Goal: Task Accomplishment & Management: Manage account settings

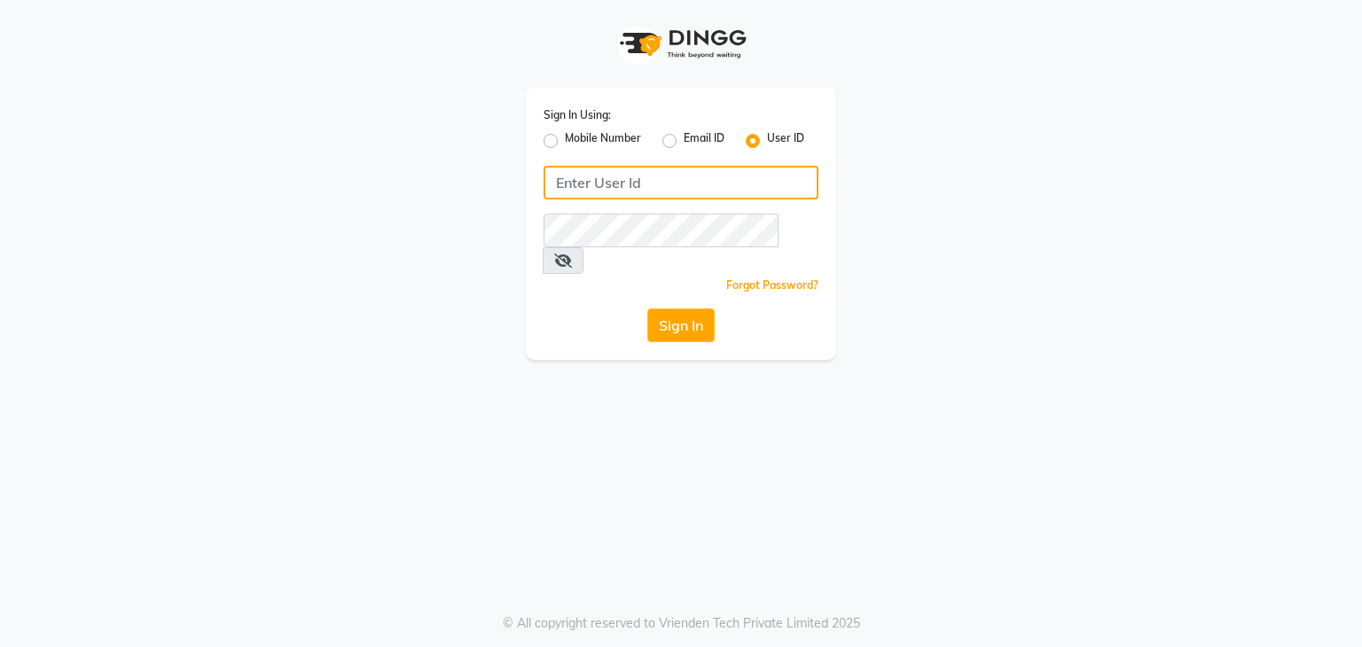
click at [585, 180] on input "Username" at bounding box center [681, 183] width 275 height 34
type input "uma@123"
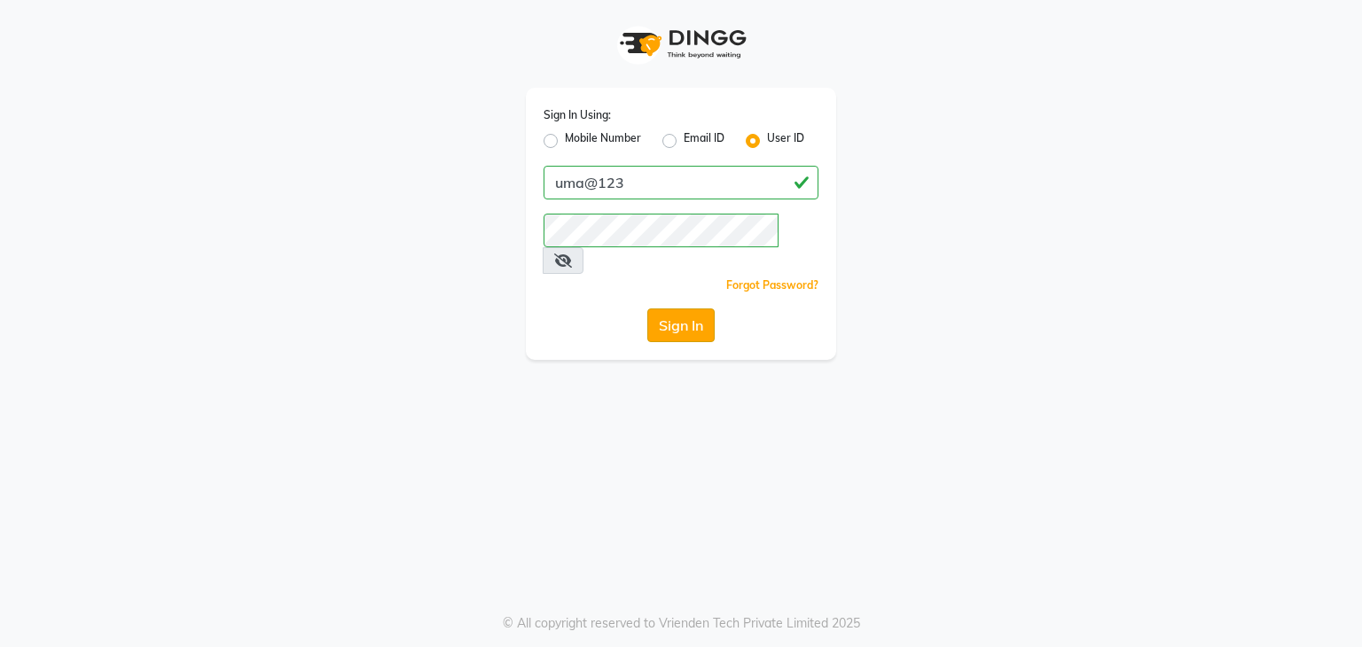
click at [678, 309] on button "Sign In" at bounding box center [680, 326] width 67 height 34
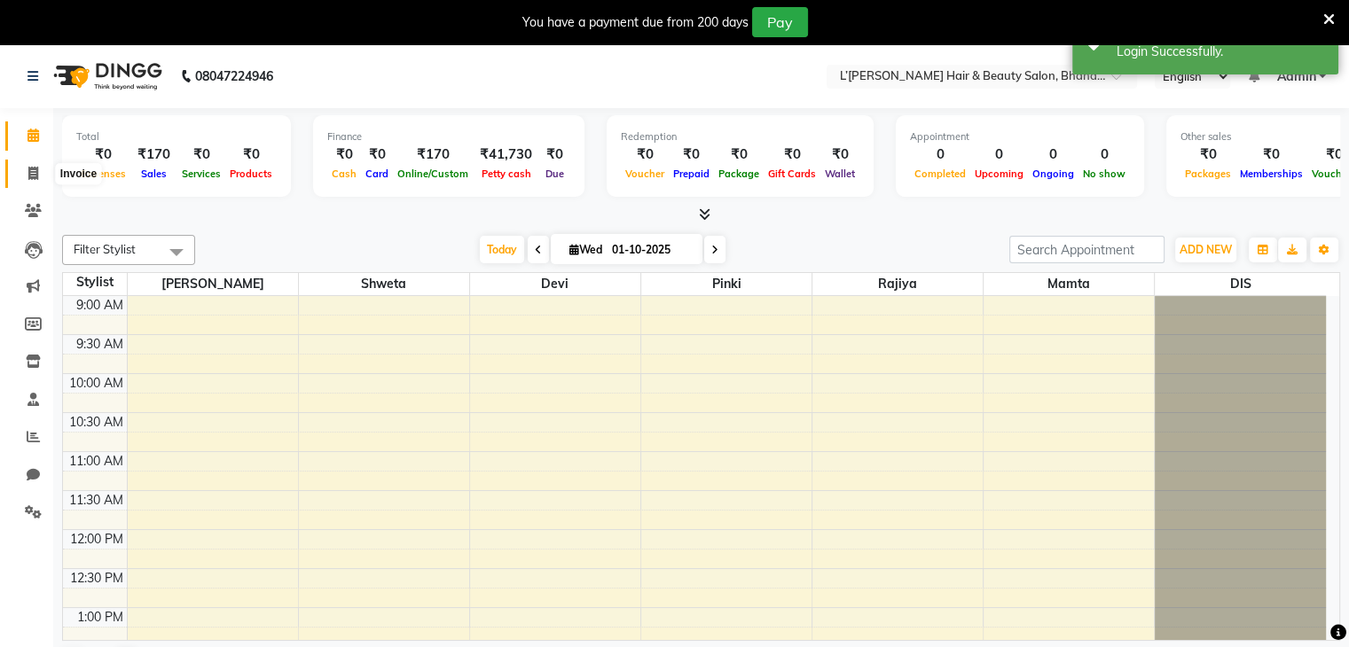
click at [33, 169] on icon at bounding box center [33, 173] width 10 height 13
select select "7828"
select select "service"
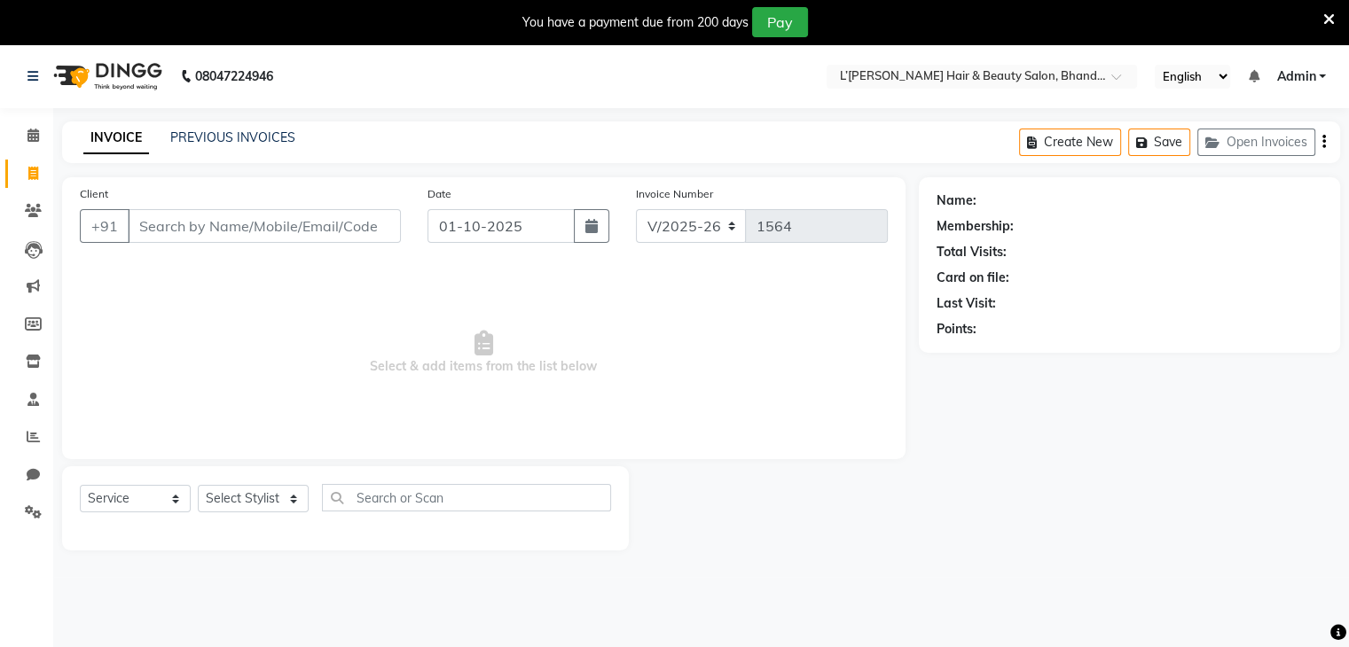
click at [147, 234] on input "Client" at bounding box center [264, 226] width 273 height 34
click at [153, 223] on input "Client" at bounding box center [264, 226] width 273 height 34
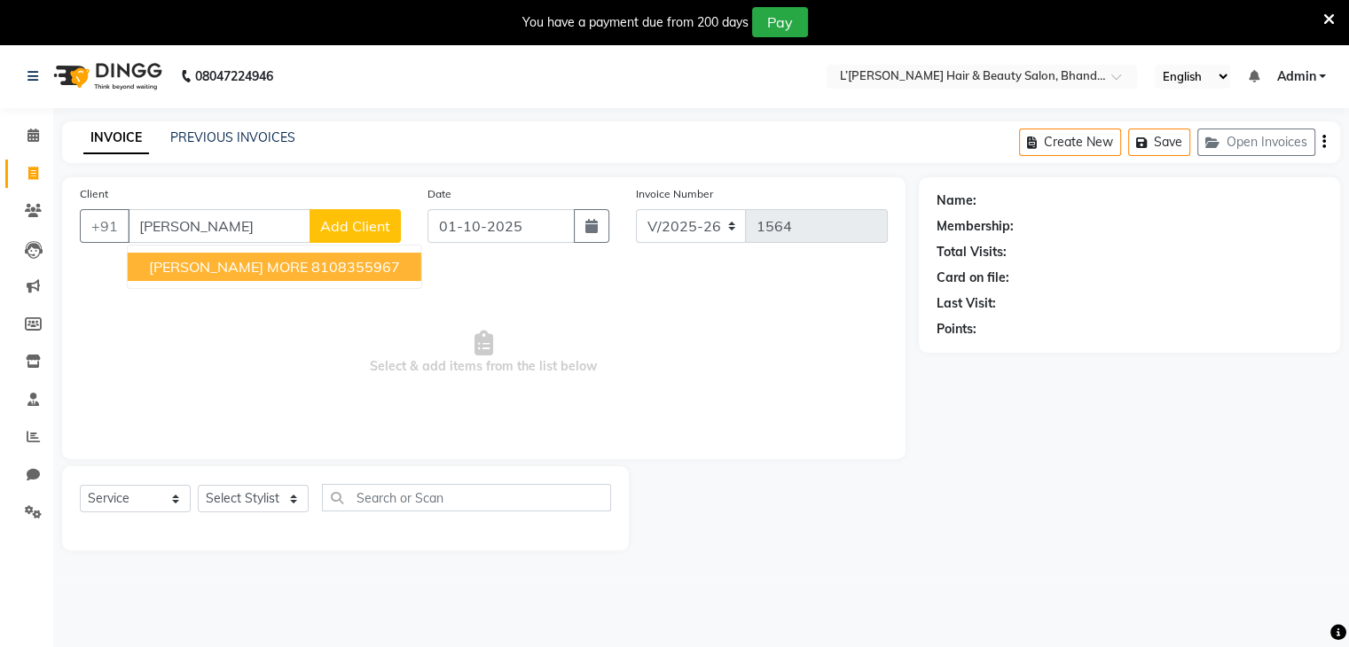
click at [190, 270] on span "[PERSON_NAME] MORE" at bounding box center [228, 267] width 159 height 18
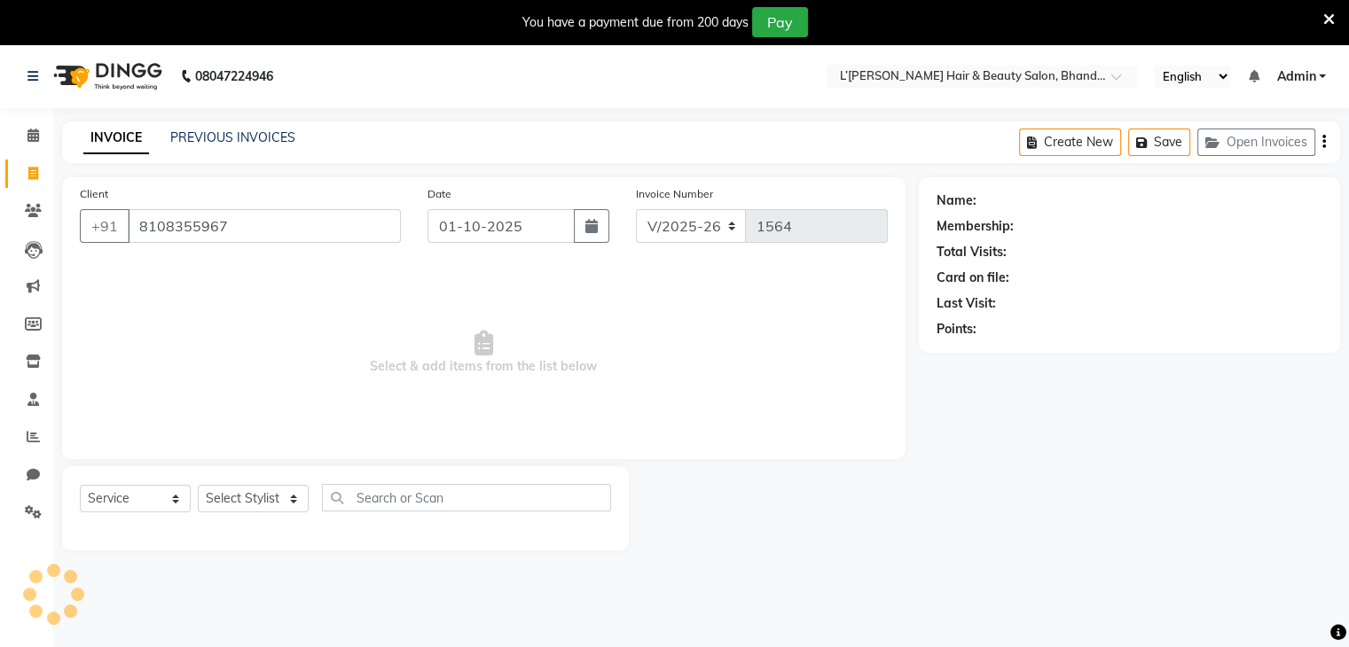
type input "8108355967"
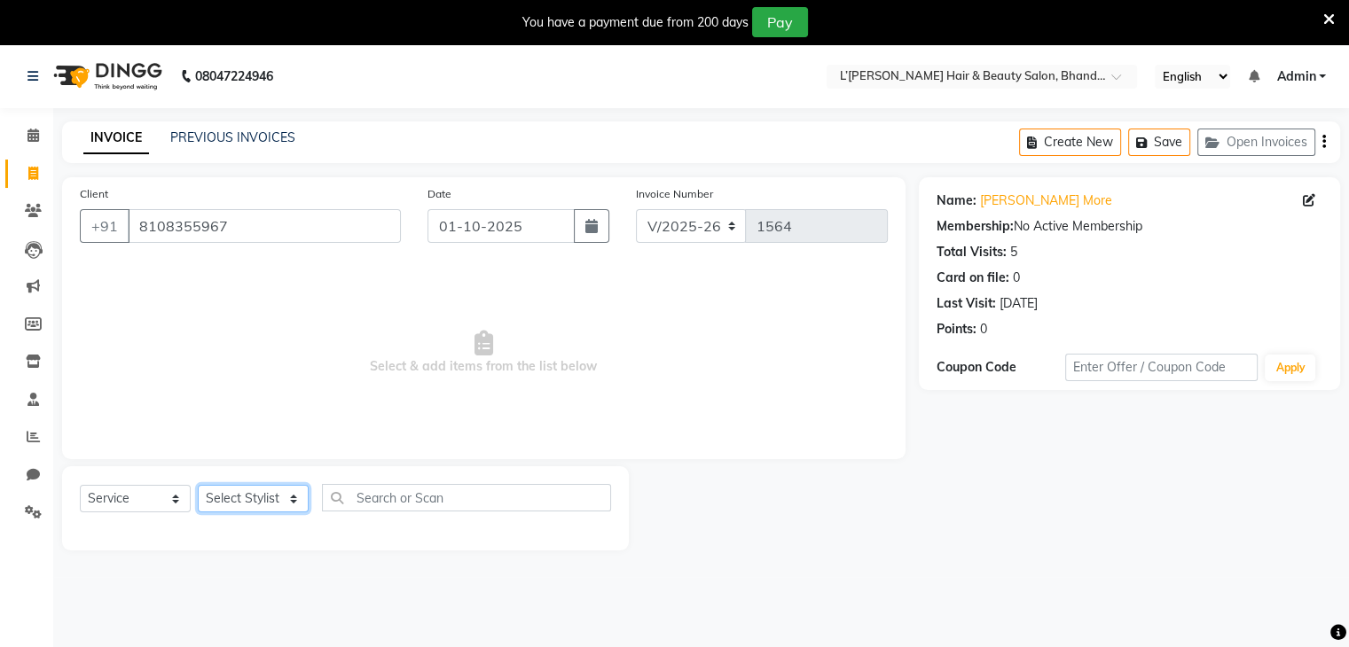
click at [219, 507] on select "Select Stylist Devi DIS Mamta Pinki [PERSON_NAME] Shweta Uma UNKNOWN [PERSON_NA…" at bounding box center [253, 498] width 111 height 27
select select "69887"
click at [198, 486] on select "Select Stylist Devi DIS Mamta Pinki [PERSON_NAME] Shweta Uma UNKNOWN [PERSON_NA…" at bounding box center [253, 498] width 111 height 27
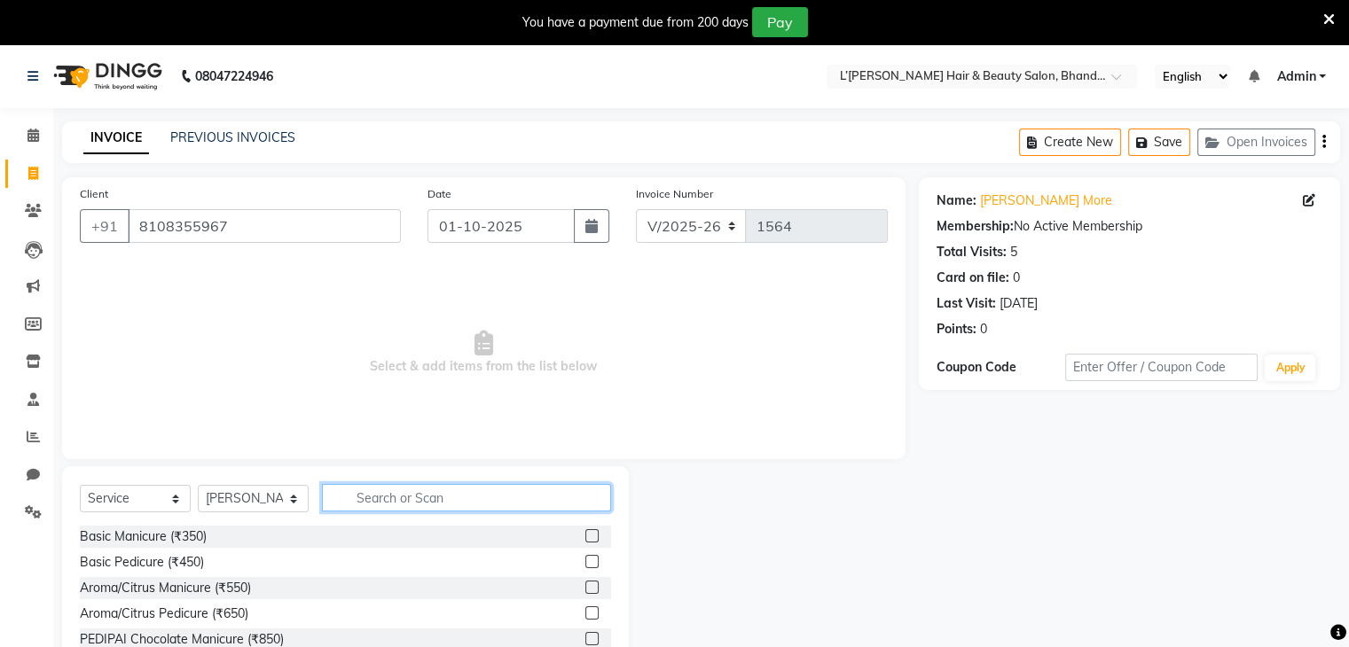
click at [359, 497] on input "text" at bounding box center [466, 497] width 289 height 27
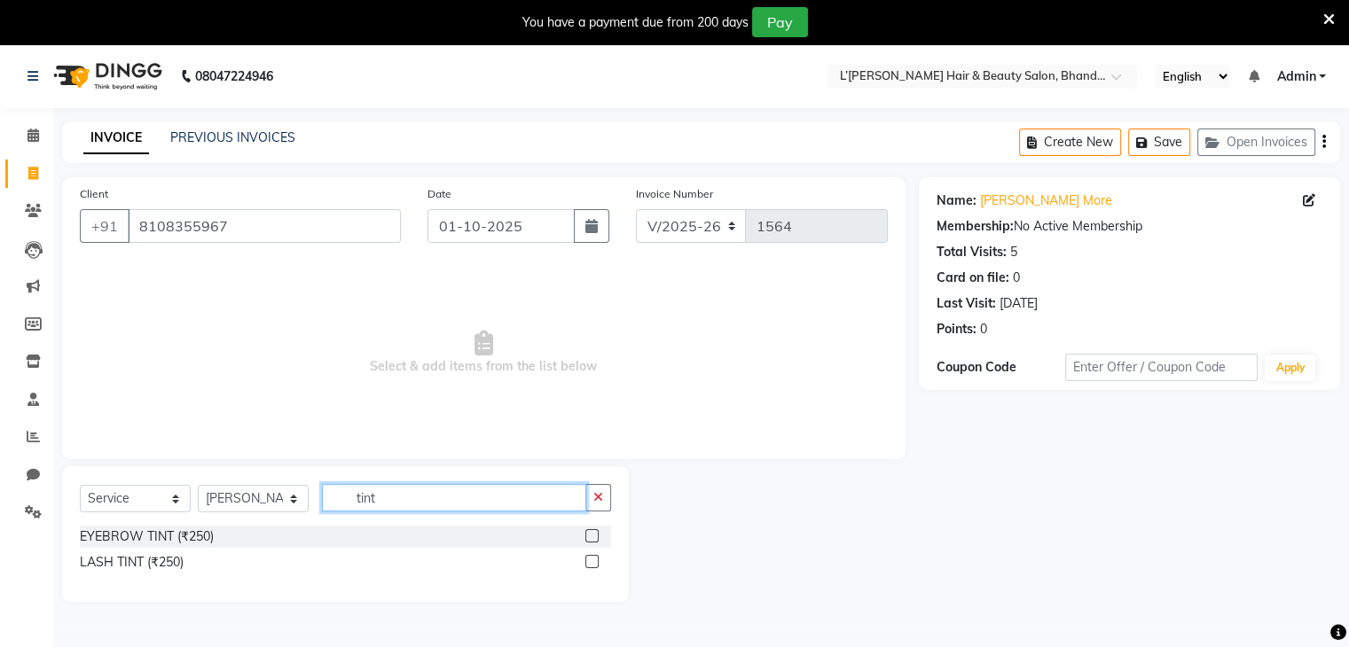
type input "tint"
click at [590, 537] on label at bounding box center [591, 535] width 13 height 13
click at [590, 537] on input "checkbox" at bounding box center [591, 537] width 12 height 12
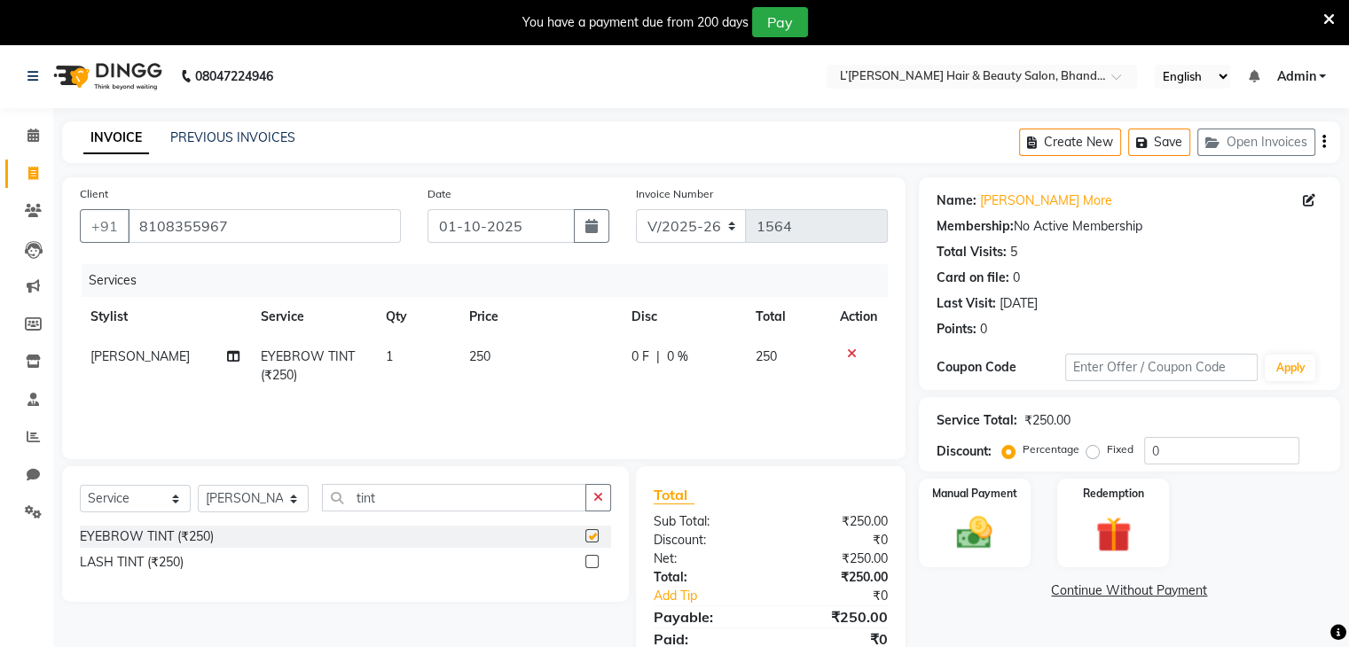
checkbox input "false"
click at [403, 497] on input "tint" at bounding box center [454, 497] width 264 height 27
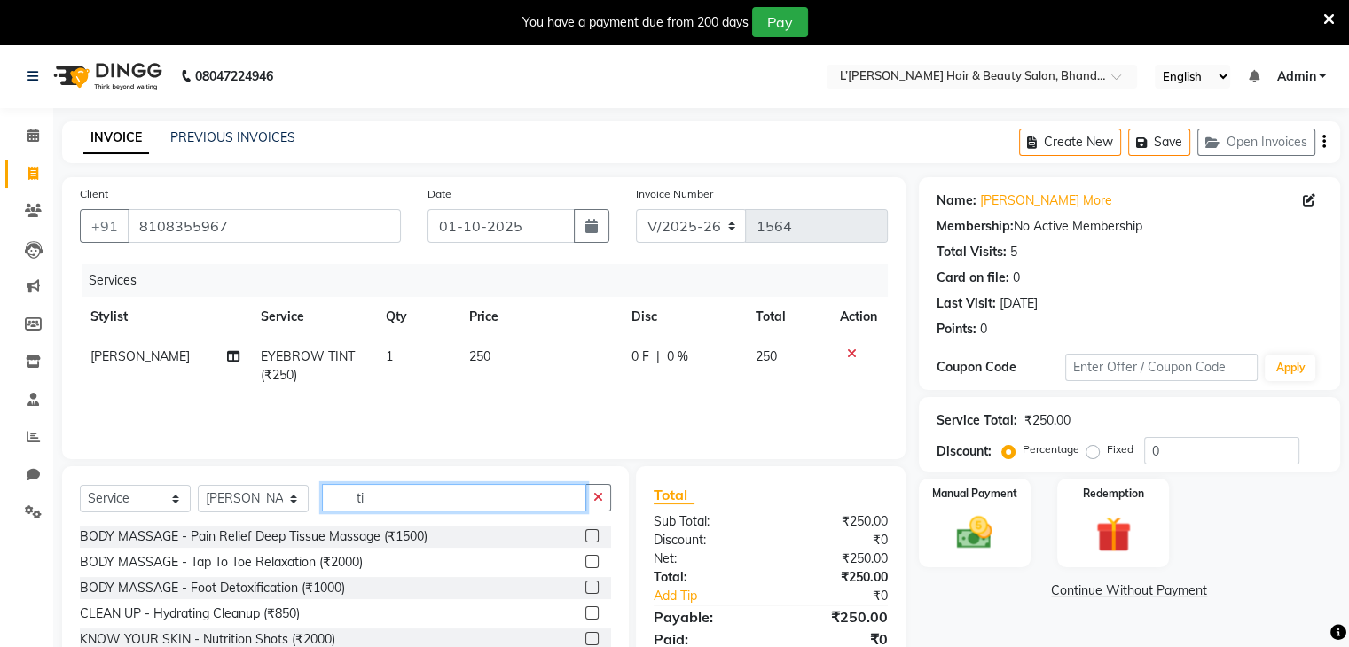
type input "t"
type input "thread"
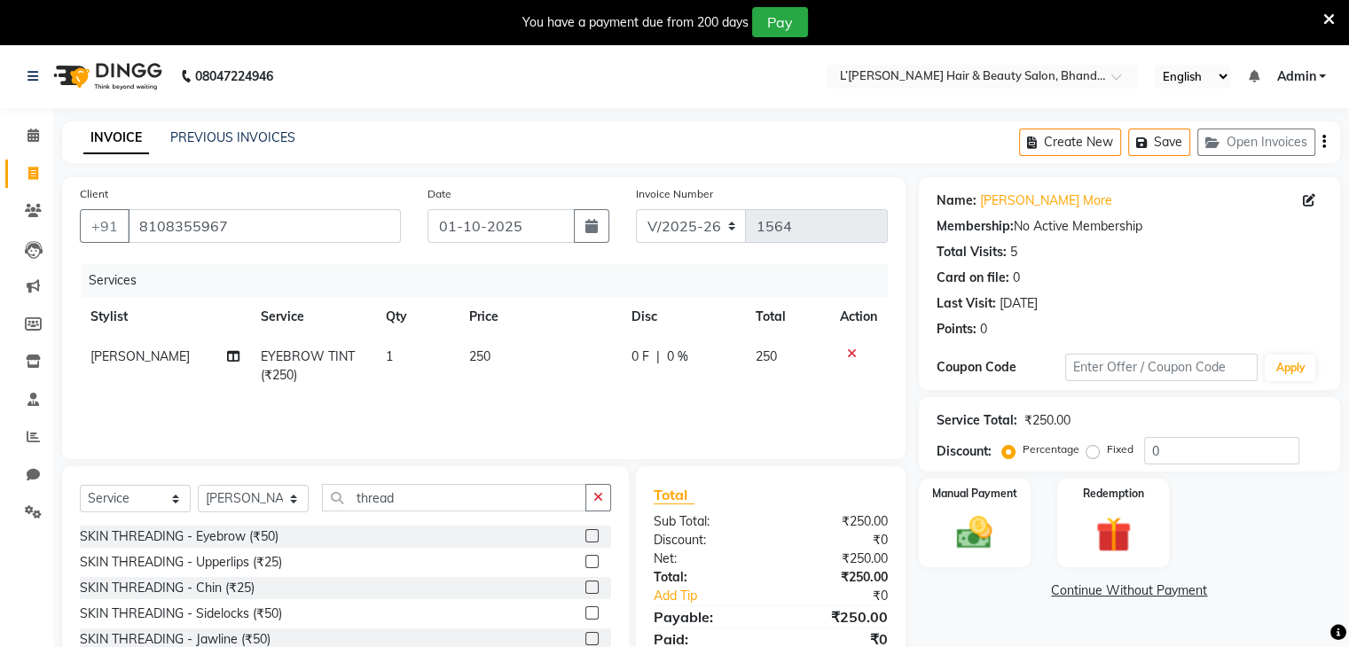
click at [585, 534] on label at bounding box center [591, 535] width 13 height 13
click at [585, 534] on input "checkbox" at bounding box center [591, 537] width 12 height 12
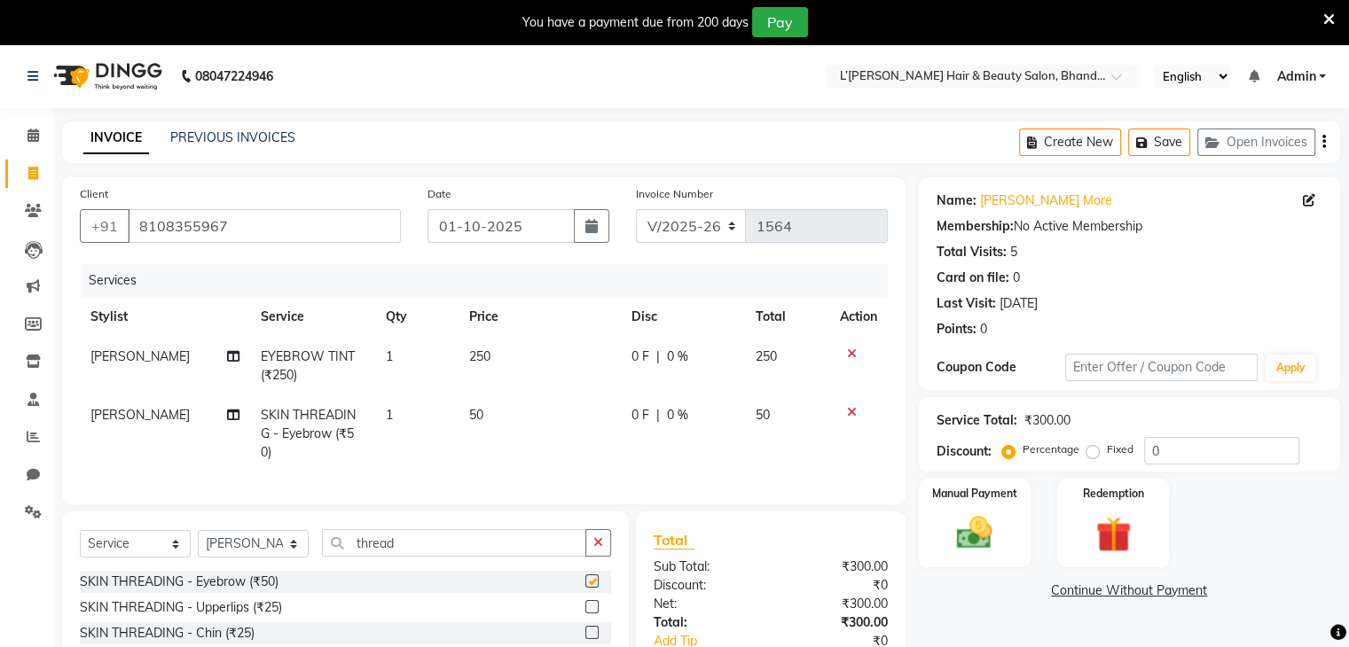
checkbox input "false"
click at [980, 532] on img at bounding box center [973, 534] width 59 height 43
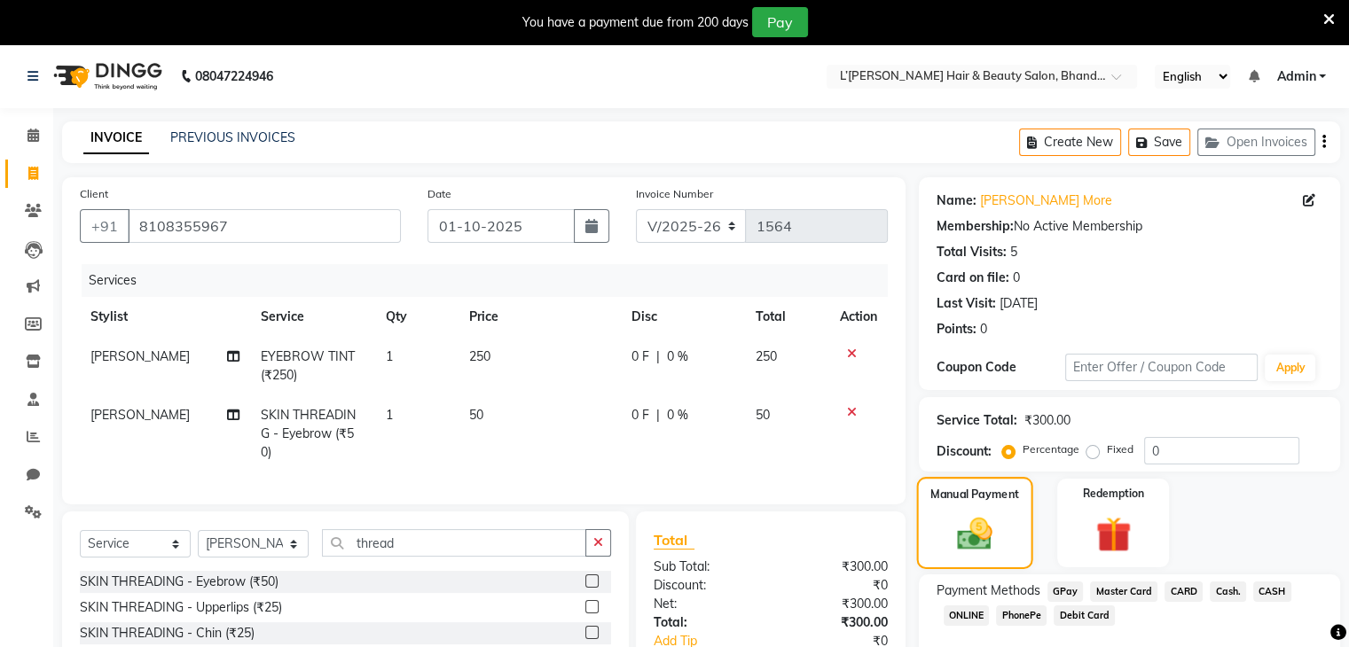
click at [980, 532] on img at bounding box center [974, 534] width 57 height 41
click at [1018, 621] on span "PhonePe" at bounding box center [1021, 616] width 51 height 20
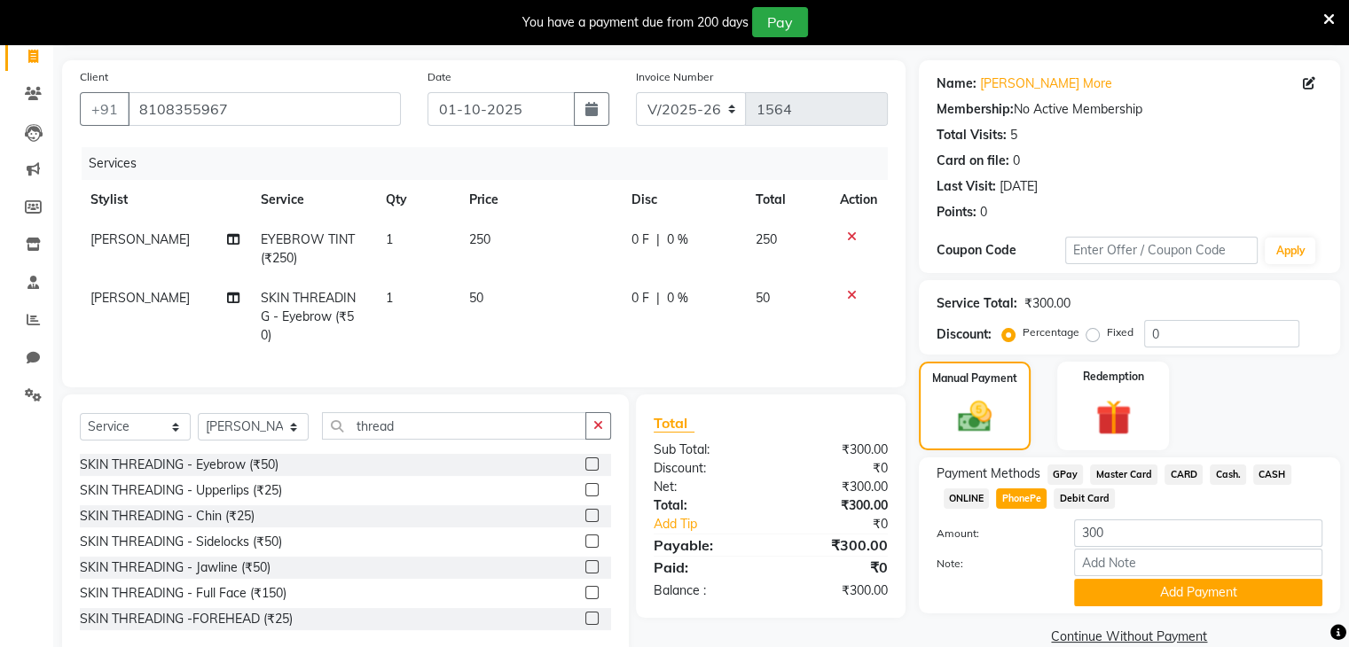
scroll to position [148, 0]
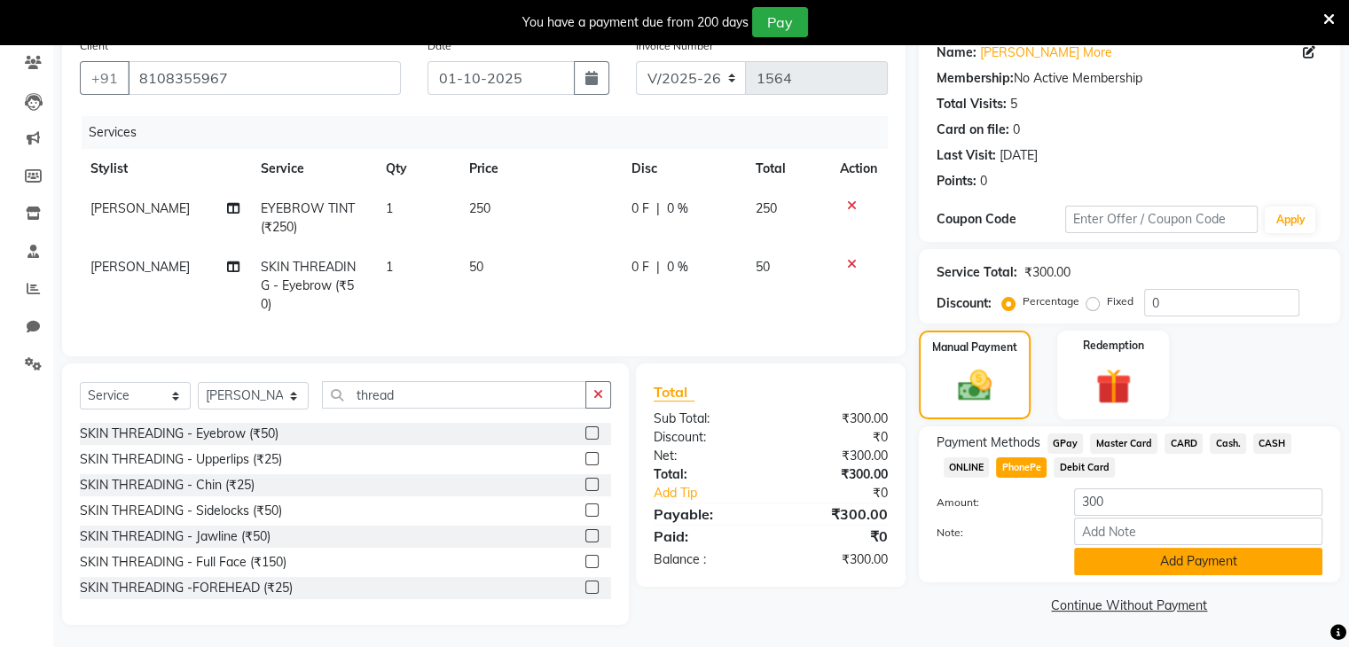
click at [1142, 569] on button "Add Payment" at bounding box center [1198, 561] width 248 height 27
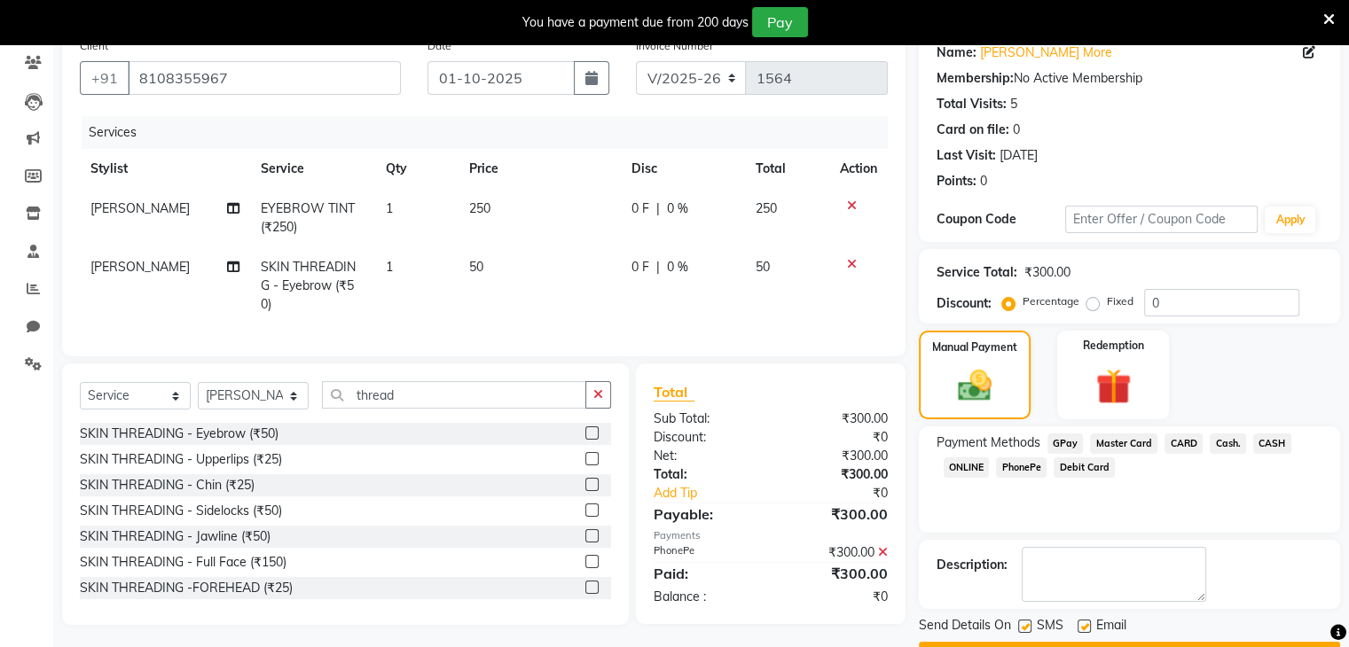
scroll to position [195, 0]
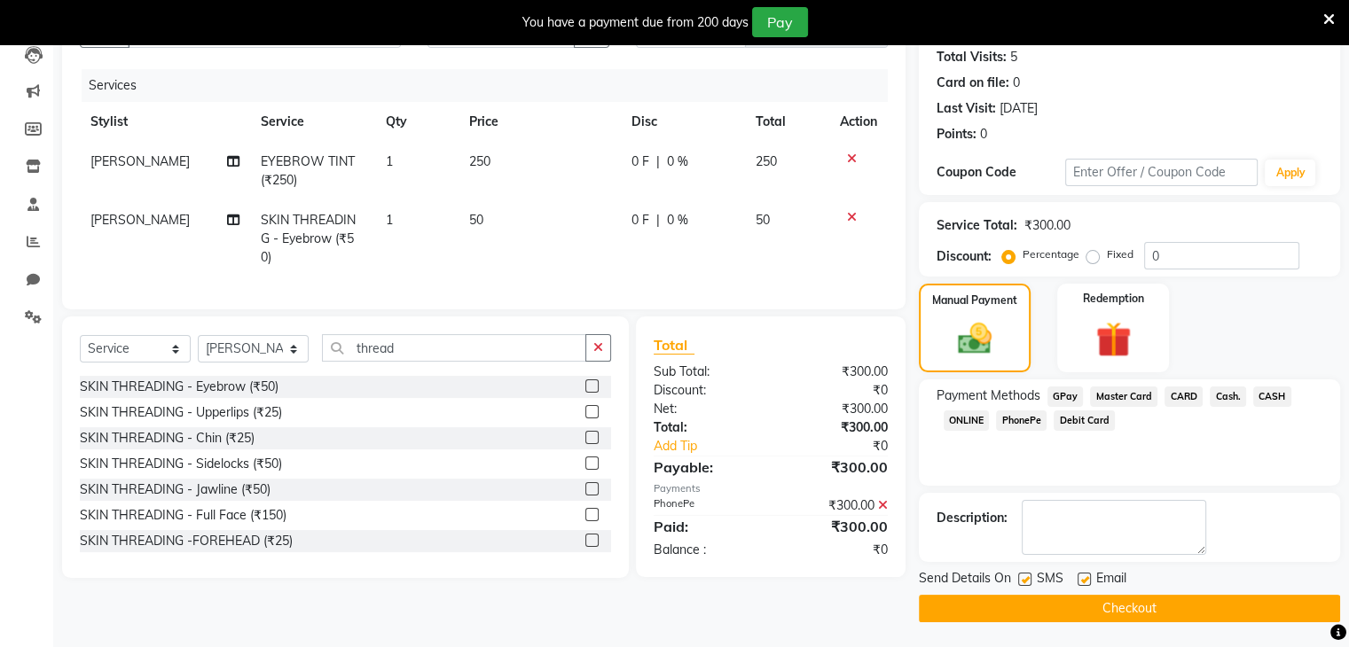
click at [1151, 601] on button "Checkout" at bounding box center [1129, 608] width 421 height 27
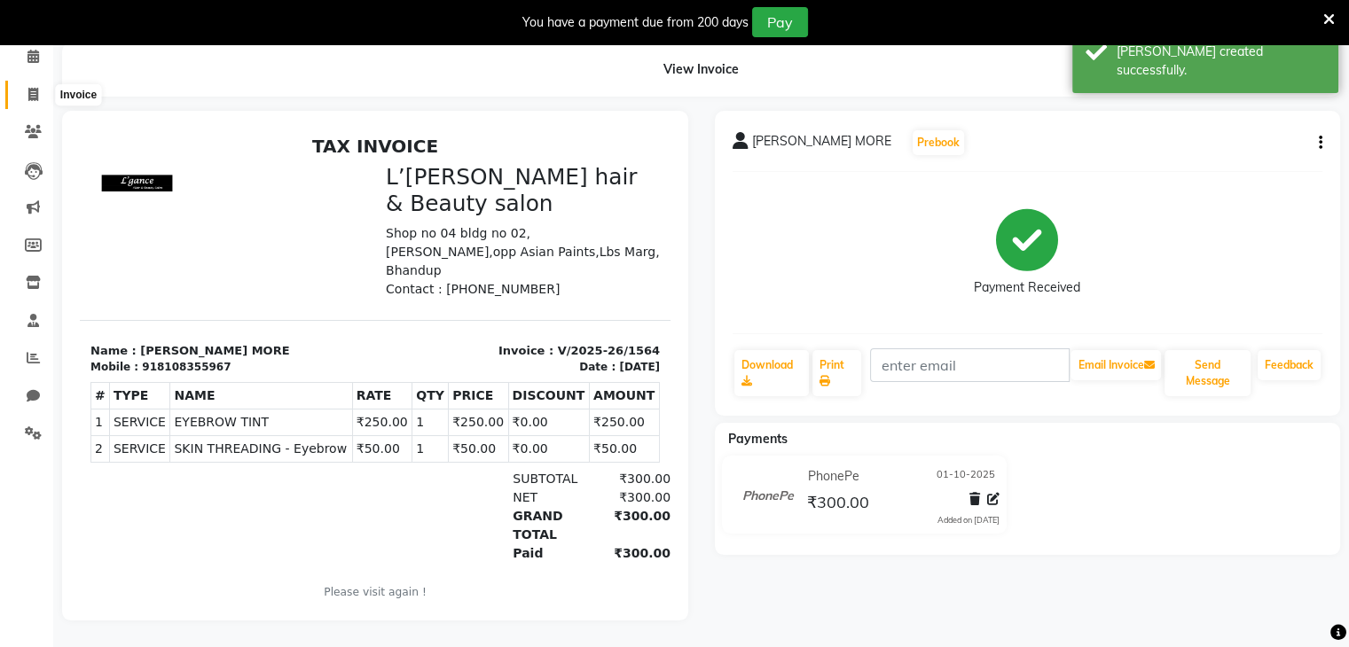
click at [35, 88] on icon at bounding box center [33, 94] width 10 height 13
select select "service"
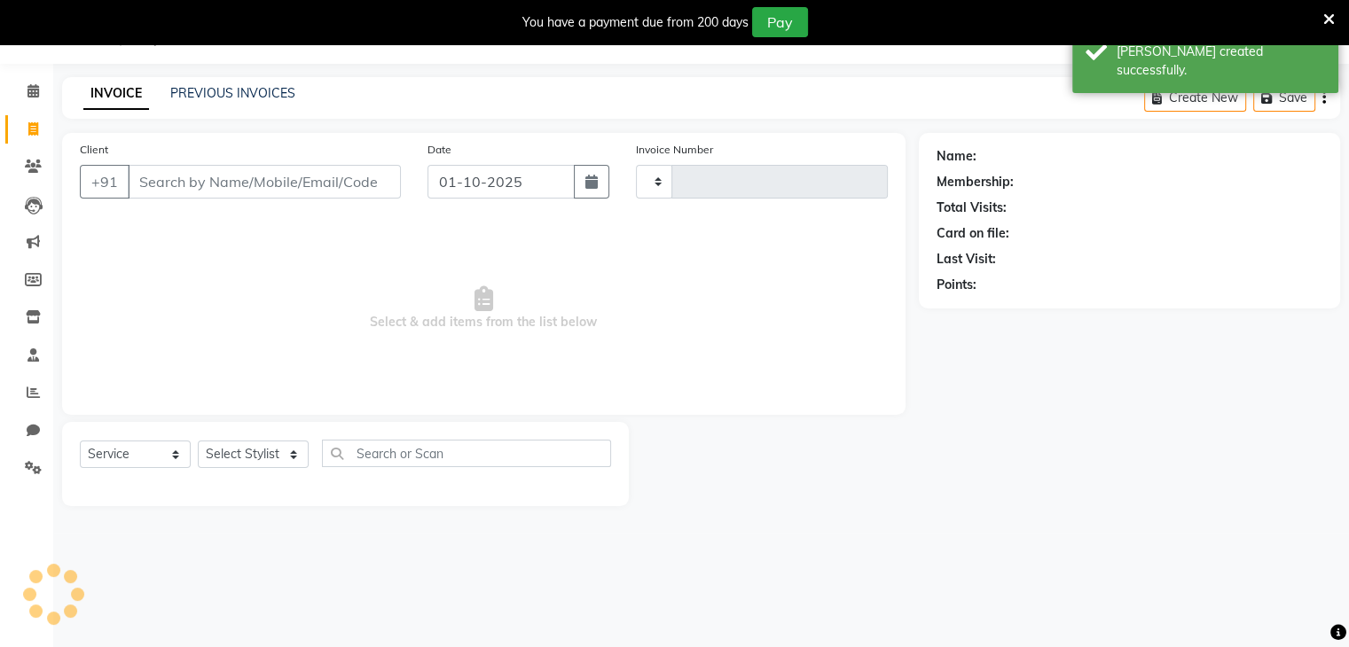
scroll to position [44, 0]
type input "1565"
select select "7828"
click at [159, 184] on input "Client" at bounding box center [264, 182] width 273 height 34
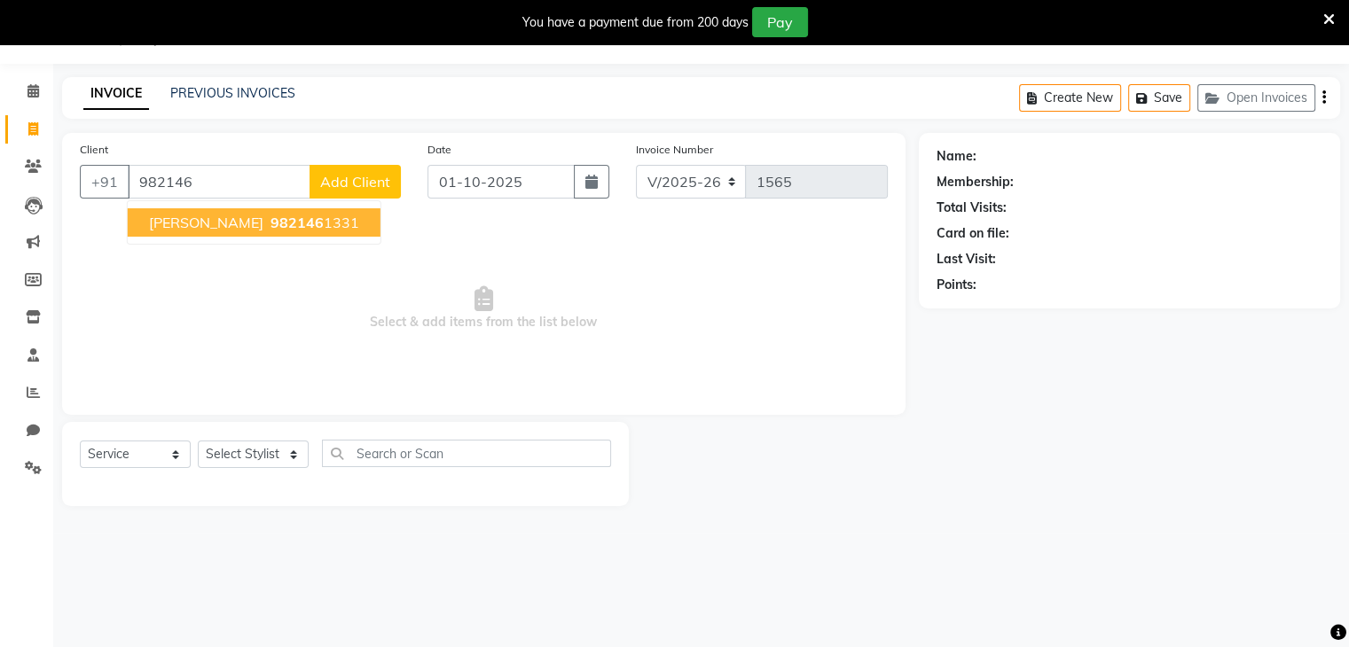
click at [192, 221] on span "[PERSON_NAME]" at bounding box center [206, 223] width 114 height 18
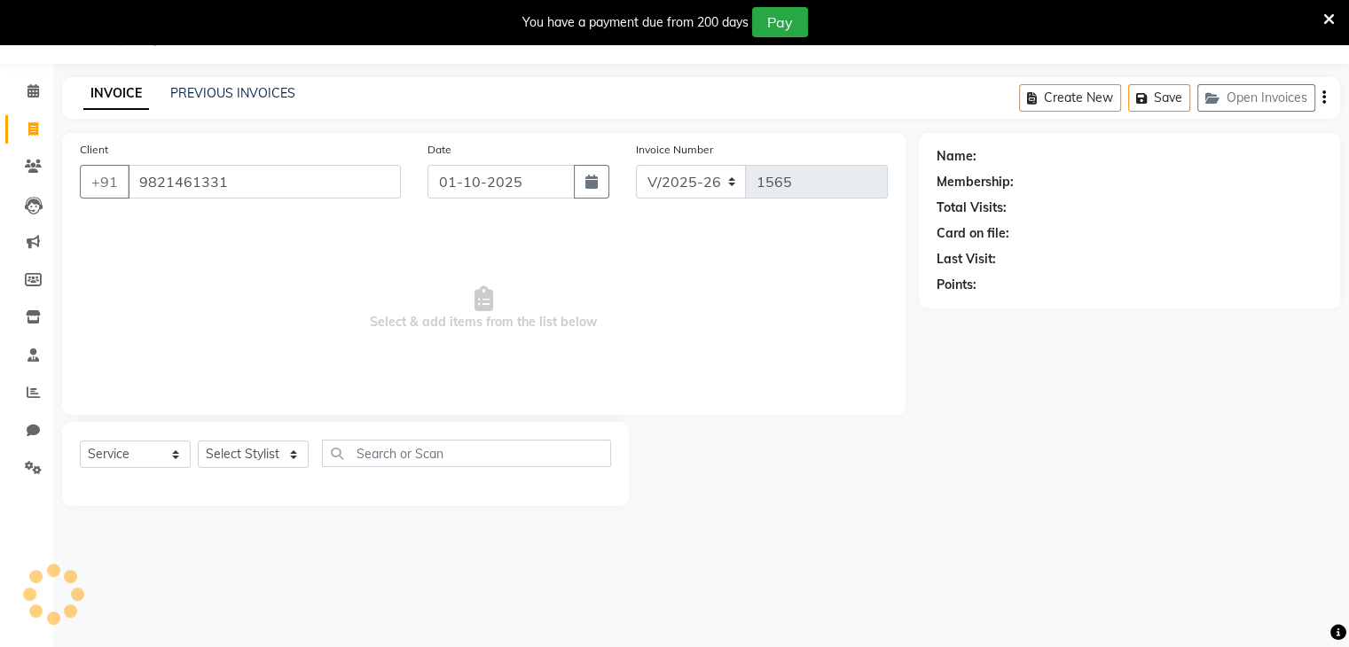
type input "9821461331"
click at [233, 451] on select "Select Stylist Devi DIS Mamta Pinki [PERSON_NAME] Shweta Uma UNKNOWN [PERSON_NA…" at bounding box center [253, 454] width 111 height 27
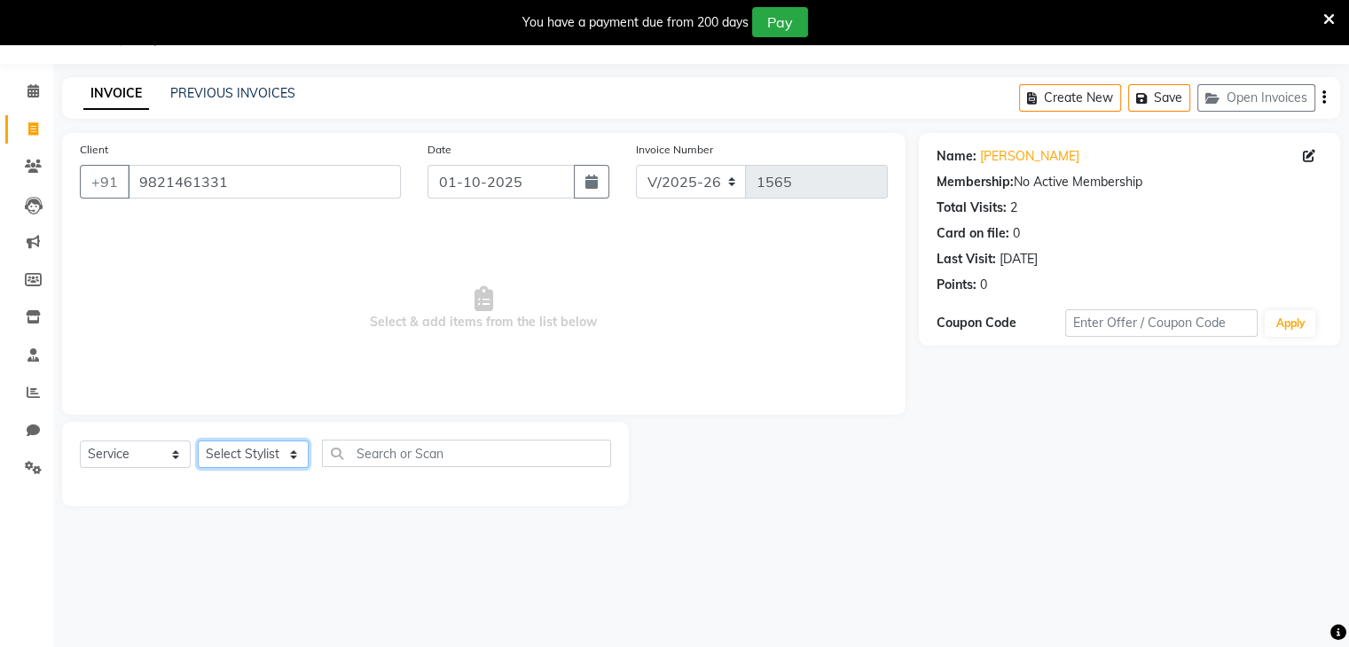
select select "69889"
click at [198, 442] on select "Select Stylist Devi DIS Mamta Pinki [PERSON_NAME] Shweta Uma UNKNOWN [PERSON_NA…" at bounding box center [253, 454] width 111 height 27
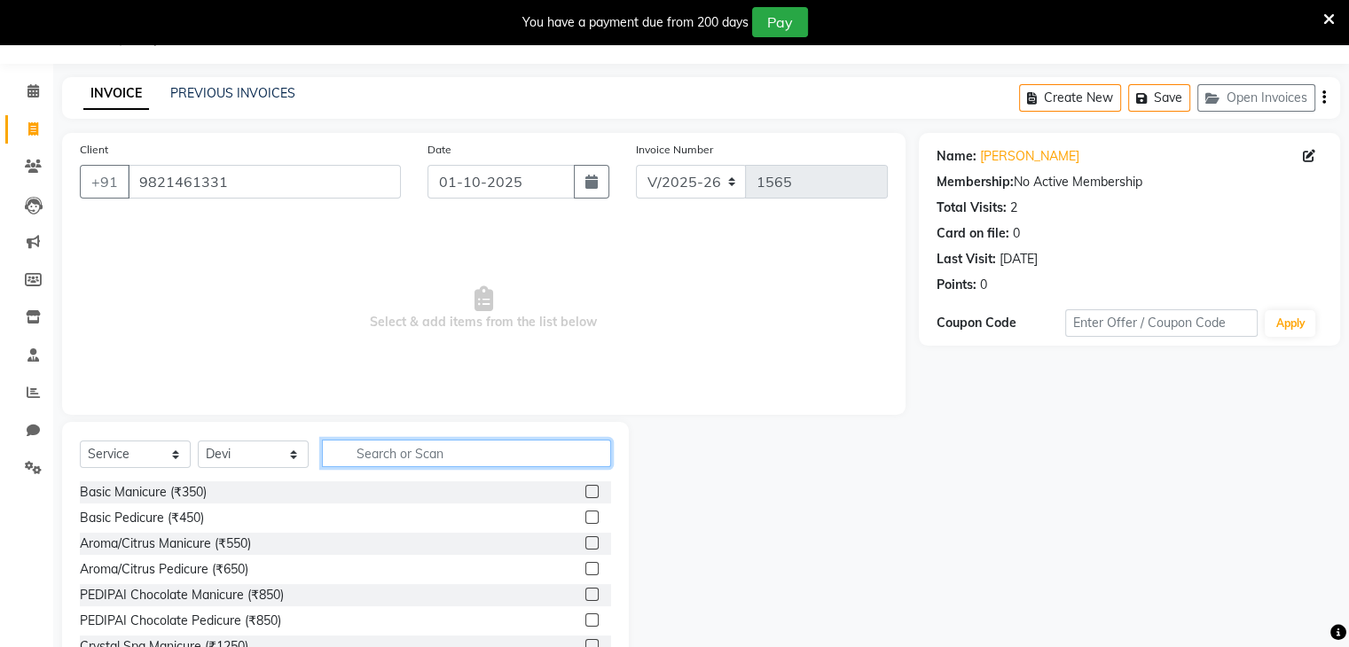
click at [358, 450] on input "text" at bounding box center [466, 453] width 289 height 27
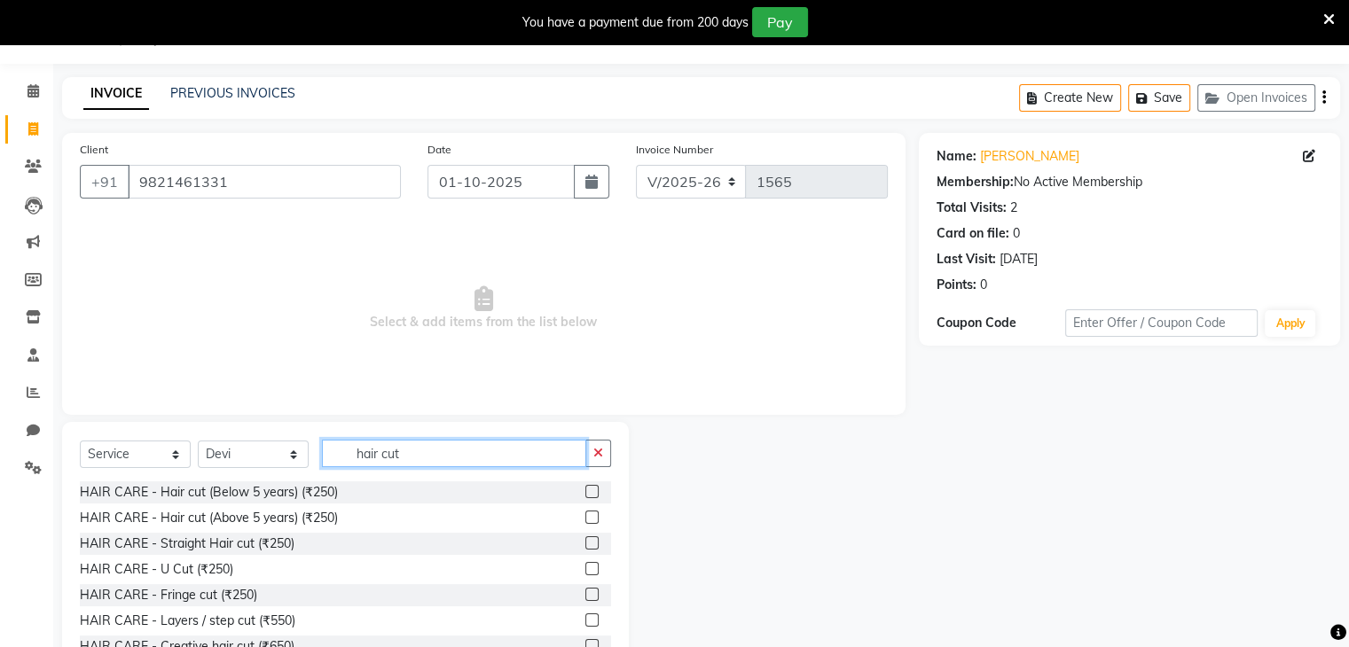
type input "hair cut"
click at [585, 619] on label at bounding box center [591, 620] width 13 height 13
click at [585, 619] on input "checkbox" at bounding box center [591, 621] width 12 height 12
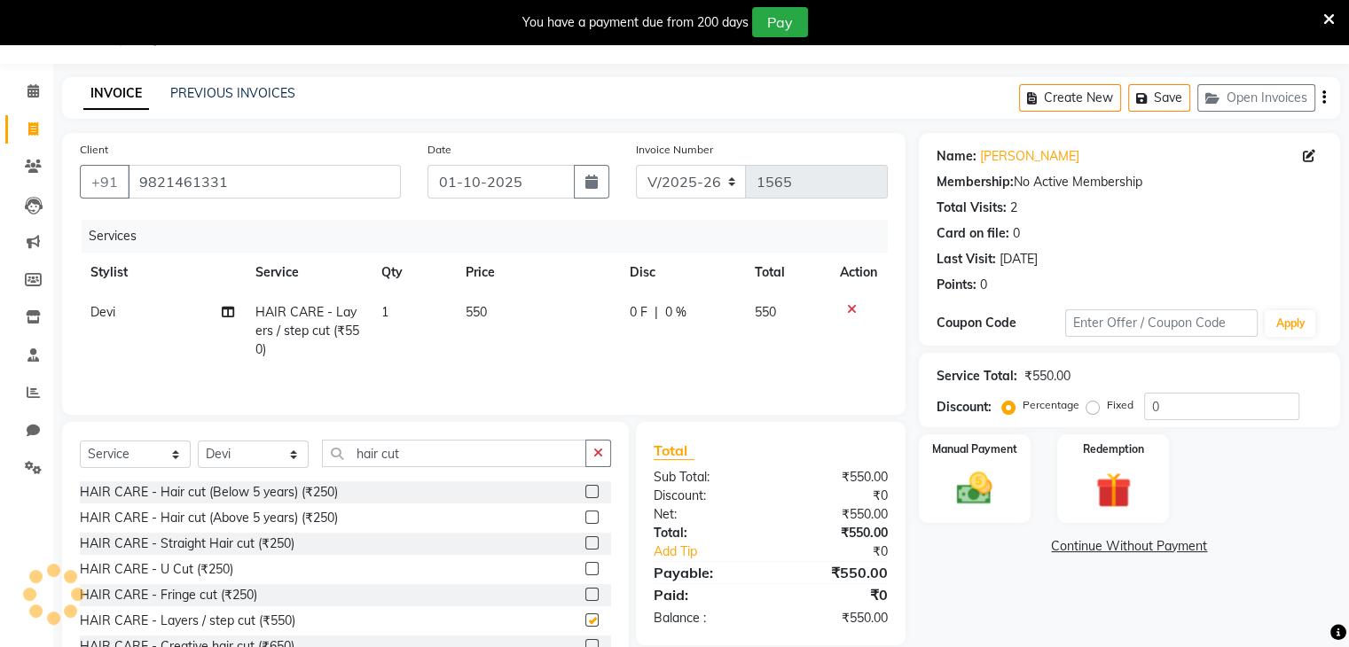
checkbox input "false"
click at [983, 501] on img at bounding box center [973, 489] width 59 height 43
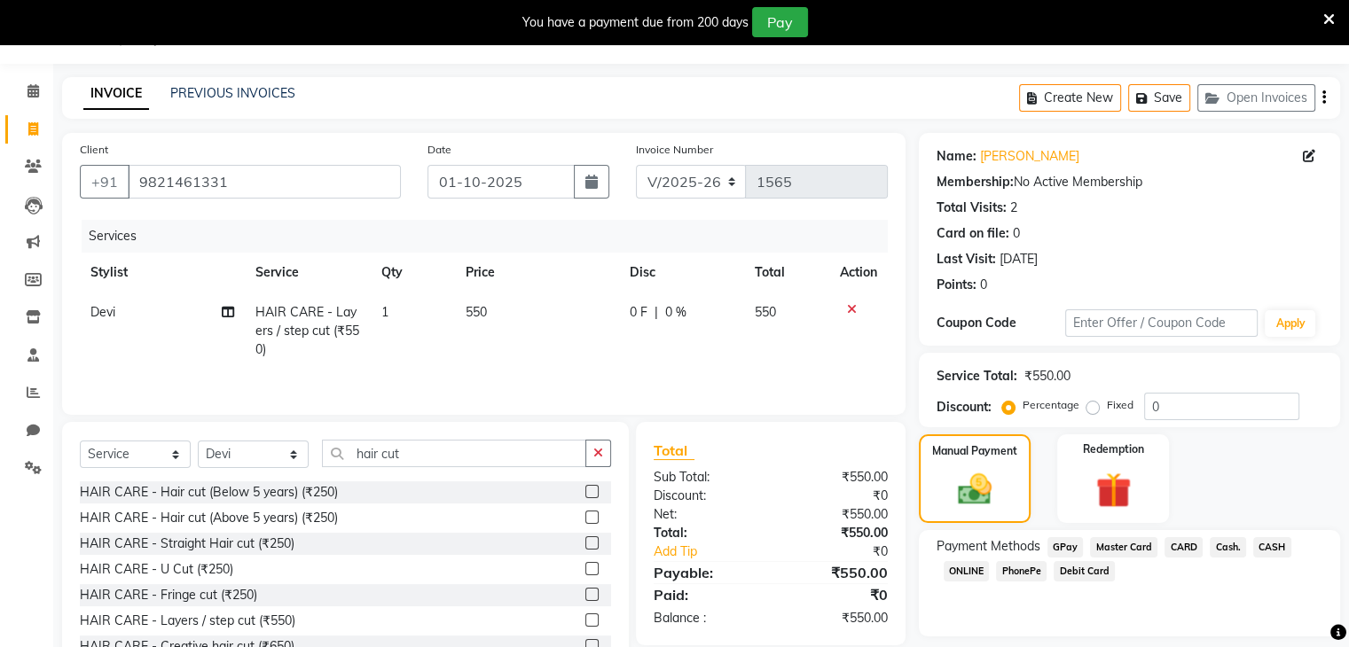
click at [1016, 577] on span "PhonePe" at bounding box center [1021, 571] width 51 height 20
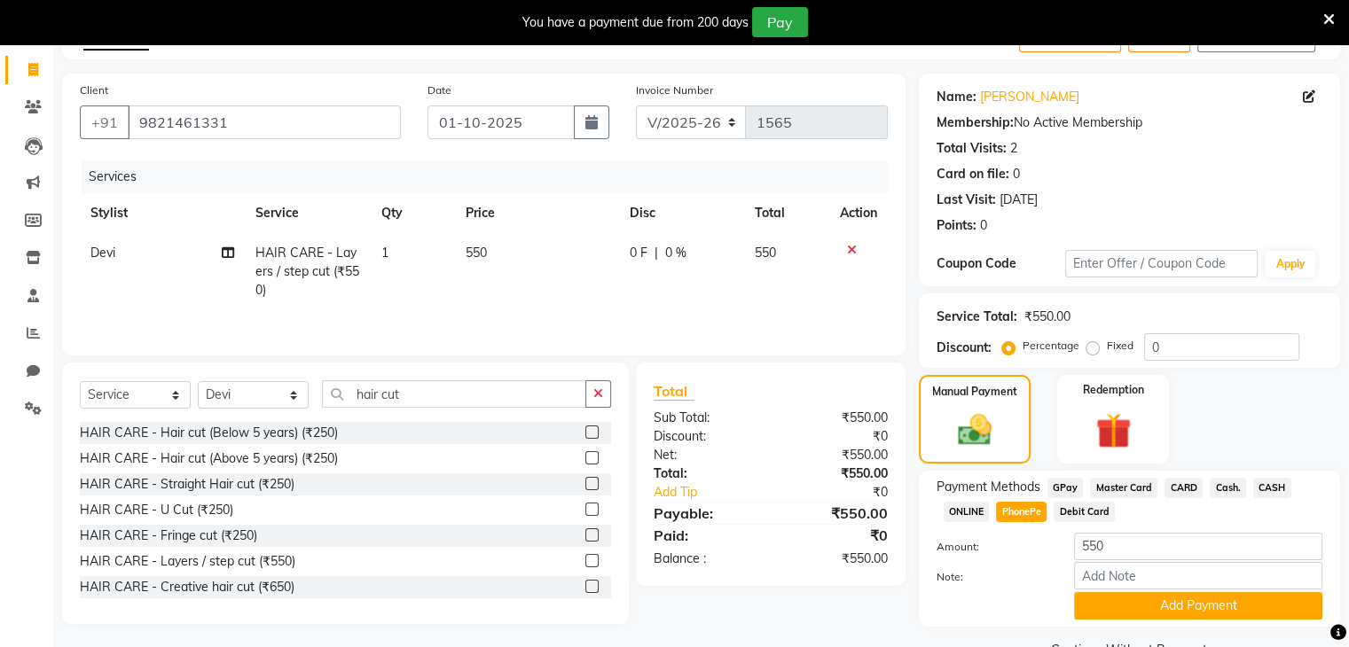
scroll to position [148, 0]
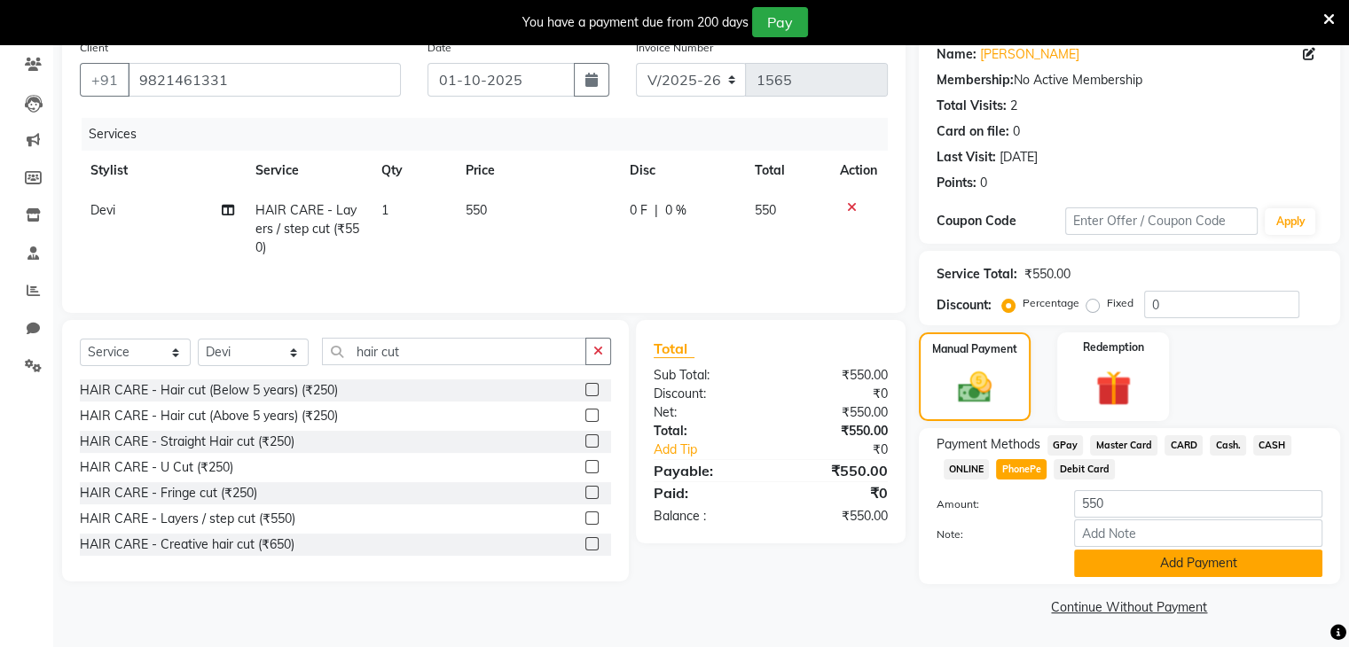
click at [1135, 561] on button "Add Payment" at bounding box center [1198, 563] width 248 height 27
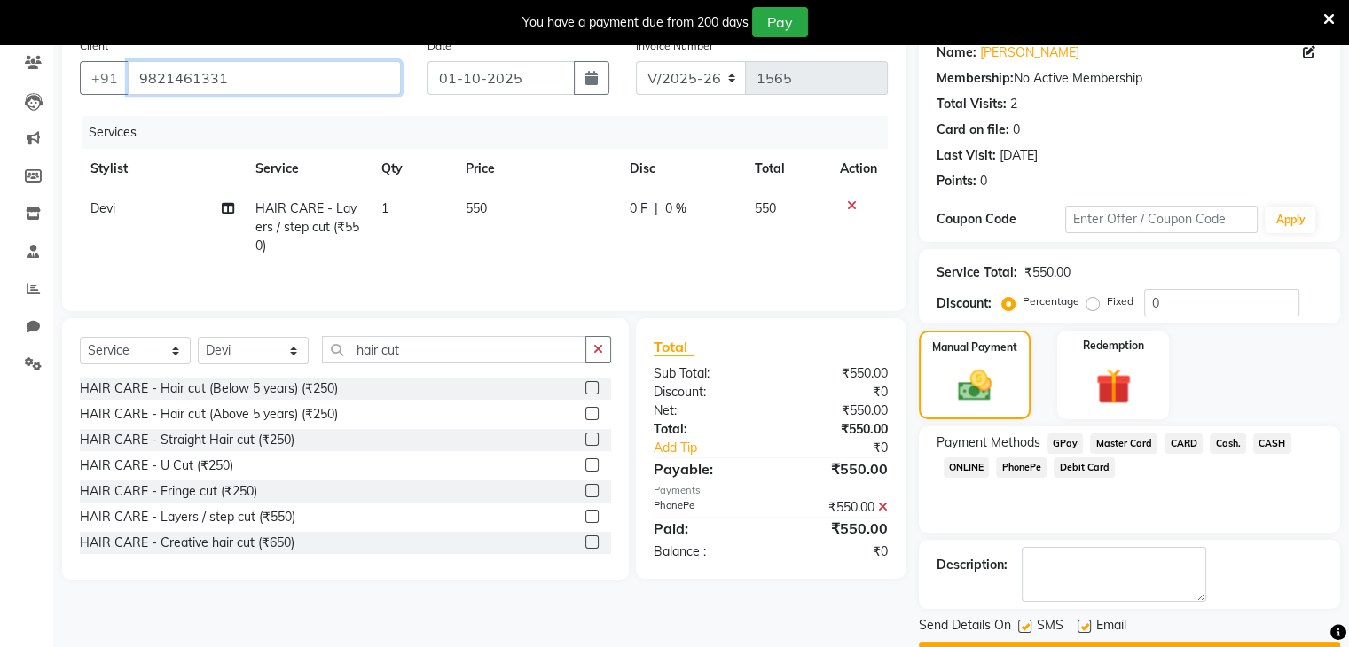
click at [255, 83] on input "9821461331" at bounding box center [264, 78] width 273 height 34
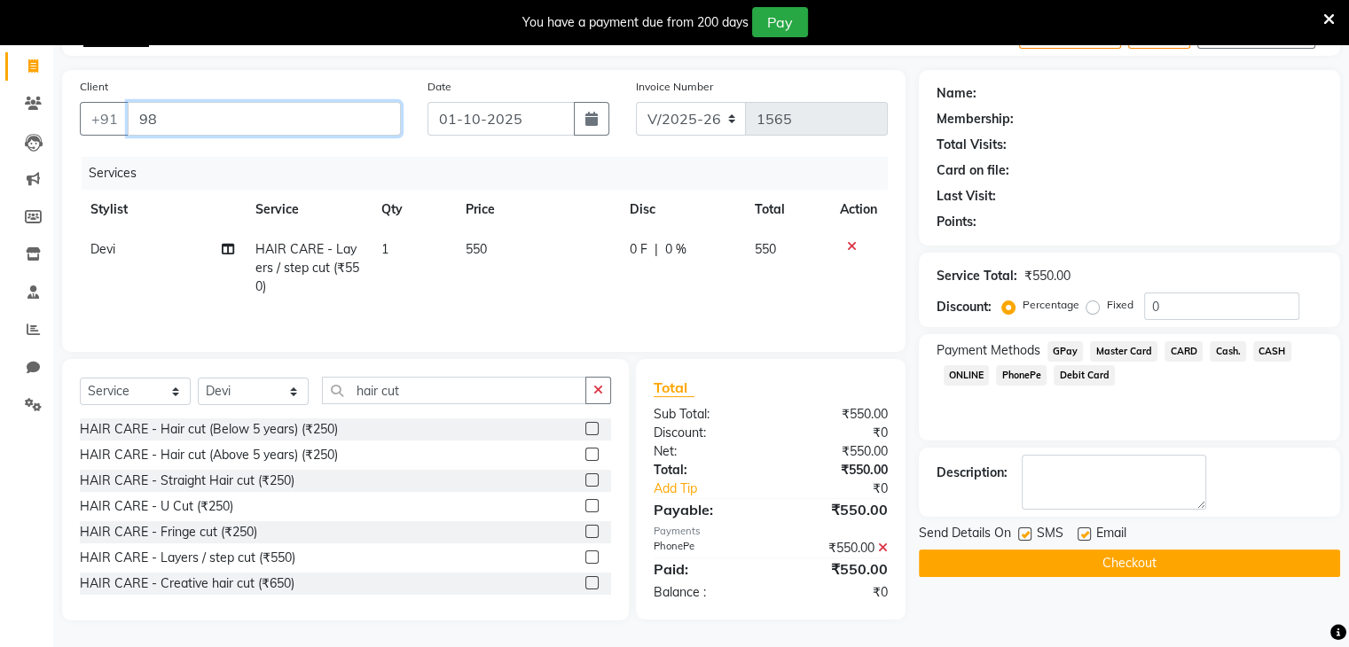
type input "9"
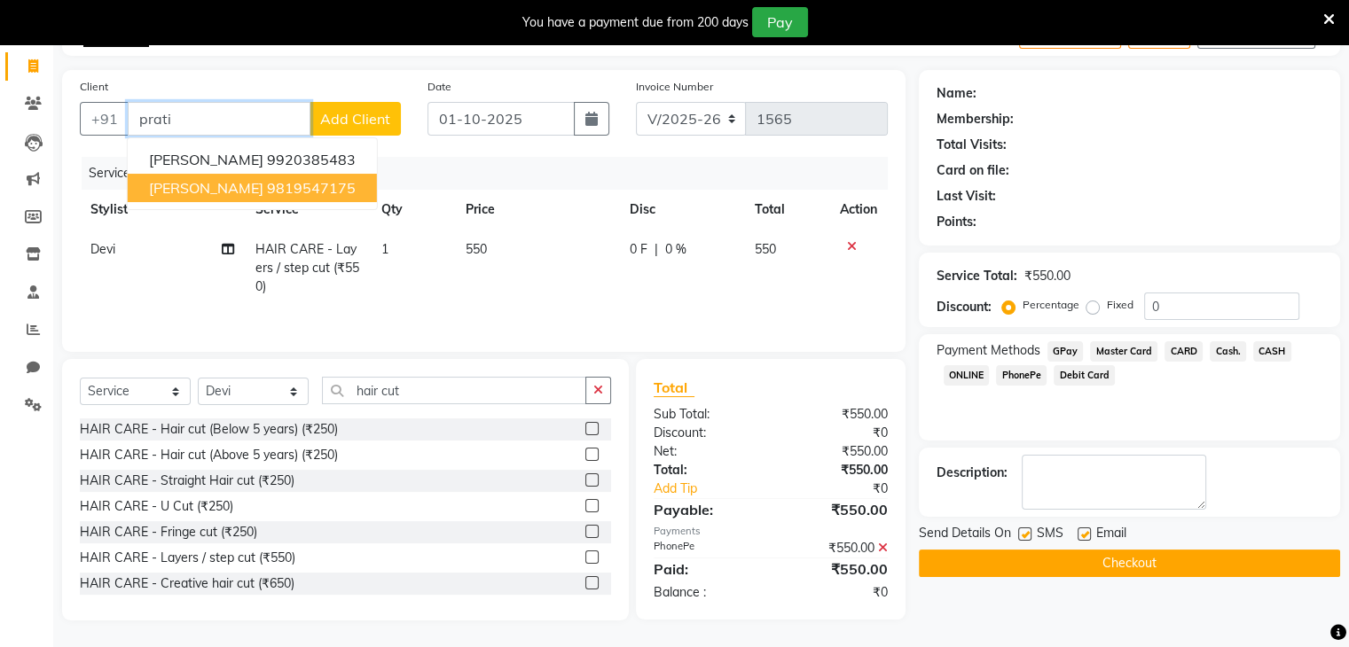
click at [263, 188] on span "[PERSON_NAME]" at bounding box center [206, 188] width 114 height 18
type input "9819547175"
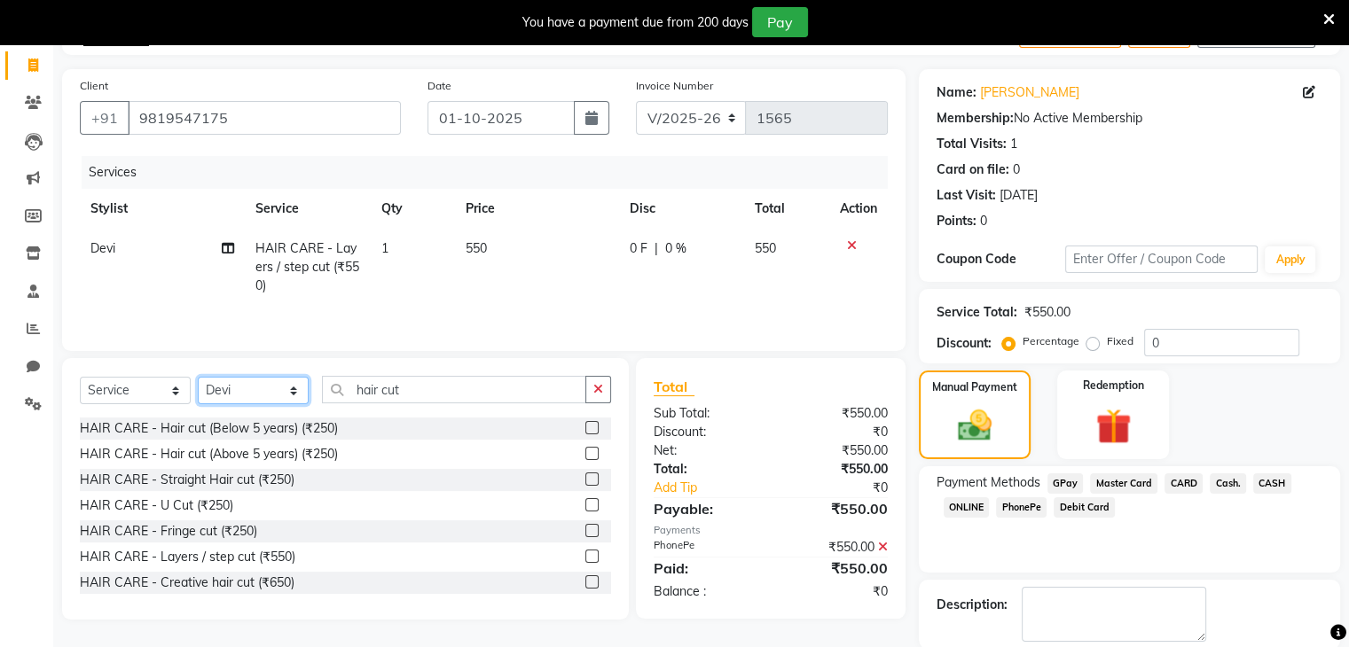
click at [294, 391] on select "Select Stylist Devi DIS Mamta Pinki [PERSON_NAME] Shweta Uma UNKNOWN [PERSON_NA…" at bounding box center [253, 390] width 111 height 27
select select "70654"
click at [198, 378] on select "Select Stylist Devi DIS Mamta Pinki [PERSON_NAME] Shweta Uma UNKNOWN [PERSON_NA…" at bounding box center [253, 390] width 111 height 27
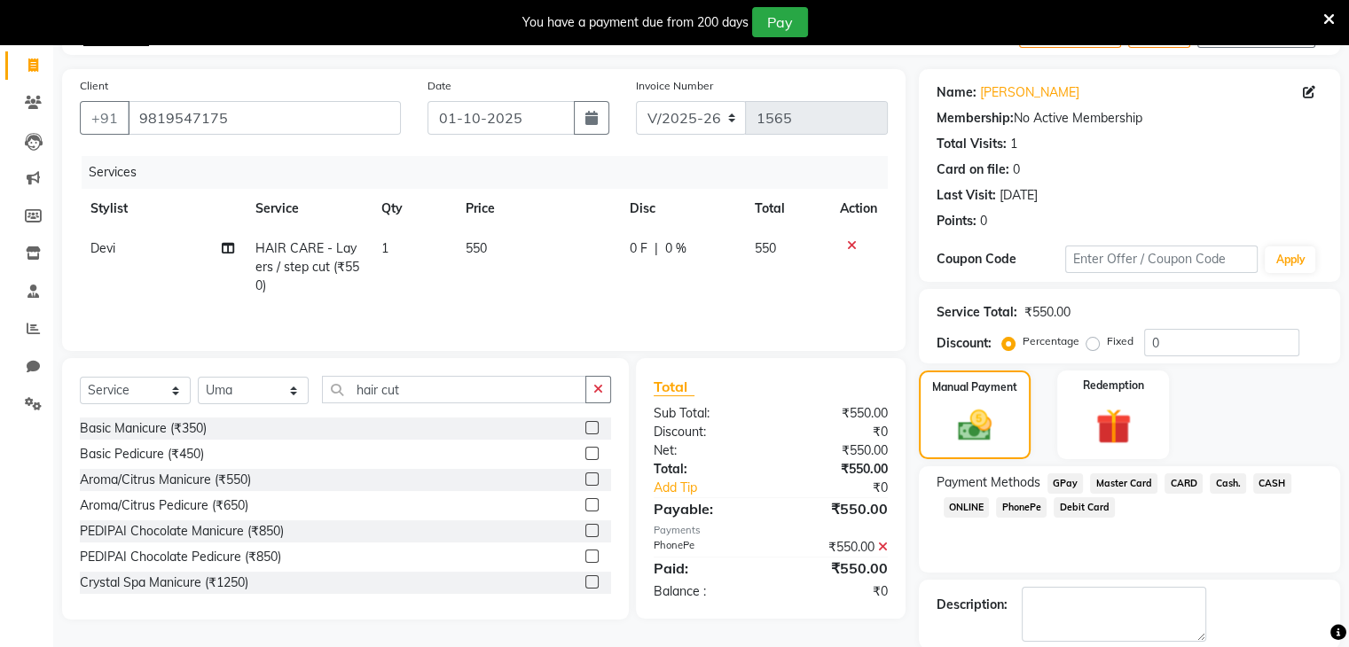
click at [1016, 512] on span "PhonePe" at bounding box center [1021, 507] width 51 height 20
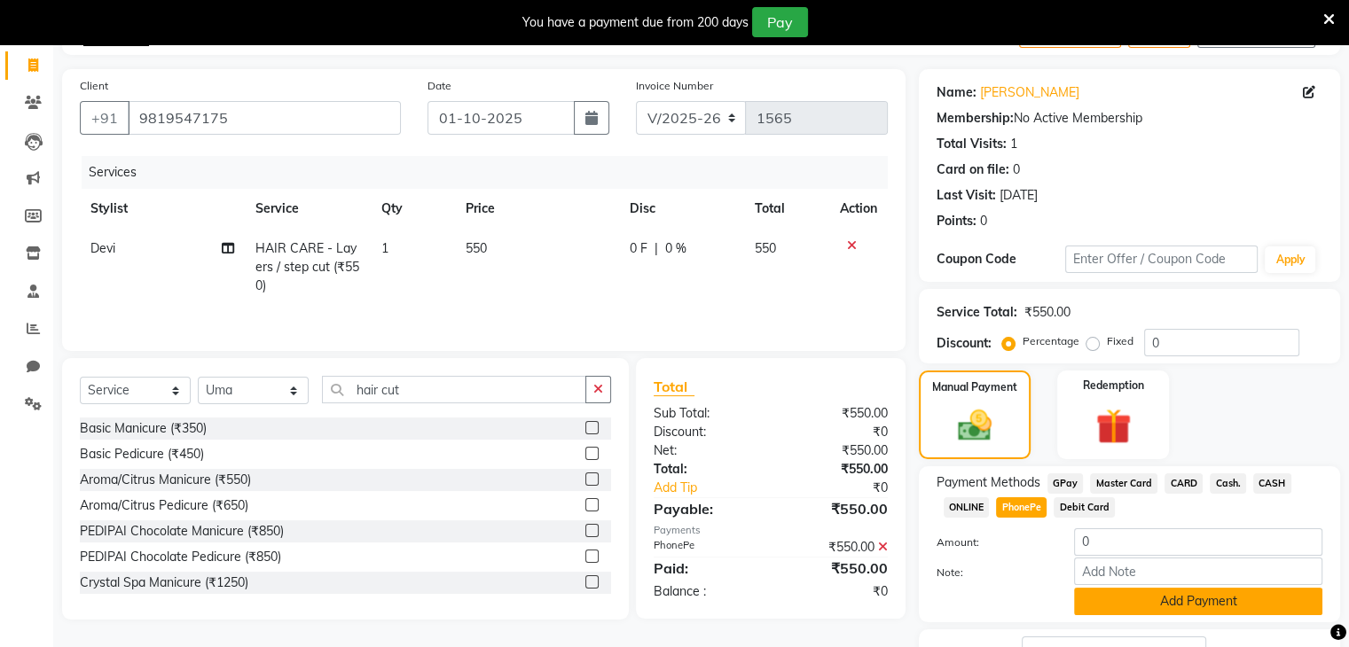
click at [1107, 605] on button "Add Payment" at bounding box center [1198, 601] width 248 height 27
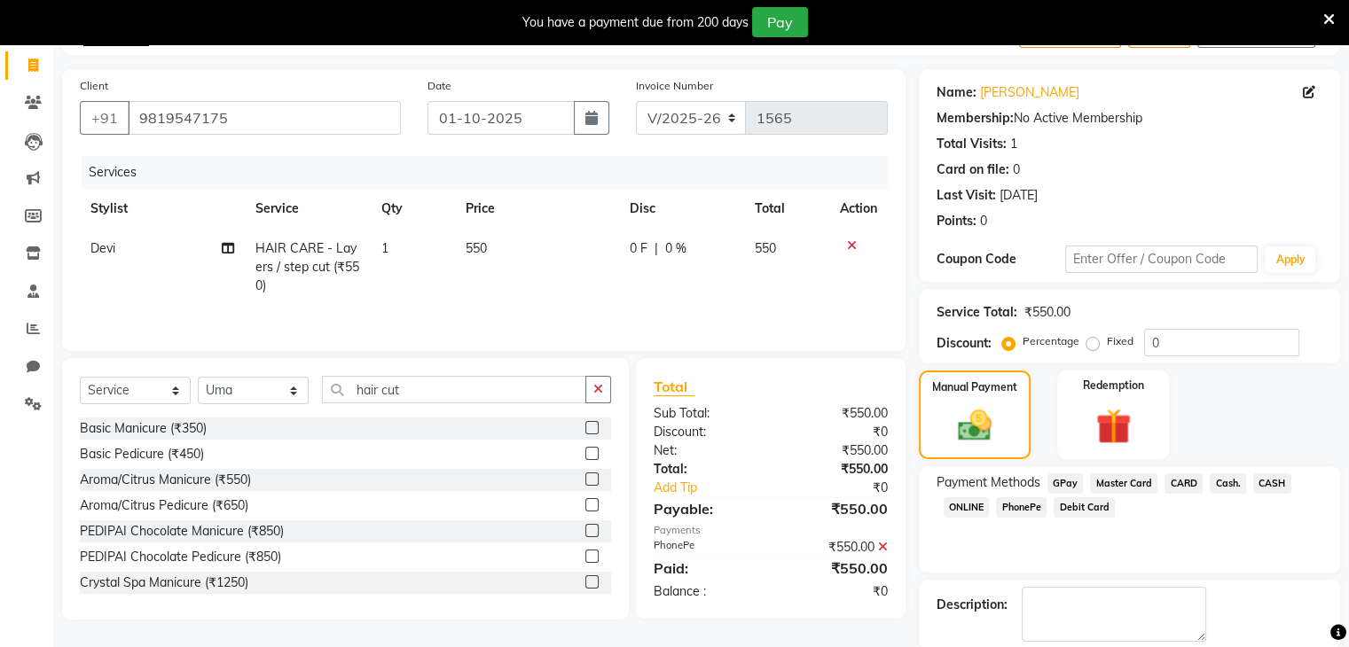
scroll to position [195, 0]
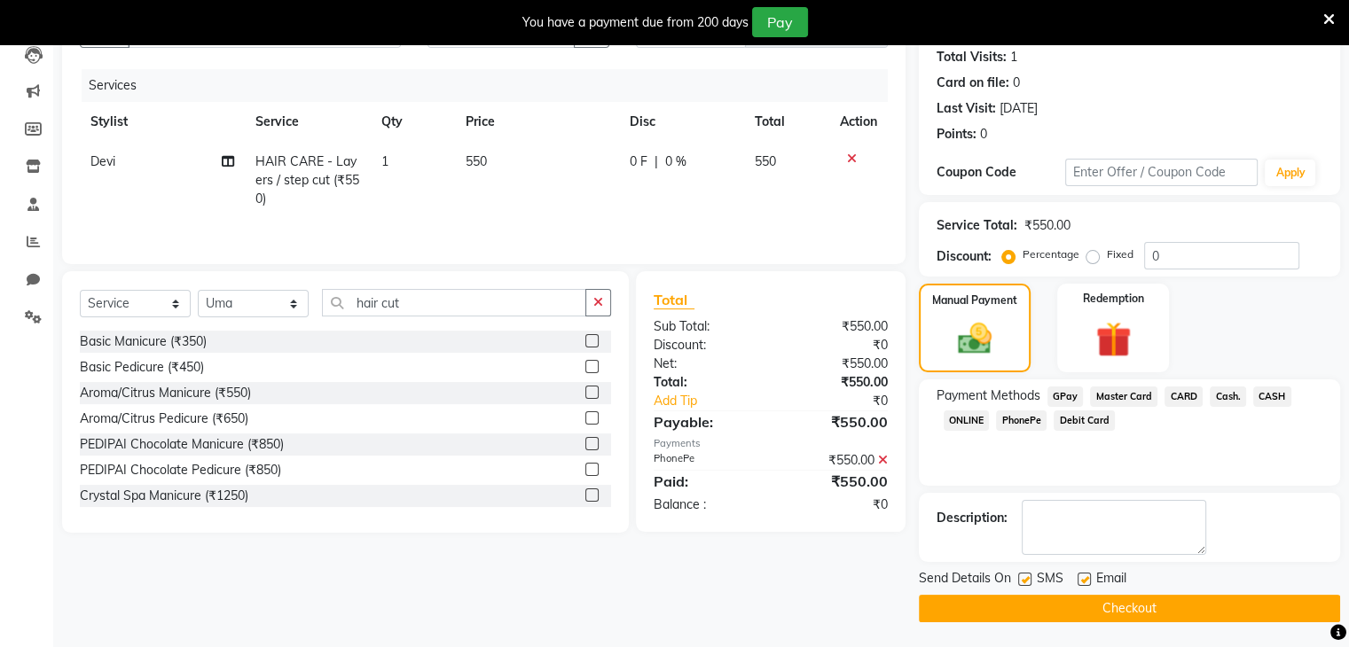
click at [1170, 608] on button "Checkout" at bounding box center [1129, 608] width 421 height 27
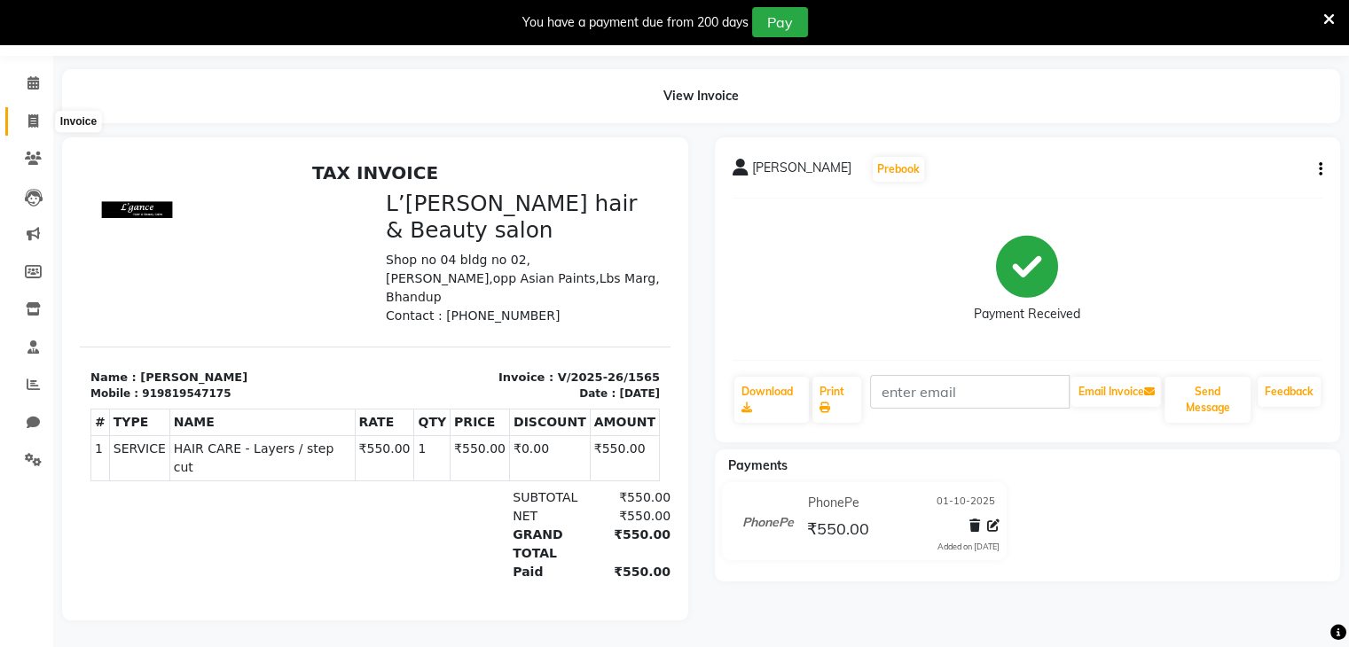
click at [29, 114] on icon at bounding box center [33, 120] width 10 height 13
select select "service"
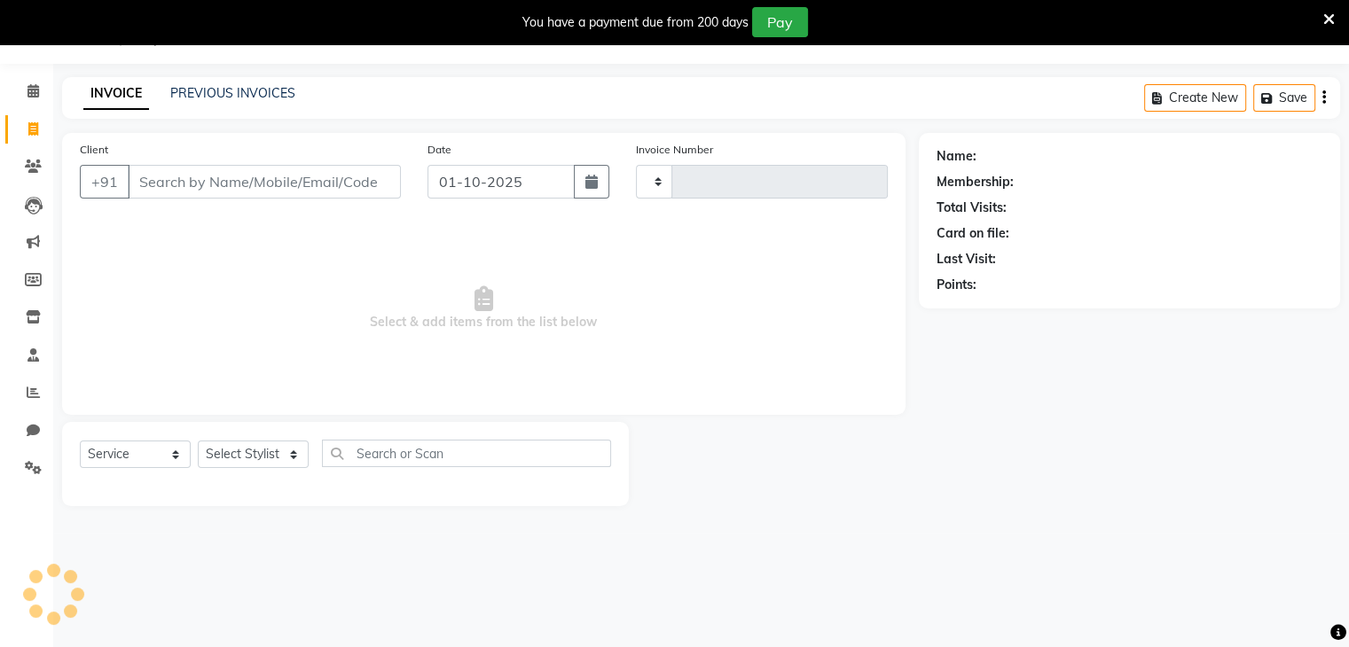
scroll to position [44, 0]
type input "1566"
select select "7828"
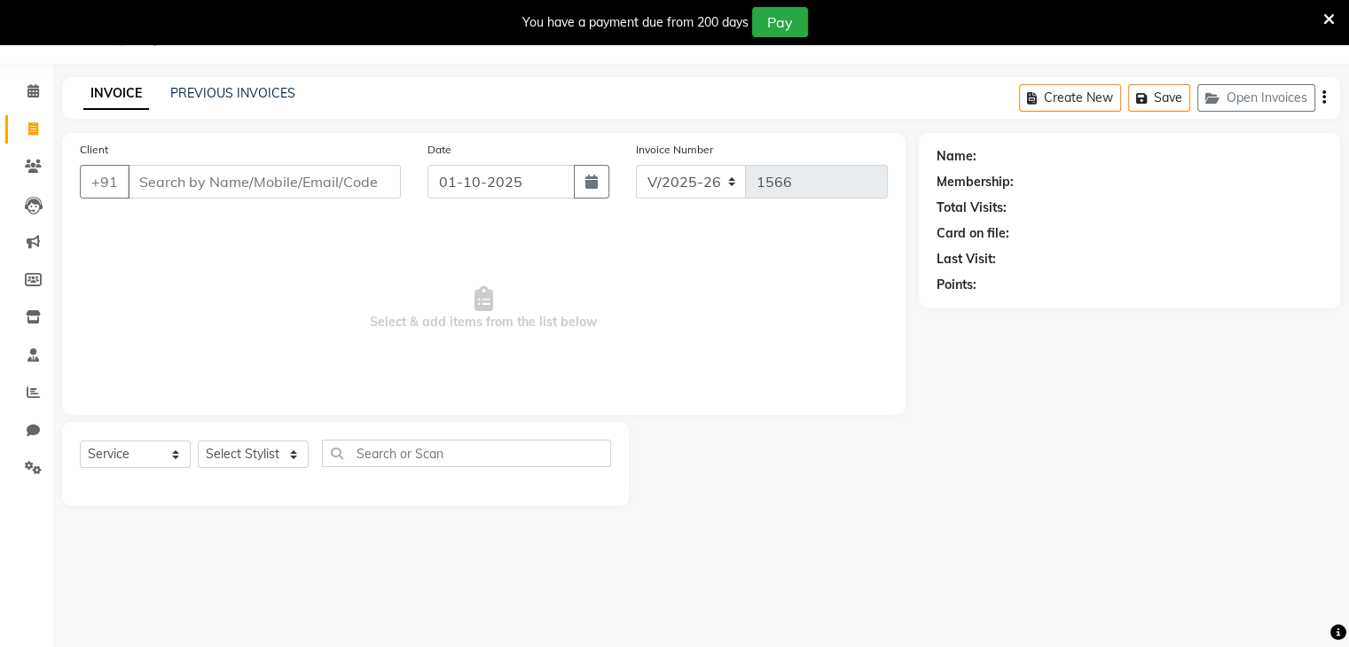
click at [165, 181] on input "Client" at bounding box center [264, 182] width 273 height 34
click at [149, 185] on input "Client" at bounding box center [264, 182] width 273 height 34
click at [192, 180] on input "[PERSON_NAME]" at bounding box center [219, 182] width 183 height 34
type input "t"
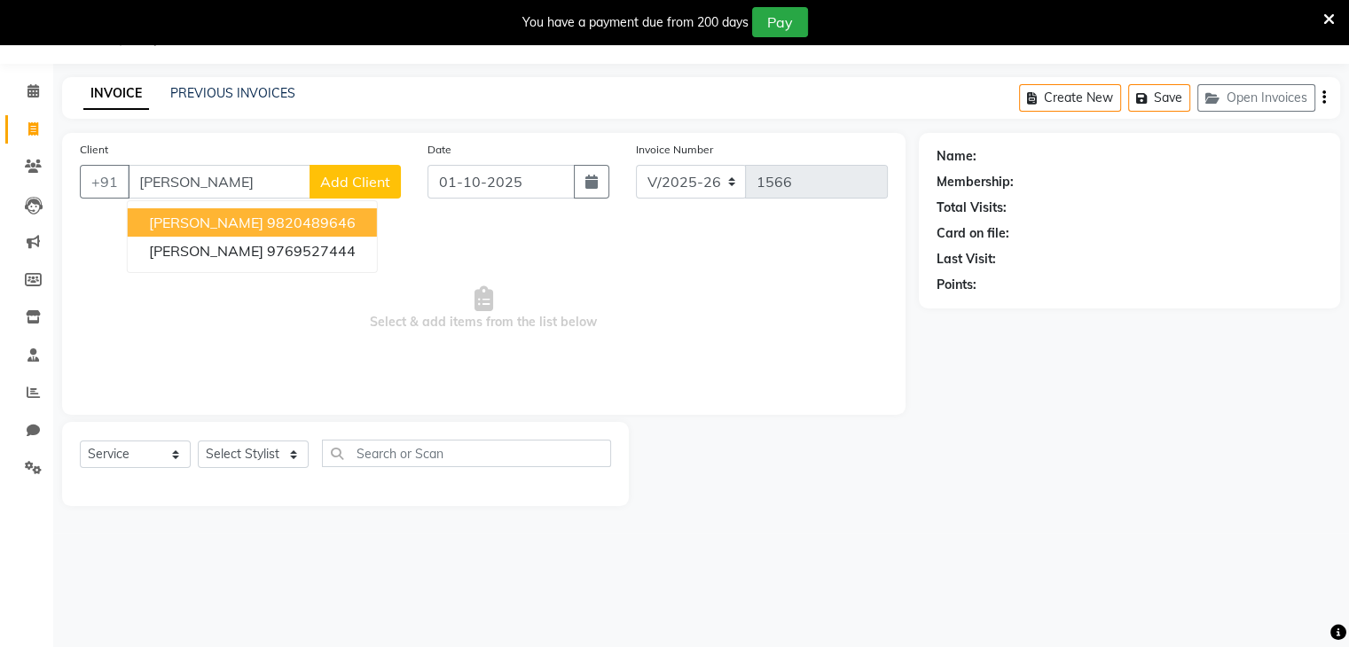
click at [267, 219] on ngb-highlight "9820489646" at bounding box center [311, 223] width 89 height 18
type input "9820489646"
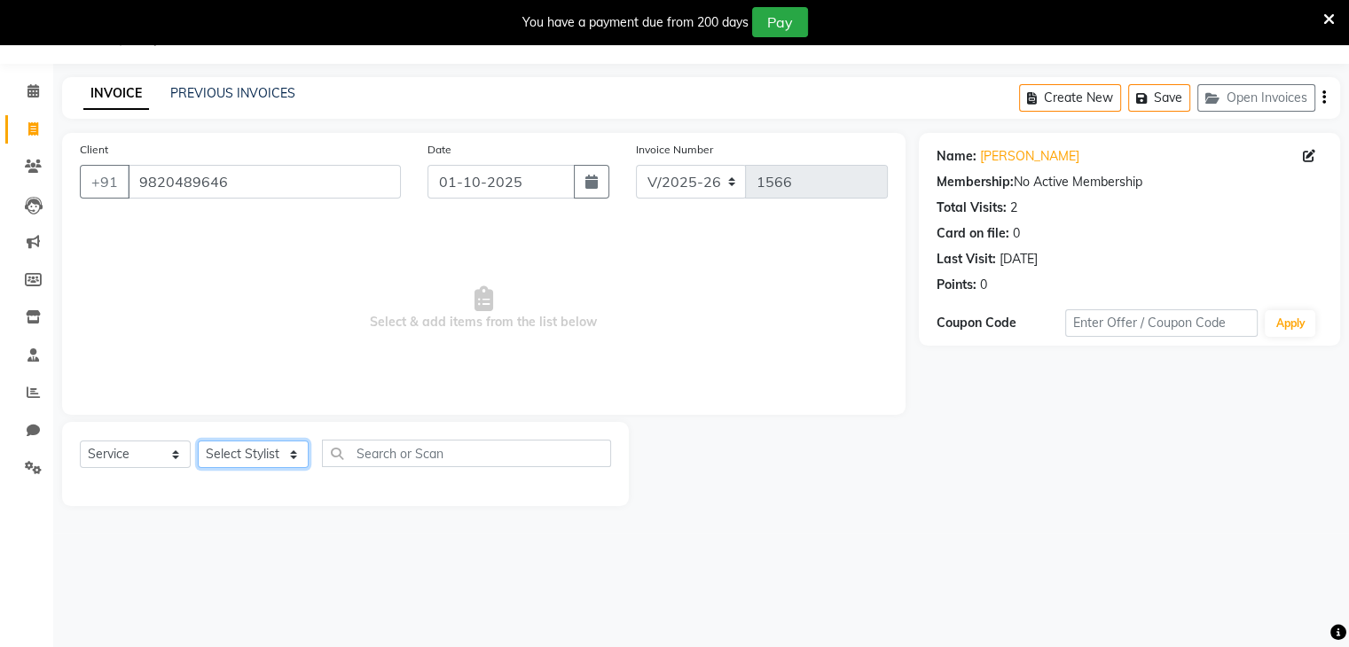
click at [244, 450] on select "Select Stylist Devi DIS Mamta Pinki [PERSON_NAME] Shweta Uma UNKNOWN [PERSON_NA…" at bounding box center [253, 454] width 111 height 27
select select "69888"
click at [198, 442] on select "Select Stylist Devi DIS Mamta Pinki [PERSON_NAME] Shweta Uma UNKNOWN [PERSON_NA…" at bounding box center [253, 454] width 111 height 27
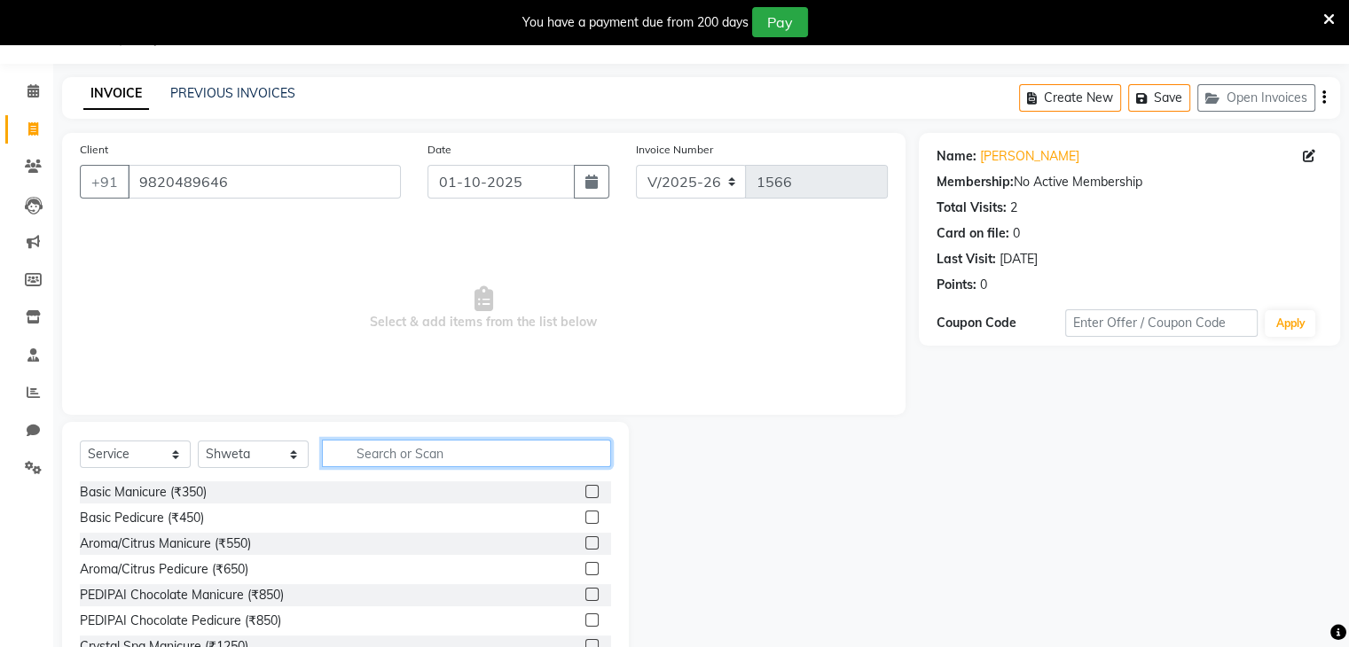
click at [365, 451] on input "text" at bounding box center [466, 453] width 289 height 27
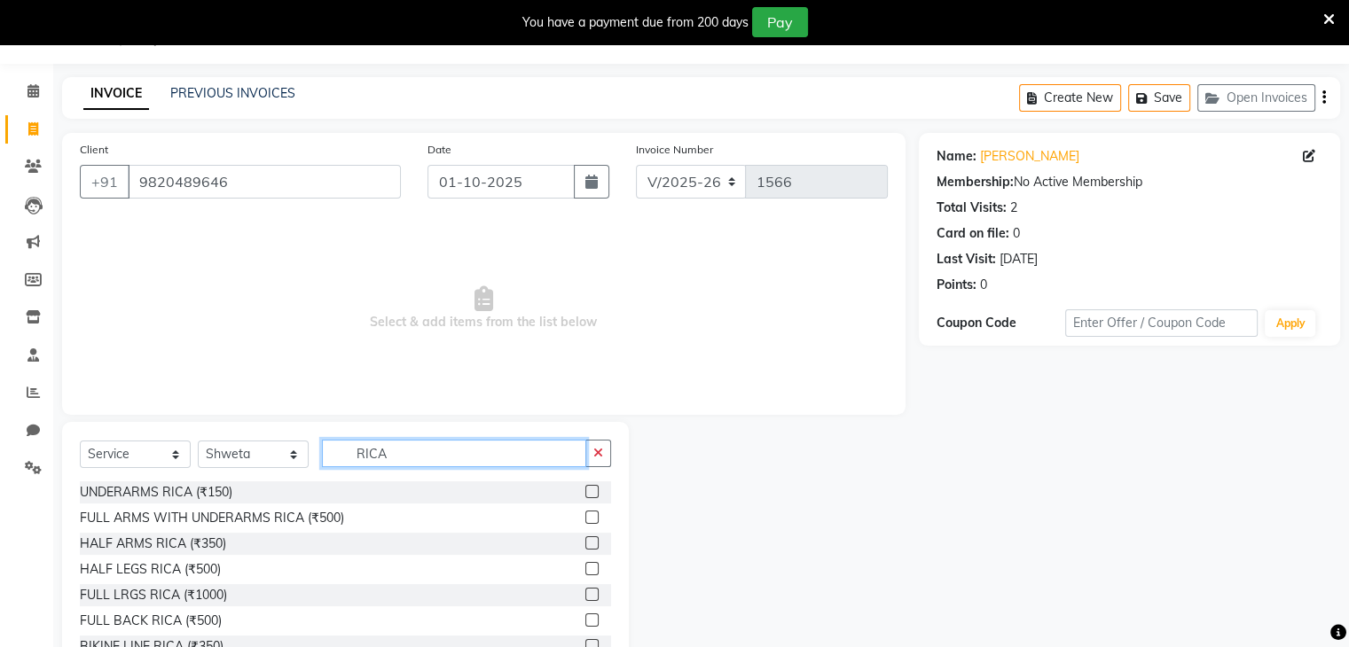
type input "RICA"
click at [585, 546] on label at bounding box center [591, 543] width 13 height 13
click at [585, 546] on input "checkbox" at bounding box center [591, 544] width 12 height 12
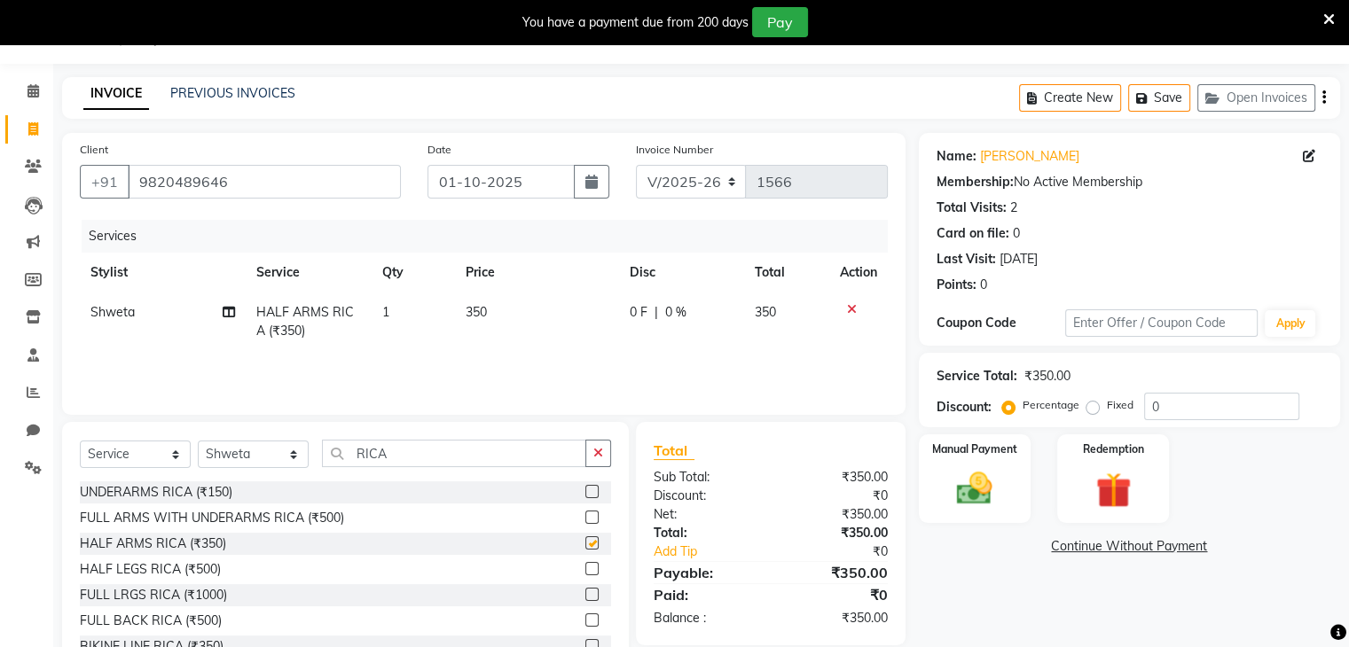
checkbox input "false"
click at [585, 594] on label at bounding box center [591, 594] width 13 height 13
click at [585, 594] on input "checkbox" at bounding box center [591, 596] width 12 height 12
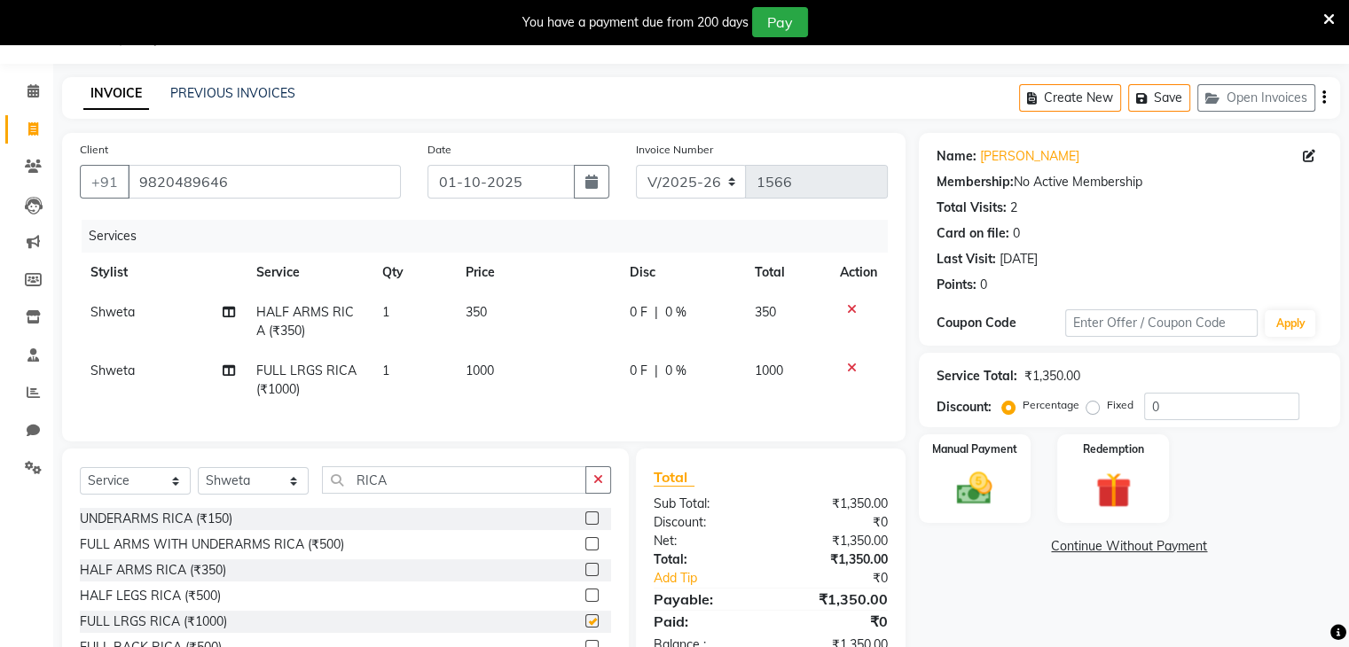
checkbox input "false"
click at [400, 494] on input "RICA" at bounding box center [454, 479] width 264 height 27
type input "R"
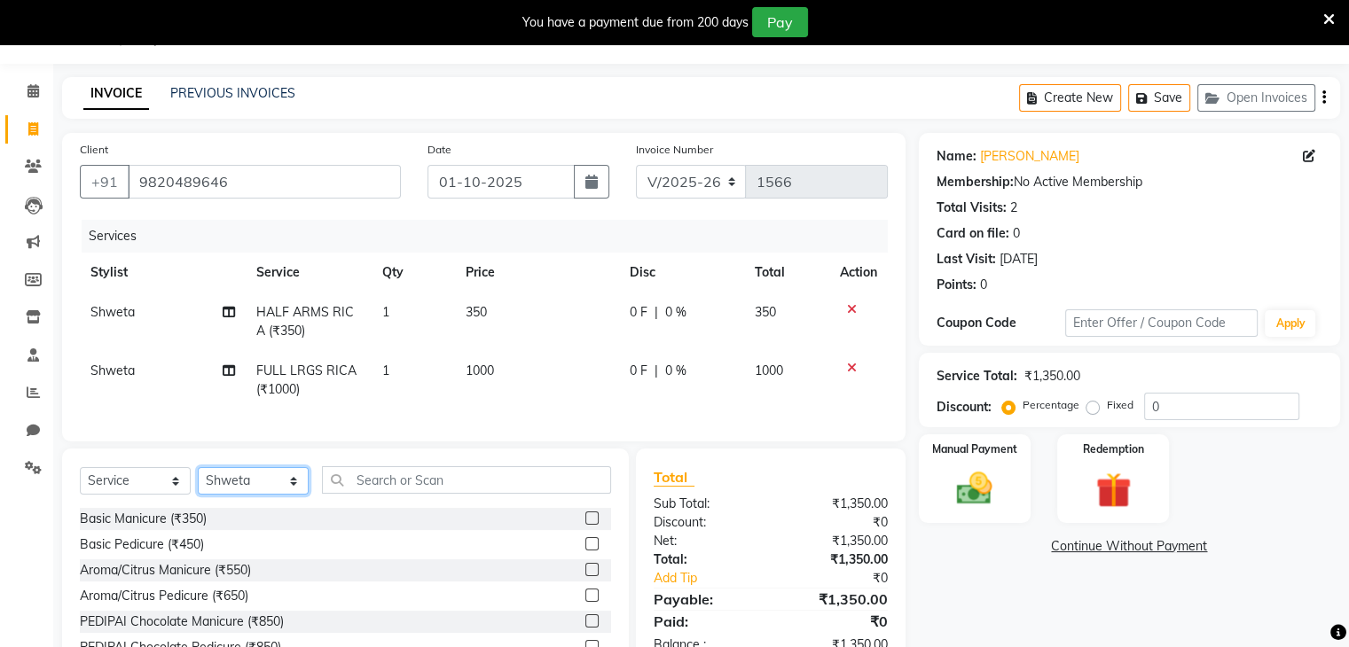
click at [289, 495] on select "Select Stylist Devi DIS Mamta Pinki [PERSON_NAME] Shweta Uma UNKNOWN [PERSON_NA…" at bounding box center [253, 480] width 111 height 27
select select "84247"
click at [198, 482] on select "Select Stylist Devi DIS Mamta Pinki [PERSON_NAME] Shweta Uma UNKNOWN [PERSON_NA…" at bounding box center [253, 480] width 111 height 27
click at [371, 494] on input "text" at bounding box center [466, 479] width 289 height 27
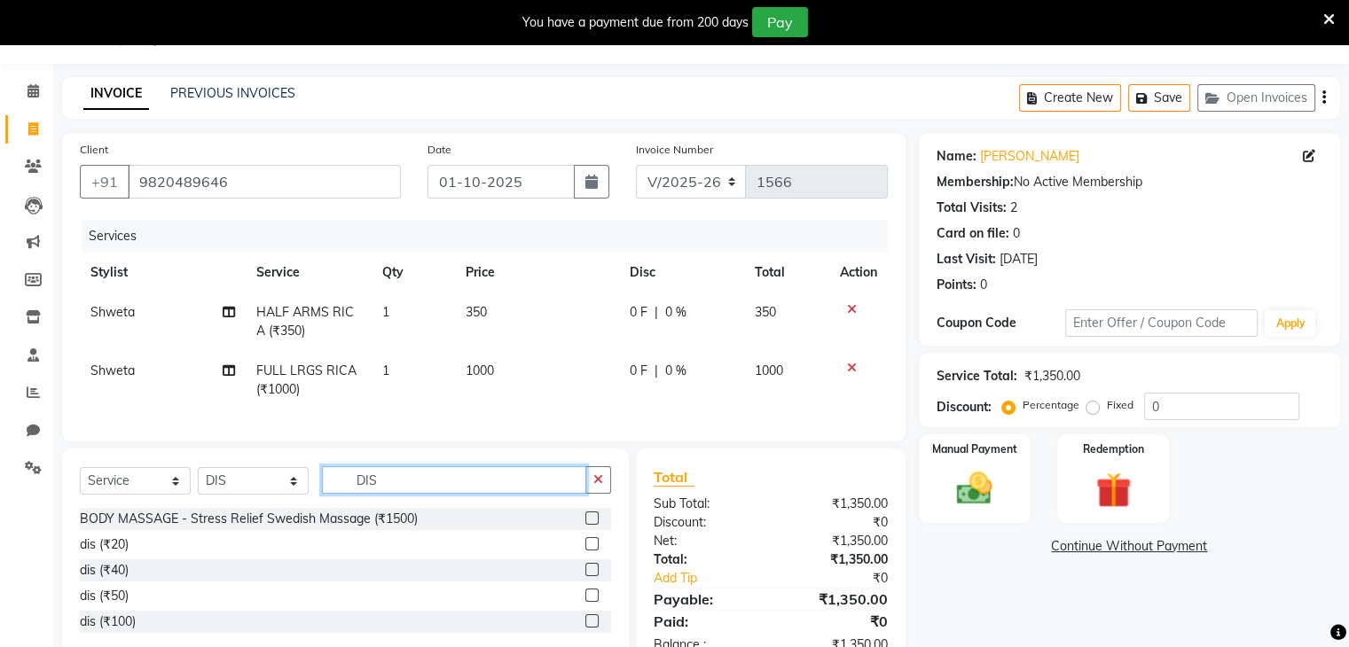
type input "DIS"
click at [589, 551] on label at bounding box center [591, 543] width 13 height 13
click at [589, 551] on input "checkbox" at bounding box center [591, 545] width 12 height 12
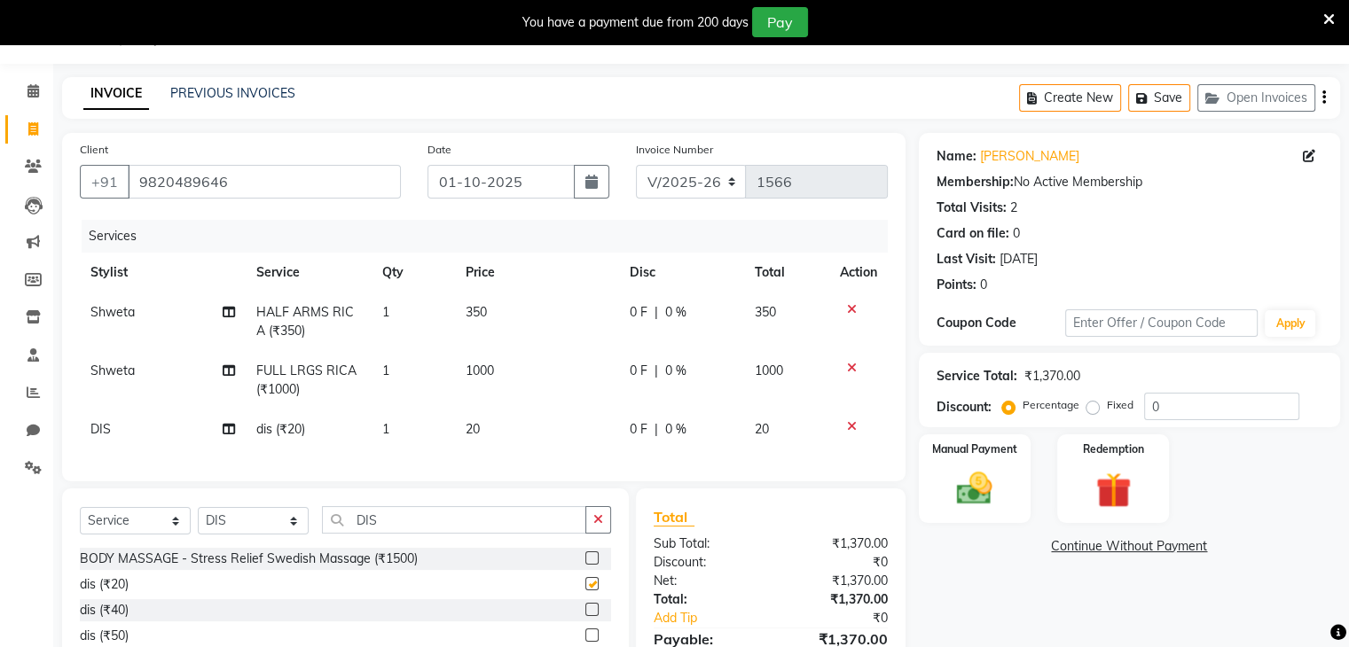
checkbox input "false"
click at [290, 533] on select "Select Stylist Devi DIS Mamta Pinki [PERSON_NAME] Shweta Uma UNKNOWN [PERSON_NA…" at bounding box center [253, 520] width 111 height 27
select select "89767"
click at [198, 521] on select "Select Stylist Devi DIS Mamta Pinki [PERSON_NAME] Shweta Uma UNKNOWN [PERSON_NA…" at bounding box center [253, 520] width 111 height 27
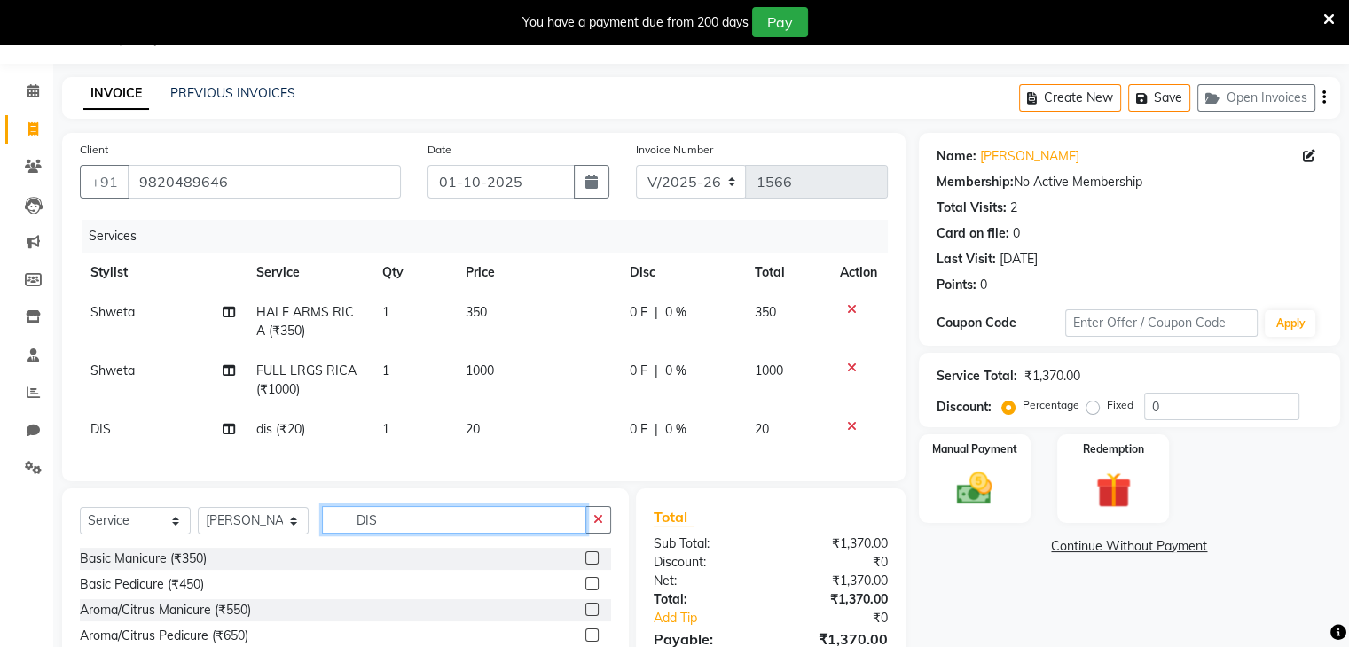
click at [396, 530] on input "DIS" at bounding box center [454, 519] width 264 height 27
type input "D"
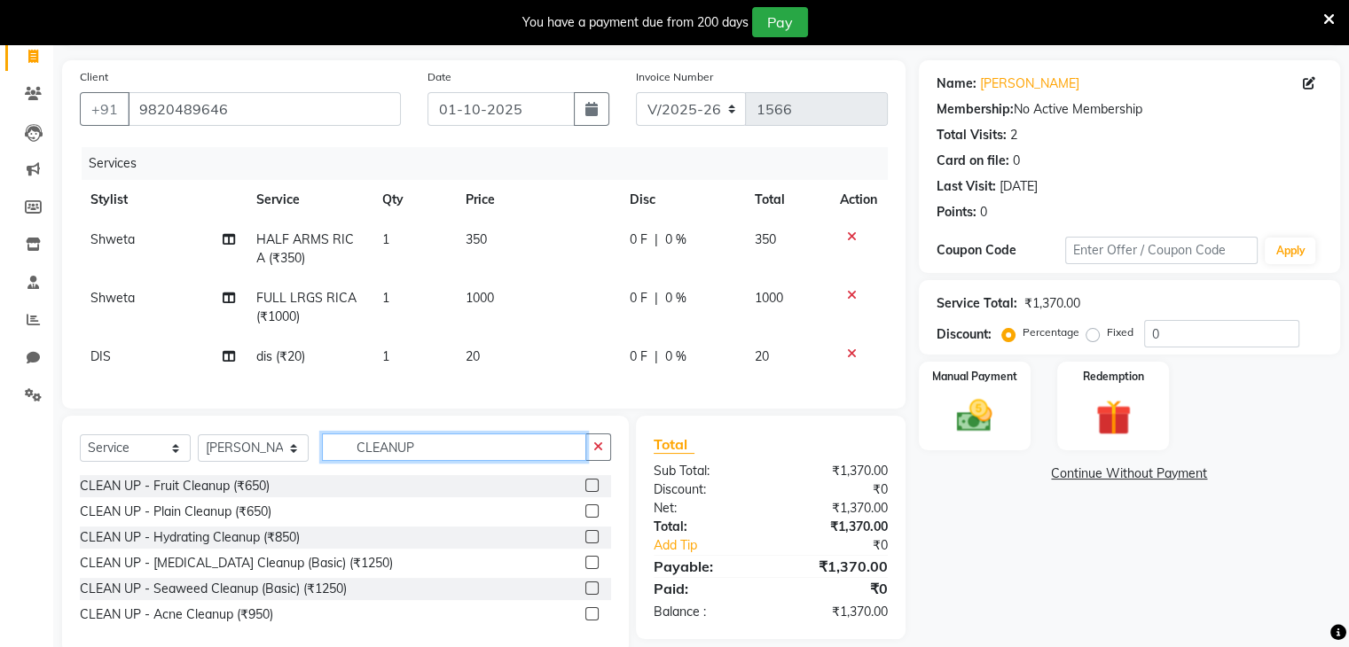
scroll to position [165, 0]
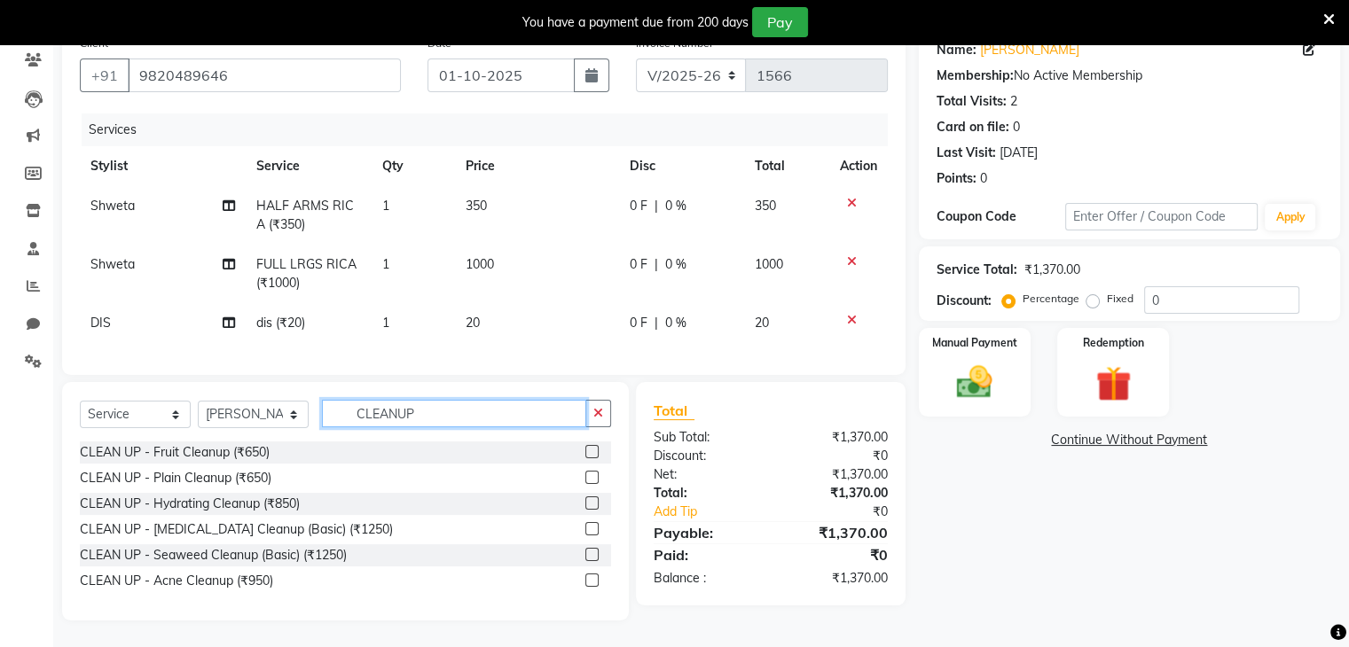
click at [350, 412] on input "CLEANUP" at bounding box center [454, 413] width 264 height 27
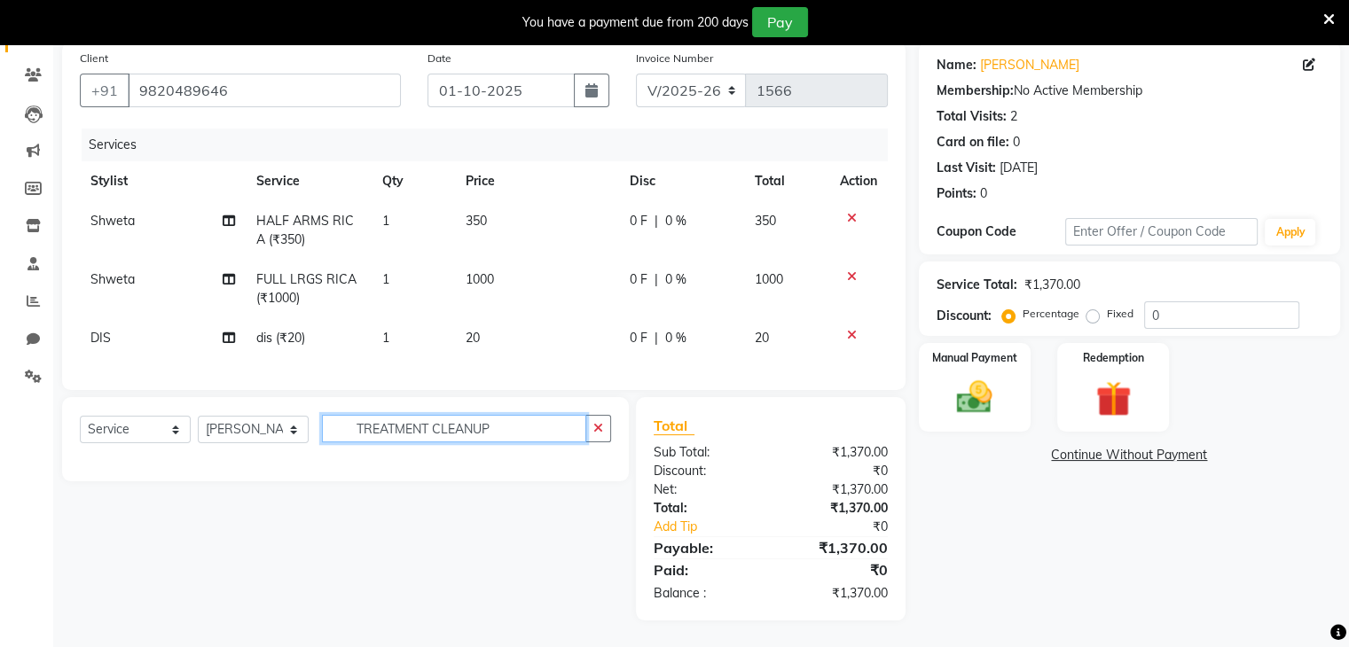
click at [509, 423] on input "TREATMENT CLEANUP" at bounding box center [454, 428] width 264 height 27
type input "TREATMENT CLE"
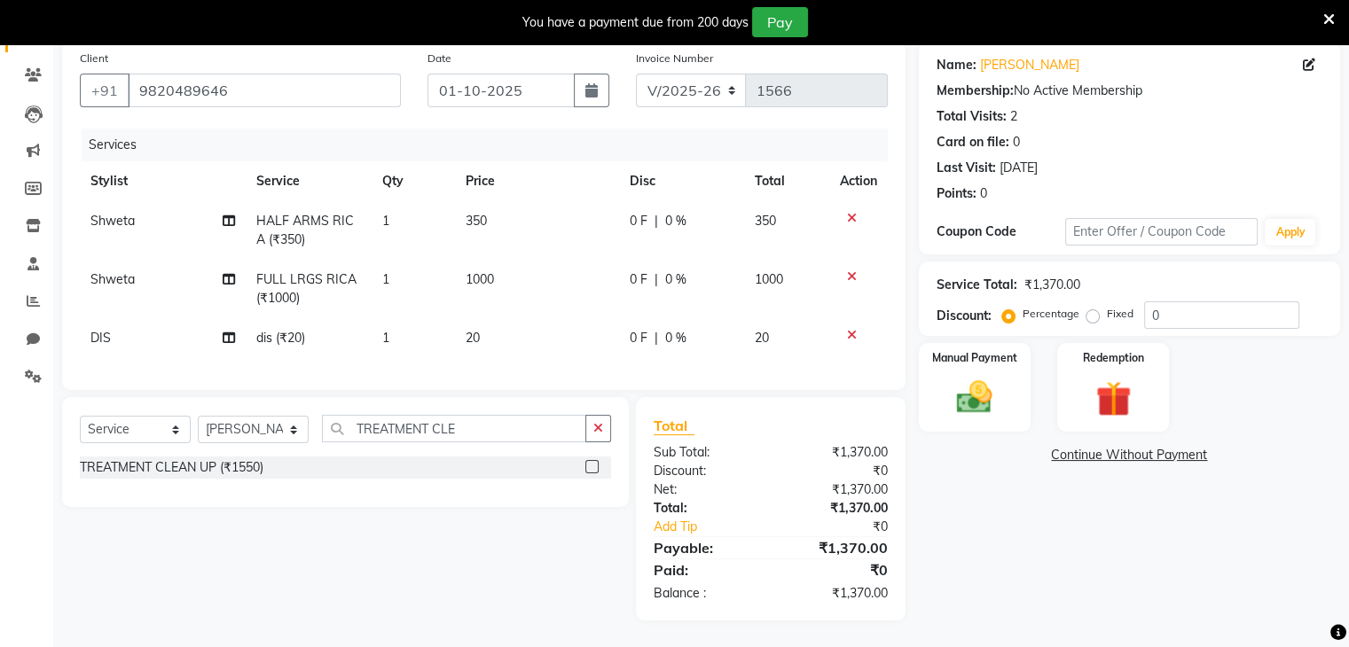
click at [589, 467] on label at bounding box center [591, 466] width 13 height 13
click at [589, 467] on input "checkbox" at bounding box center [591, 468] width 12 height 12
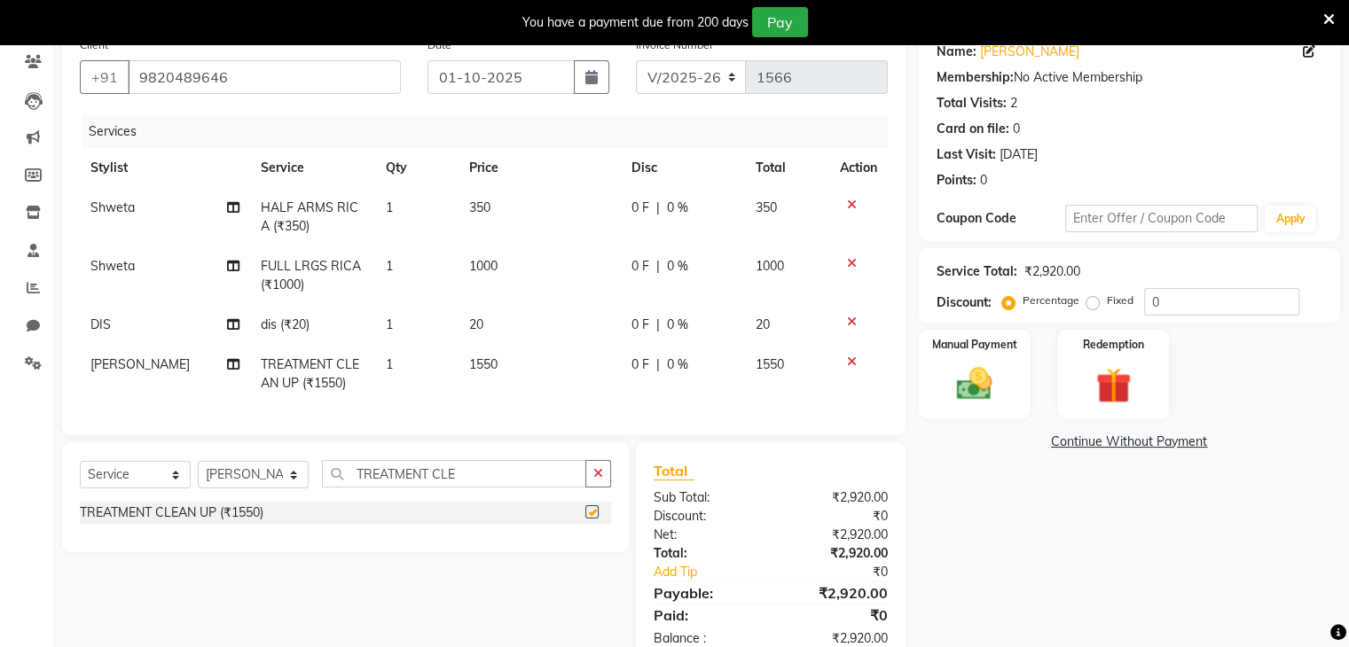
checkbox input "false"
click at [472, 486] on input "TREATMENT CLE" at bounding box center [454, 473] width 264 height 27
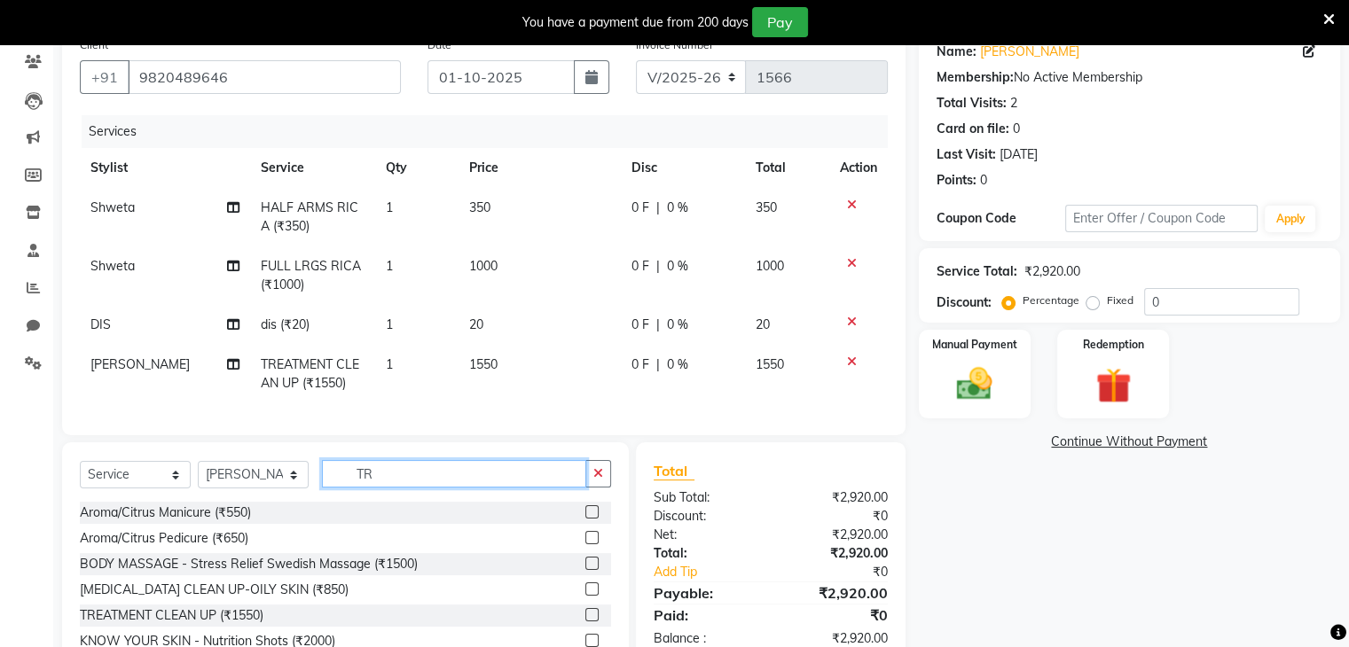
type input "T"
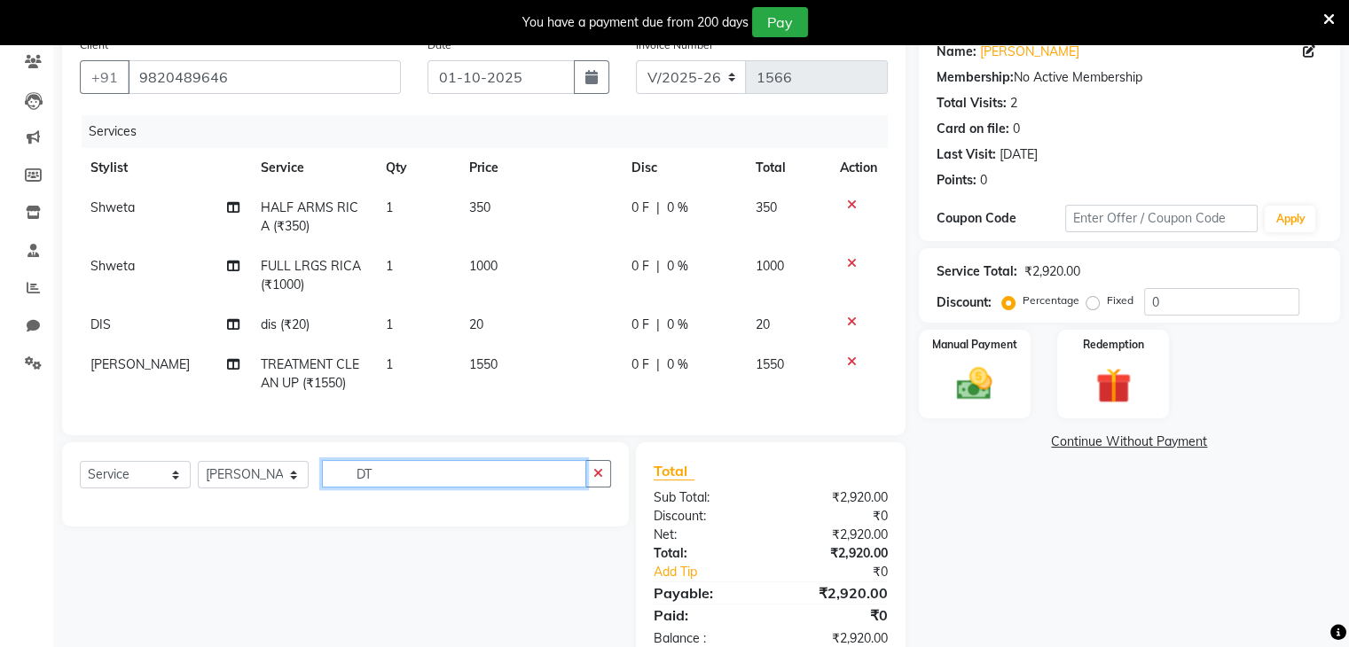
type input "D"
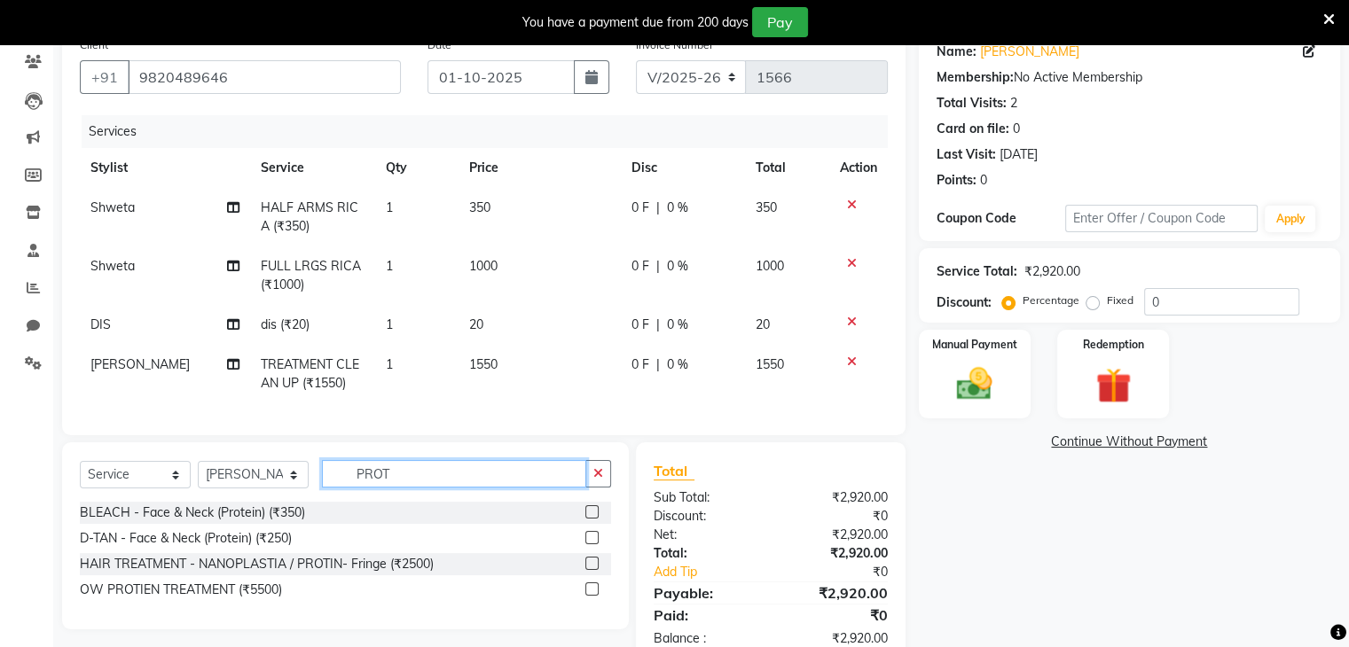
type input "PROT"
click at [593, 544] on label at bounding box center [591, 537] width 13 height 13
click at [593, 544] on input "checkbox" at bounding box center [591, 539] width 12 height 12
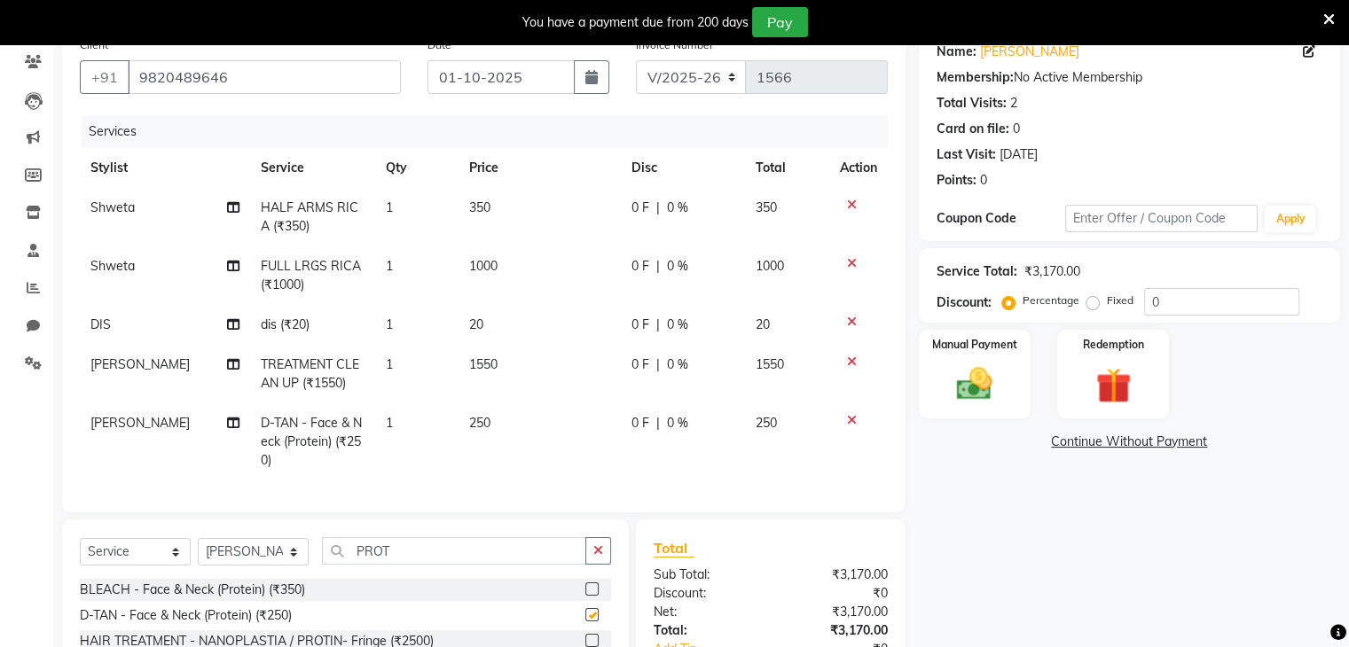
checkbox input "false"
click at [433, 564] on input "PROT" at bounding box center [454, 550] width 264 height 27
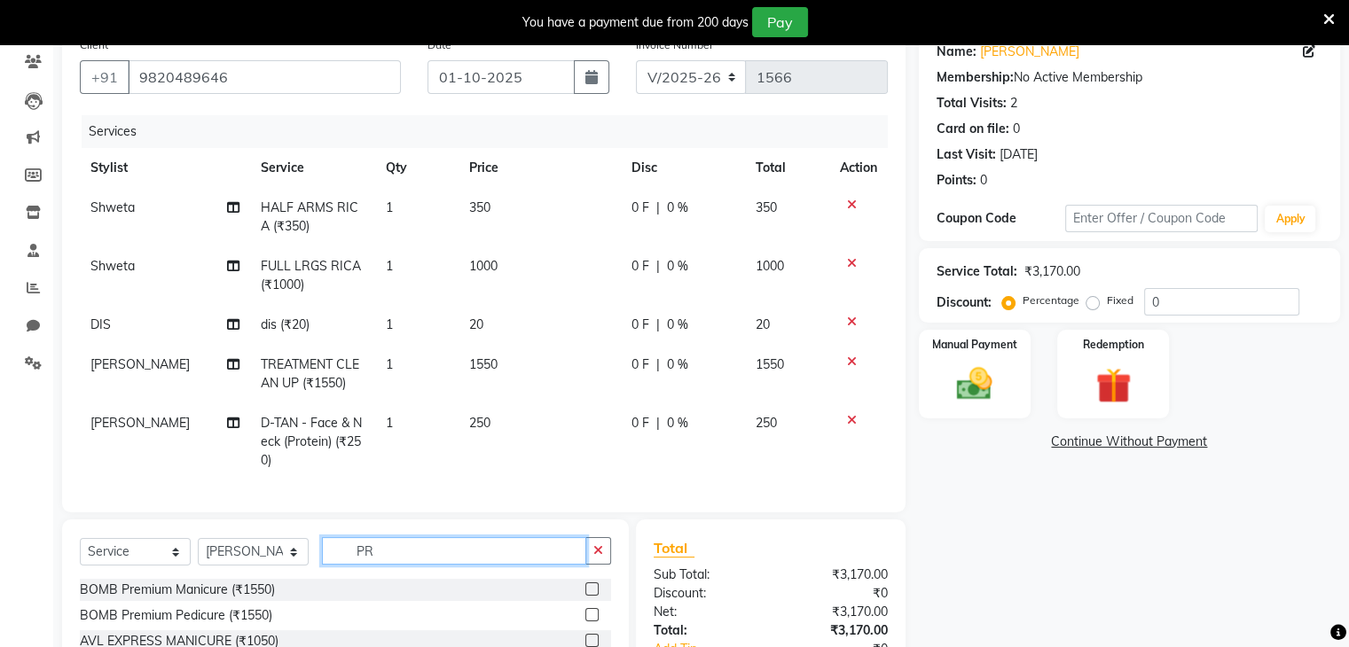
type input "P"
type input "THREAD"
click at [585, 596] on label at bounding box center [591, 589] width 13 height 13
click at [585, 596] on input "checkbox" at bounding box center [591, 590] width 12 height 12
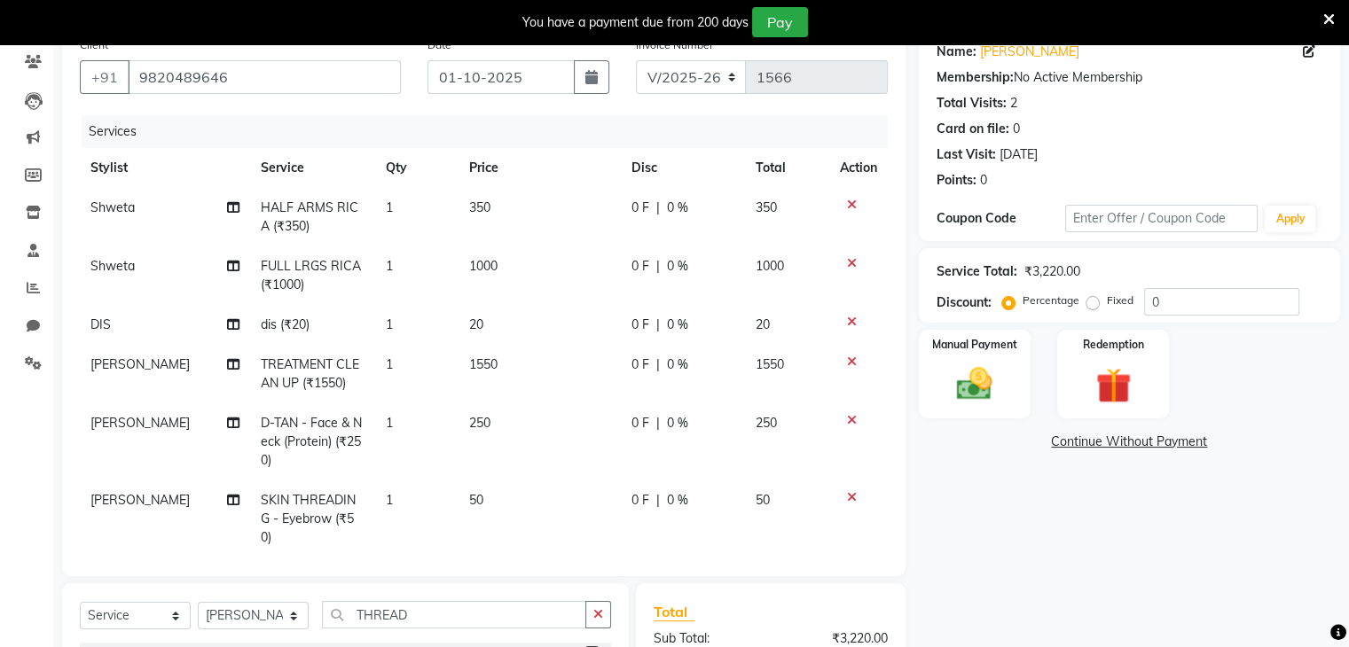
checkbox input "false"
click at [469, 615] on input "THREAD" at bounding box center [454, 614] width 264 height 27
type input "T"
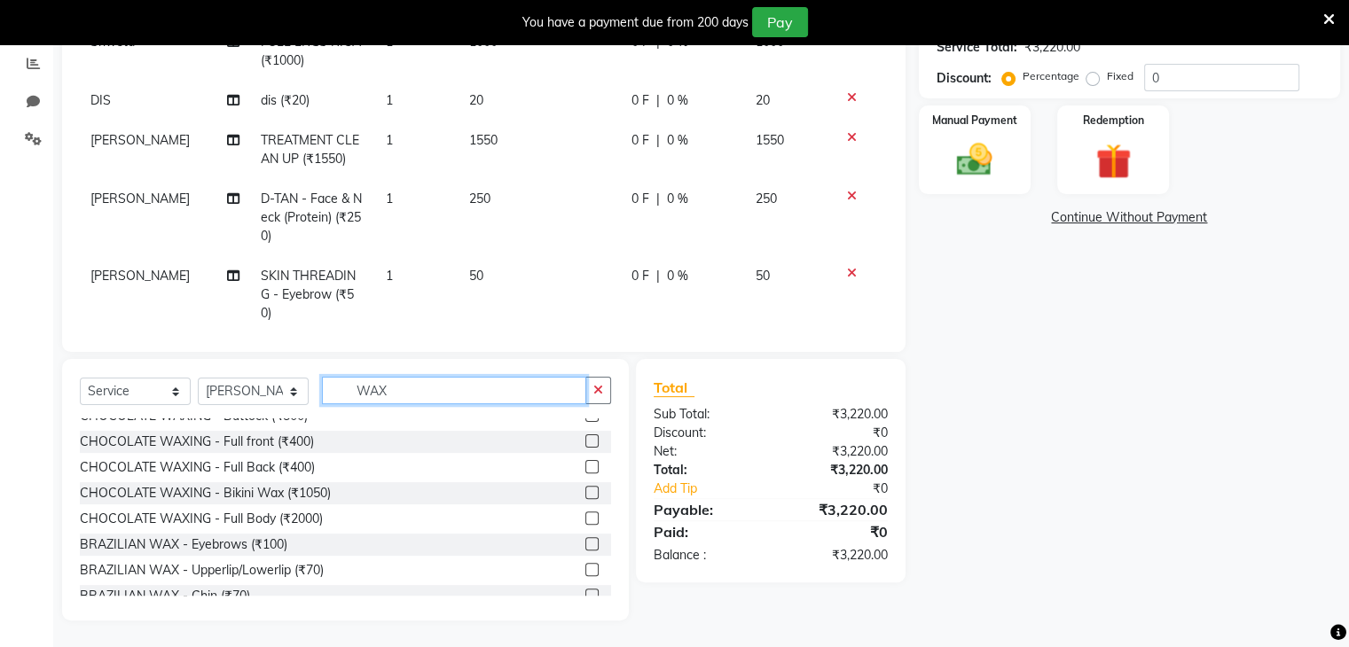
scroll to position [153, 0]
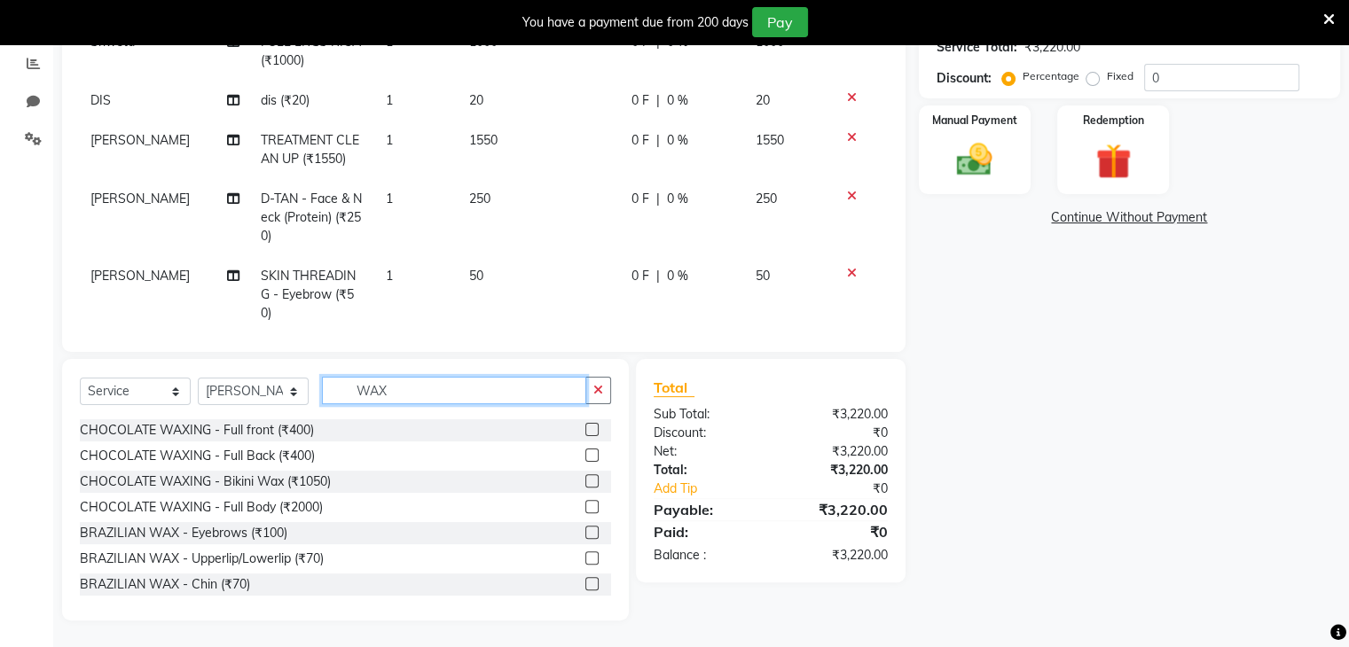
type input "WAX"
click at [585, 555] on label at bounding box center [591, 558] width 13 height 13
click at [585, 555] on input "checkbox" at bounding box center [591, 559] width 12 height 12
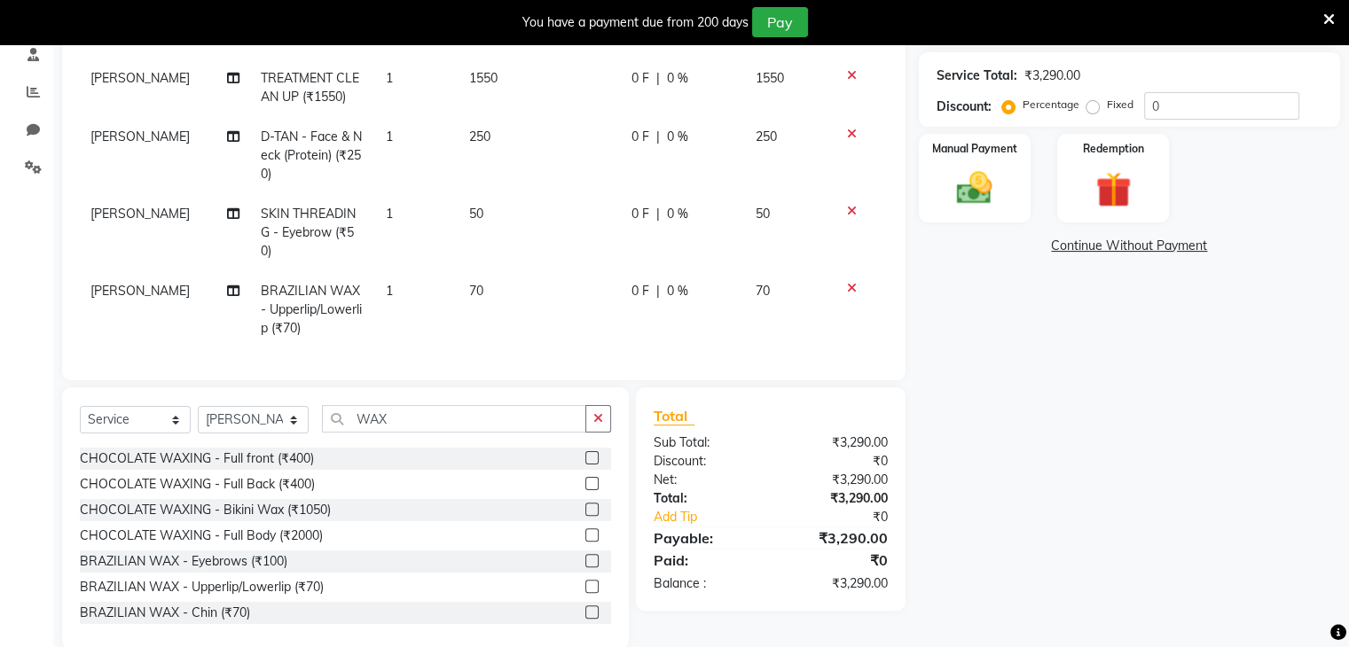
scroll to position [374, 0]
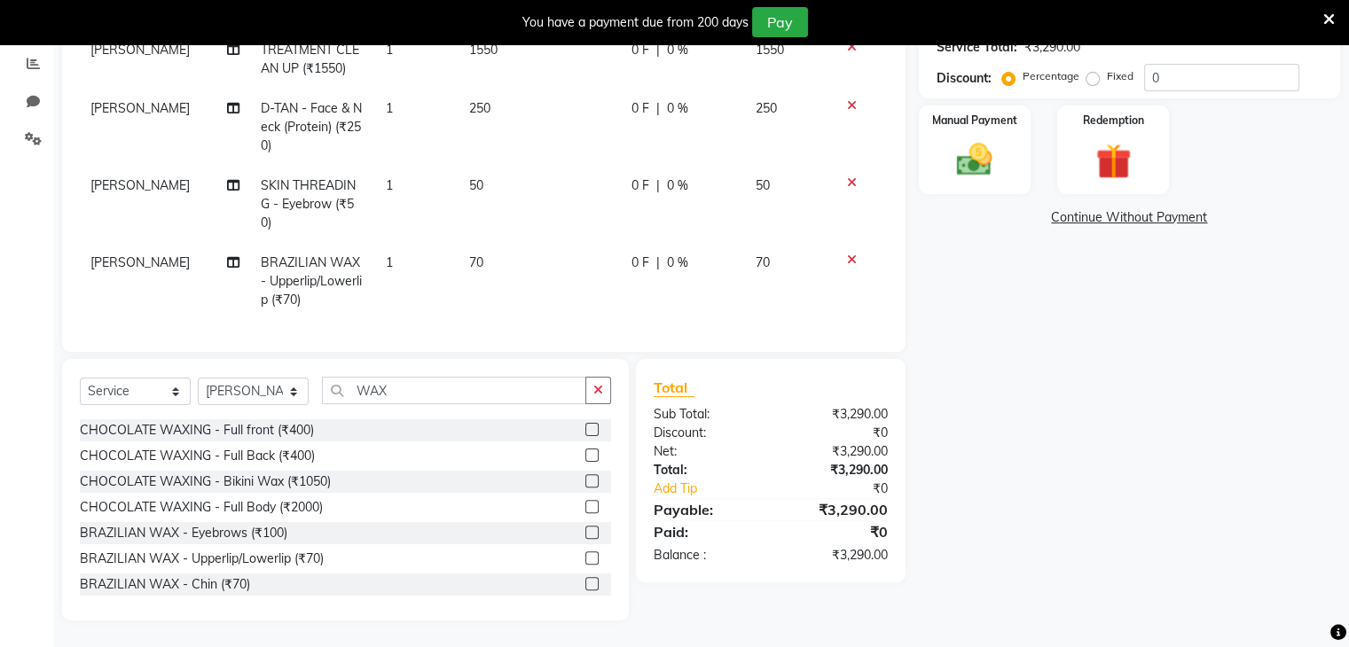
click at [585, 561] on label at bounding box center [591, 558] width 13 height 13
click at [585, 561] on input "checkbox" at bounding box center [591, 559] width 12 height 12
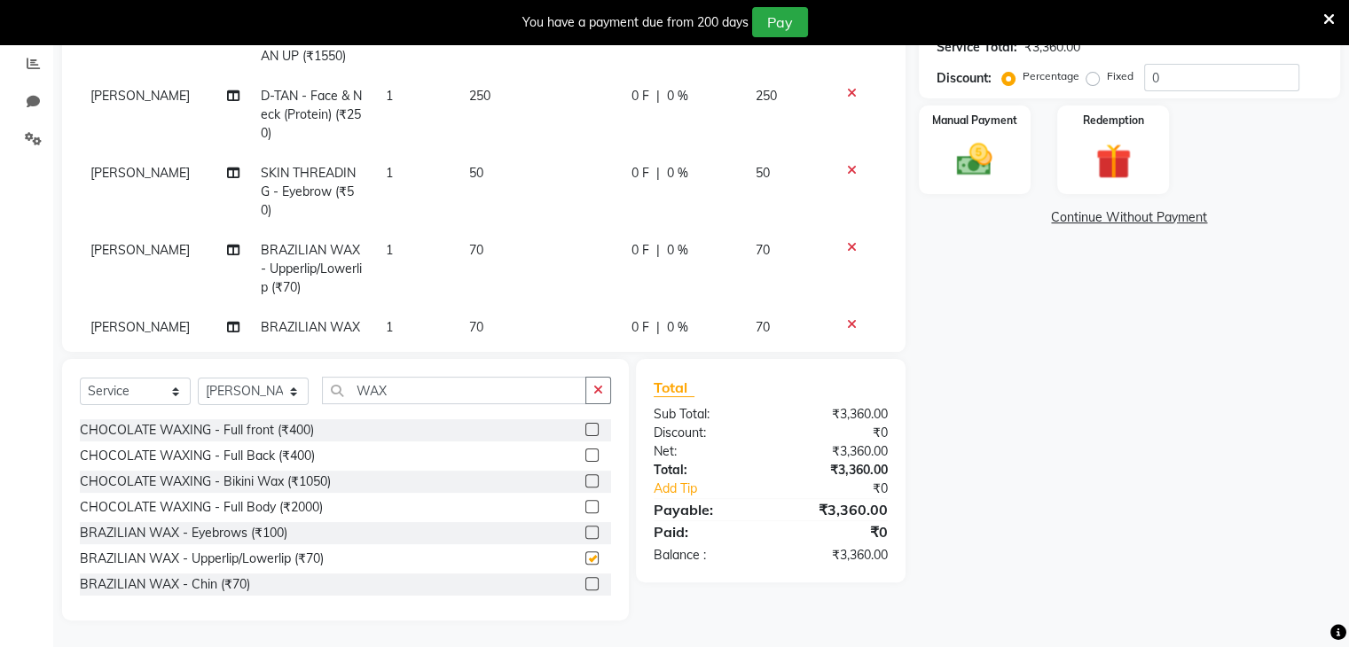
checkbox input "false"
click at [979, 185] on div "Manual Payment" at bounding box center [974, 149] width 116 height 91
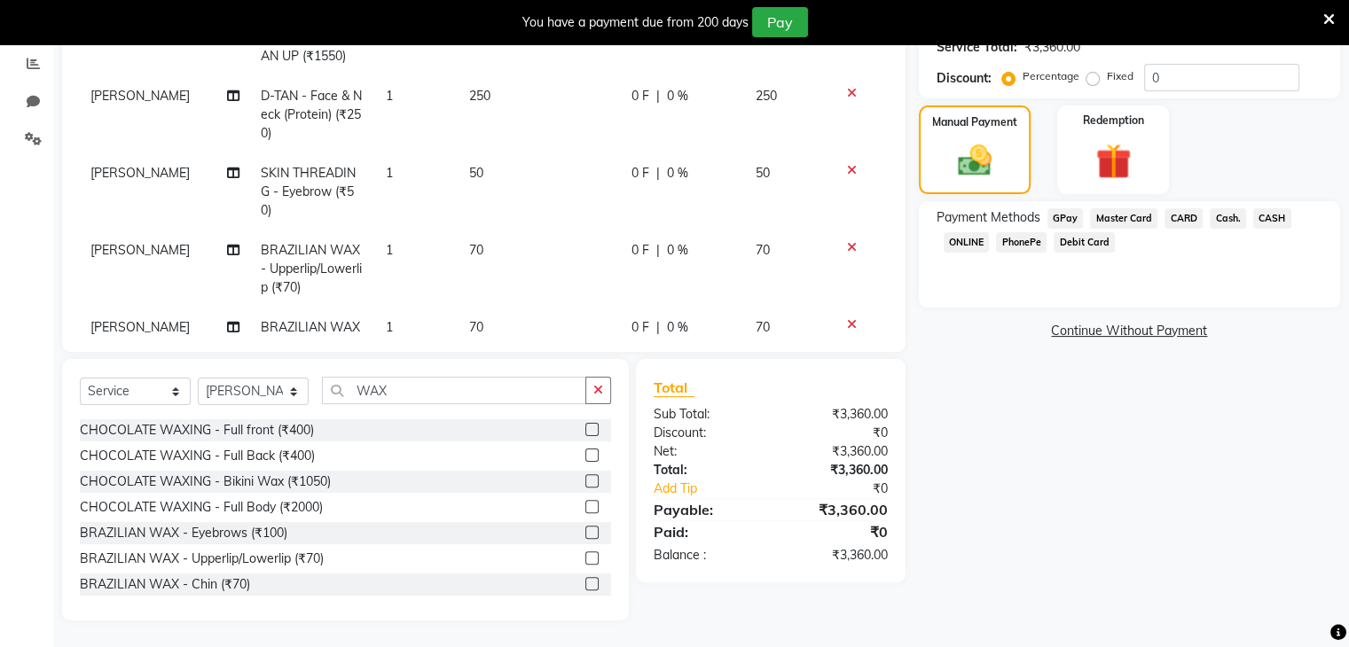
click at [1017, 239] on span "PhonePe" at bounding box center [1021, 242] width 51 height 20
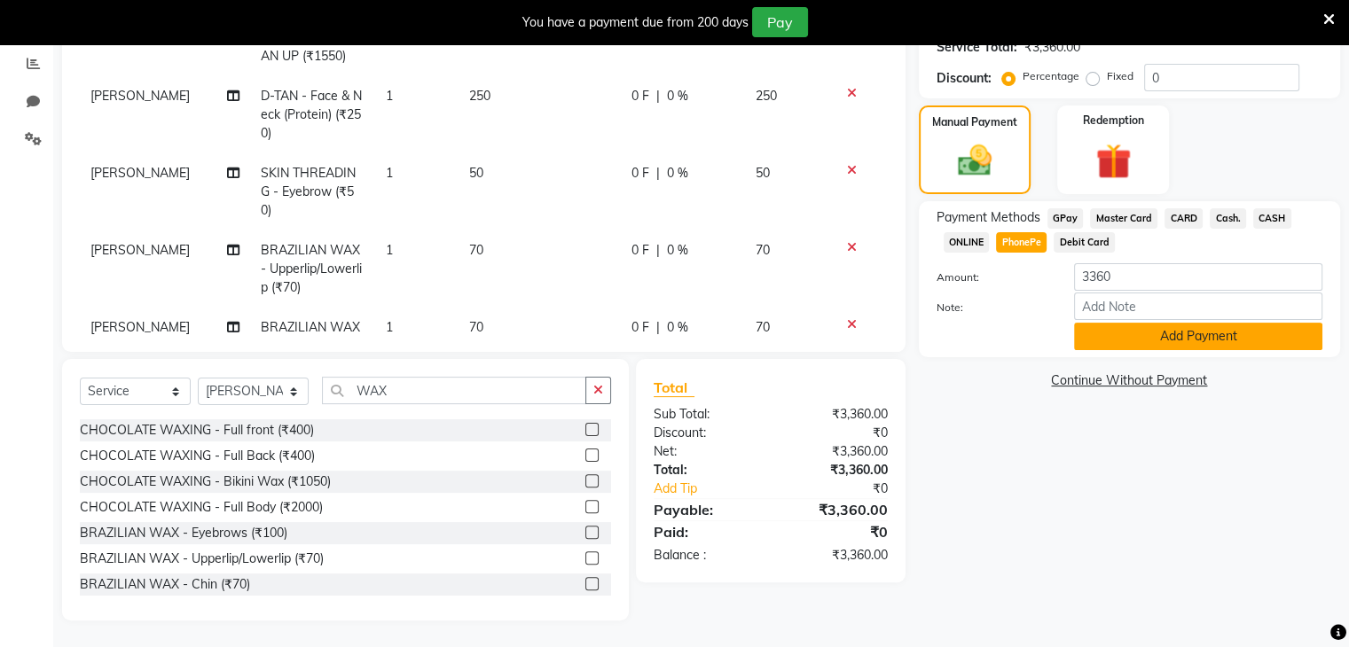
click at [1096, 331] on button "Add Payment" at bounding box center [1198, 336] width 248 height 27
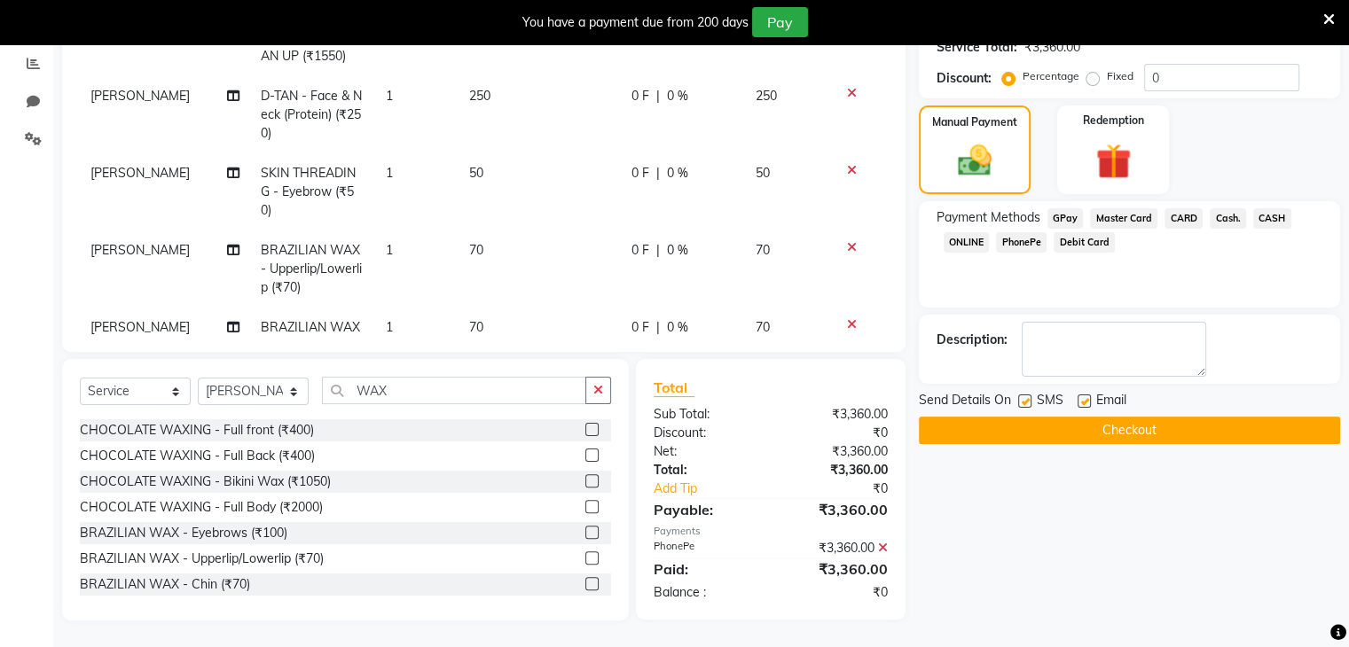
click at [1100, 432] on button "Checkout" at bounding box center [1129, 430] width 421 height 27
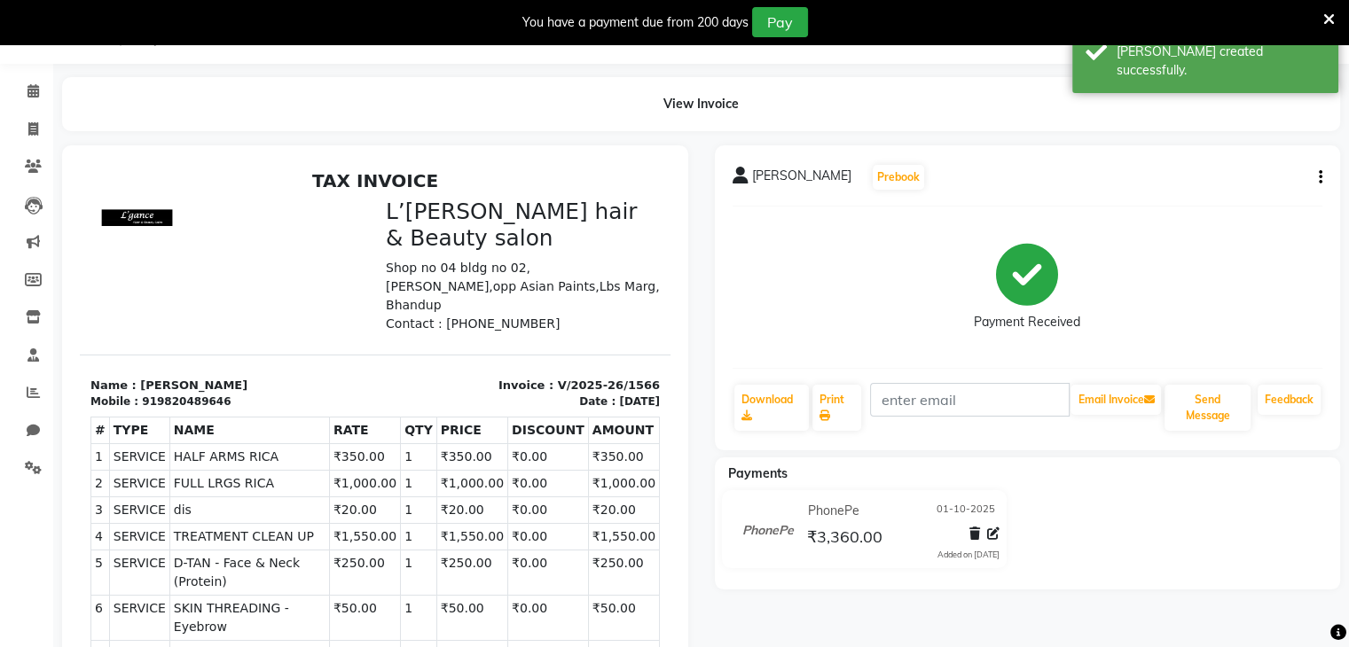
scroll to position [287, 0]
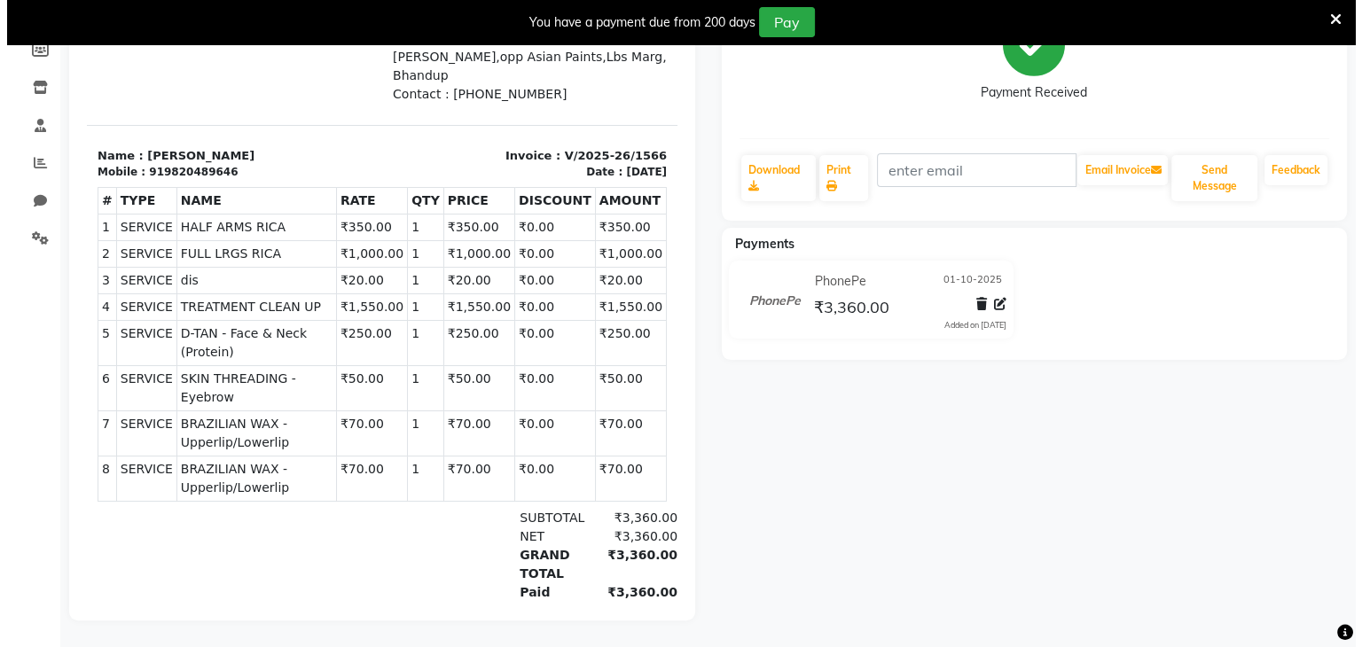
scroll to position [44, 0]
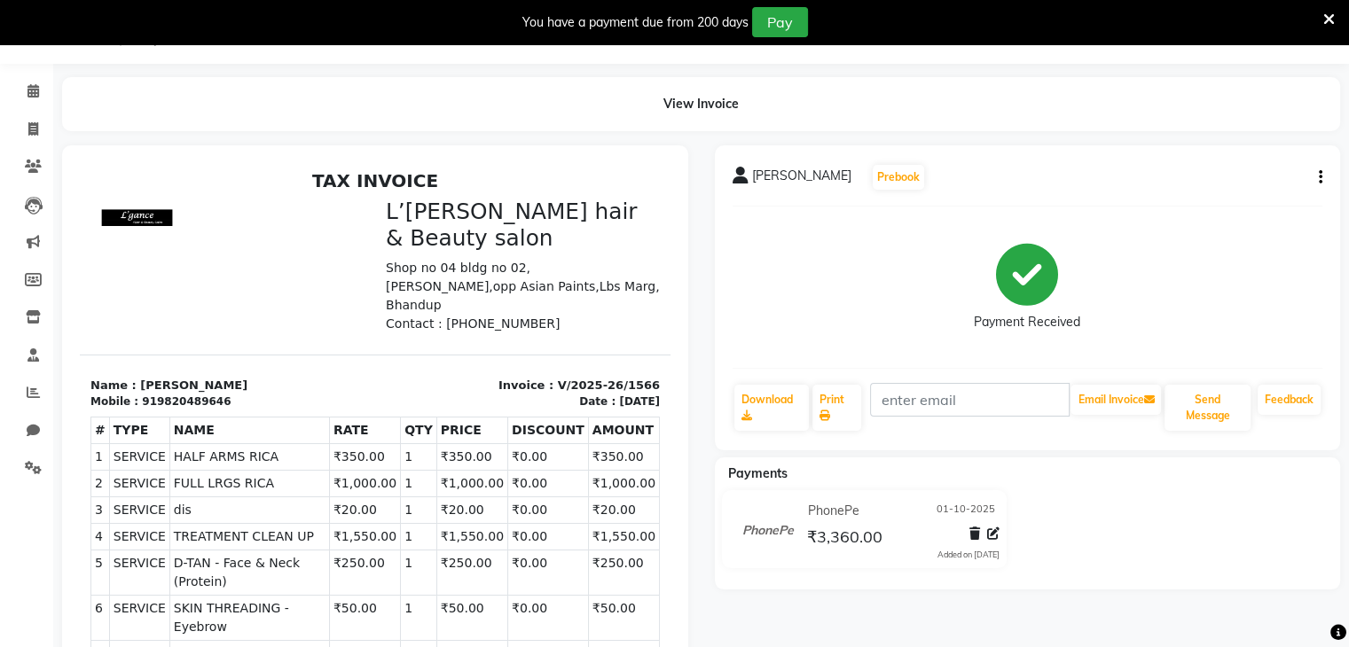
select select "7828"
select select "service"
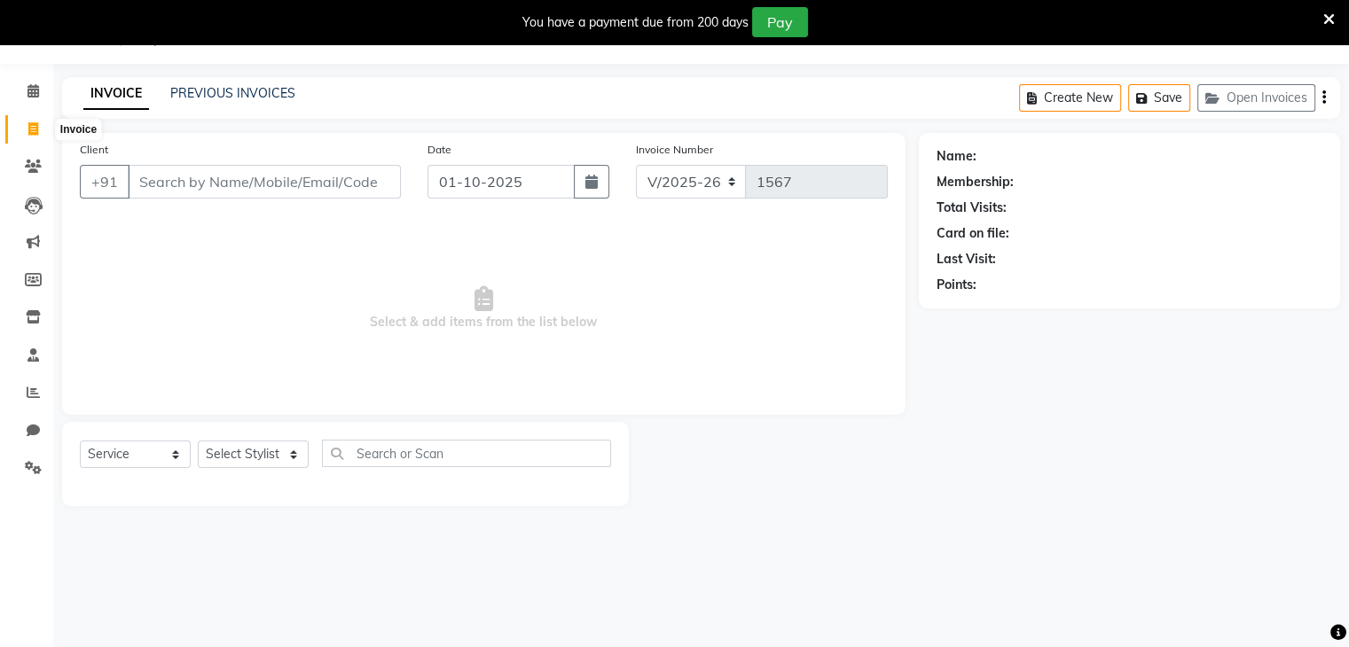
click at [32, 129] on icon at bounding box center [33, 128] width 10 height 13
select select "service"
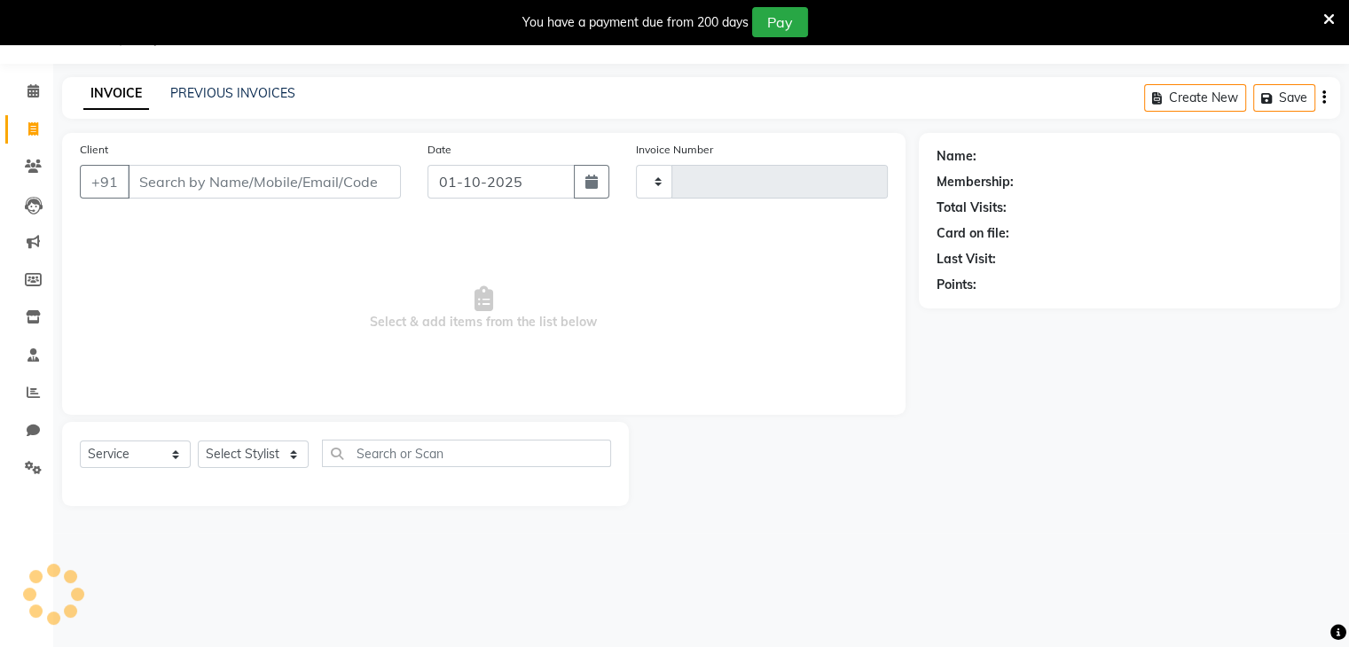
type input "1567"
select select "7828"
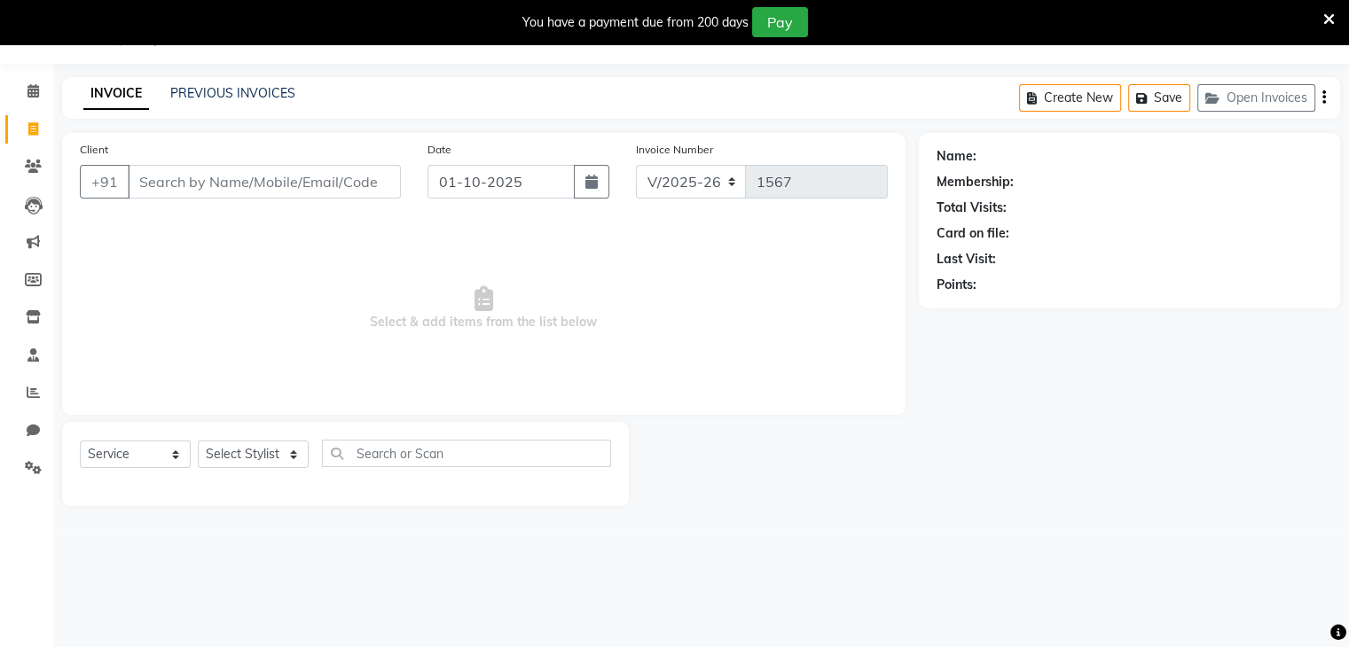
click at [147, 171] on input "Client" at bounding box center [264, 182] width 273 height 34
type input "8291100351"
click at [351, 178] on span "Add Client" at bounding box center [355, 182] width 70 height 18
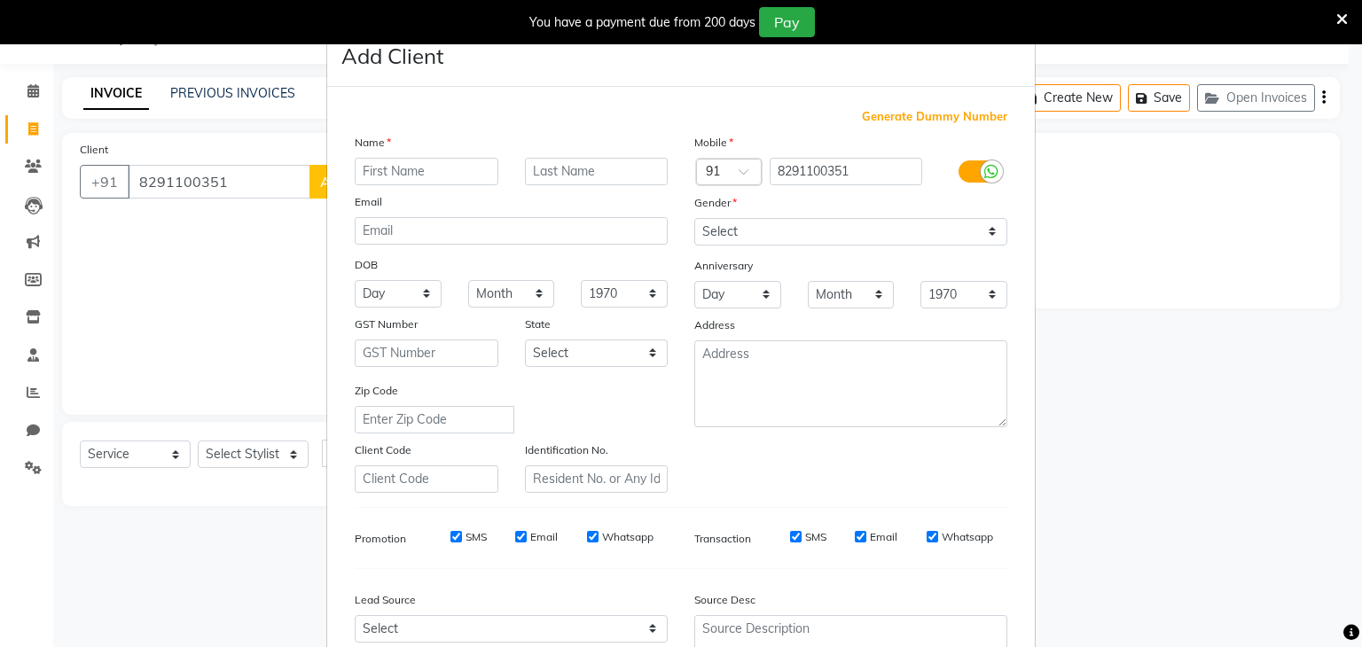
click at [365, 178] on input "text" at bounding box center [427, 171] width 144 height 27
click at [373, 170] on input "text" at bounding box center [427, 171] width 144 height 27
type input "S"
click at [450, 169] on input "8291100351" at bounding box center [427, 171] width 144 height 27
type input "8"
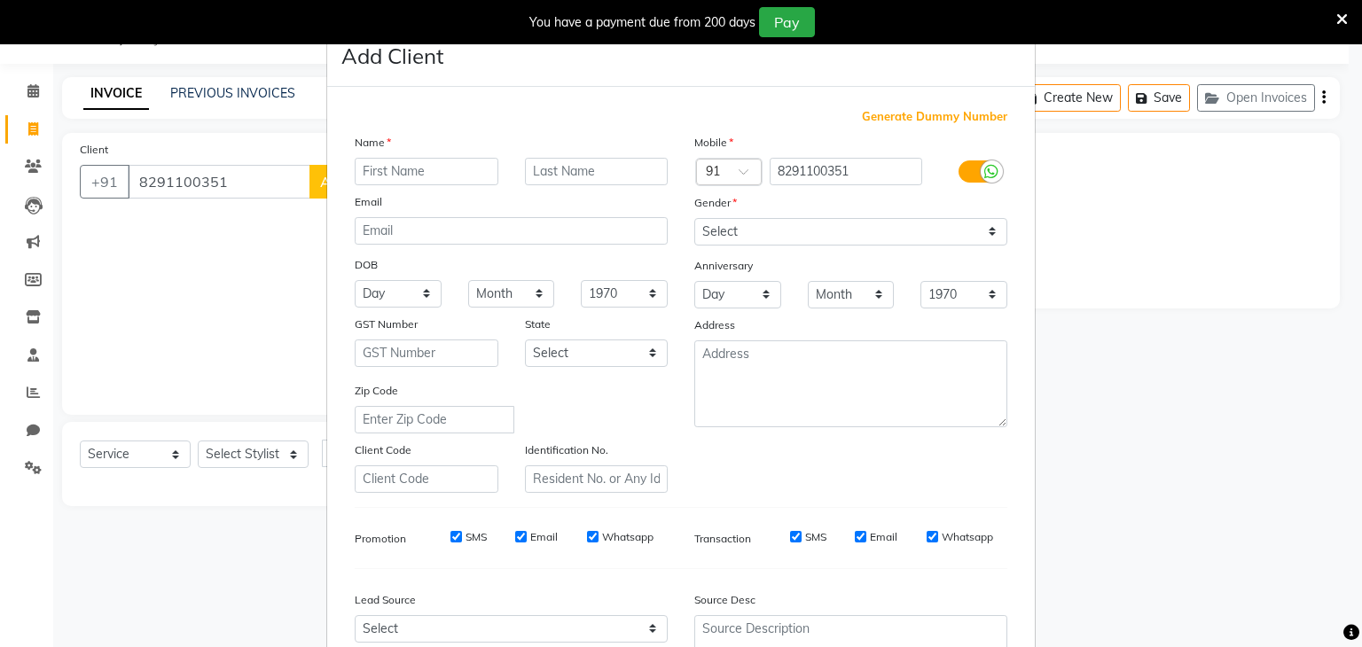
click at [247, 176] on ngb-modal-window "Add Client Generate Dummy Number Name Email DOB Day 01 02 03 04 05 06 07 08 09 …" at bounding box center [681, 323] width 1362 height 647
click at [219, 183] on ngb-modal-window "Add Client Generate Dummy Number Name Email DOB Day 01 02 03 04 05 06 07 08 09 …" at bounding box center [681, 323] width 1362 height 647
click at [220, 175] on ngb-modal-window "Add Client Generate Dummy Number Name Email DOB Day 01 02 03 04 05 06 07 08 09 …" at bounding box center [681, 323] width 1362 height 647
click at [231, 181] on ngb-modal-window "Add Client Generate Dummy Number Name Email DOB Day 01 02 03 04 05 06 07 08 09 …" at bounding box center [681, 323] width 1362 height 647
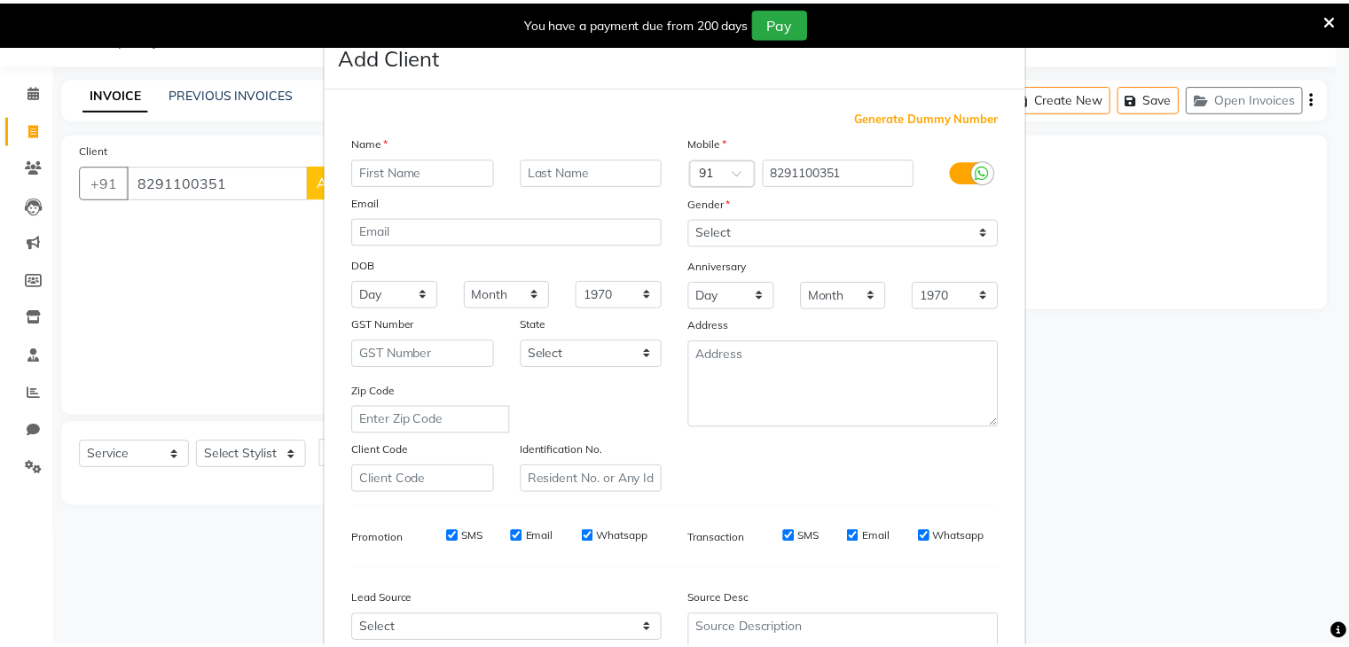
scroll to position [180, 0]
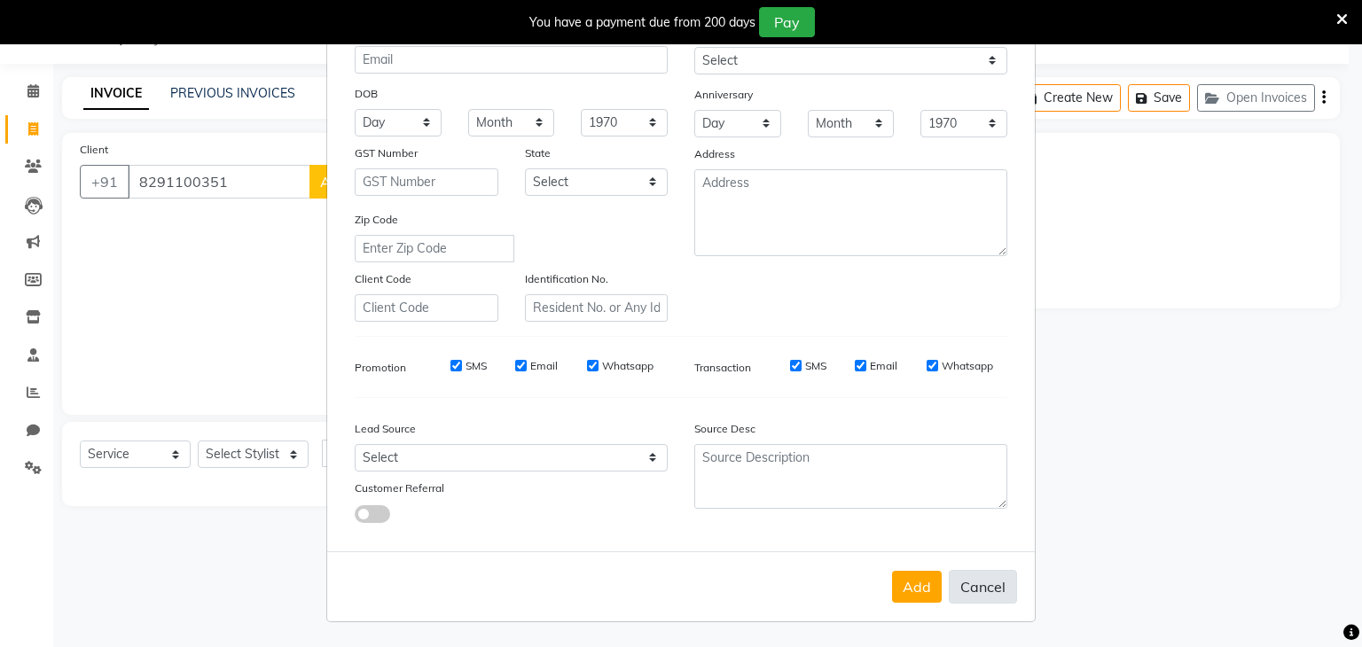
click at [981, 583] on button "Cancel" at bounding box center [983, 587] width 68 height 34
select select
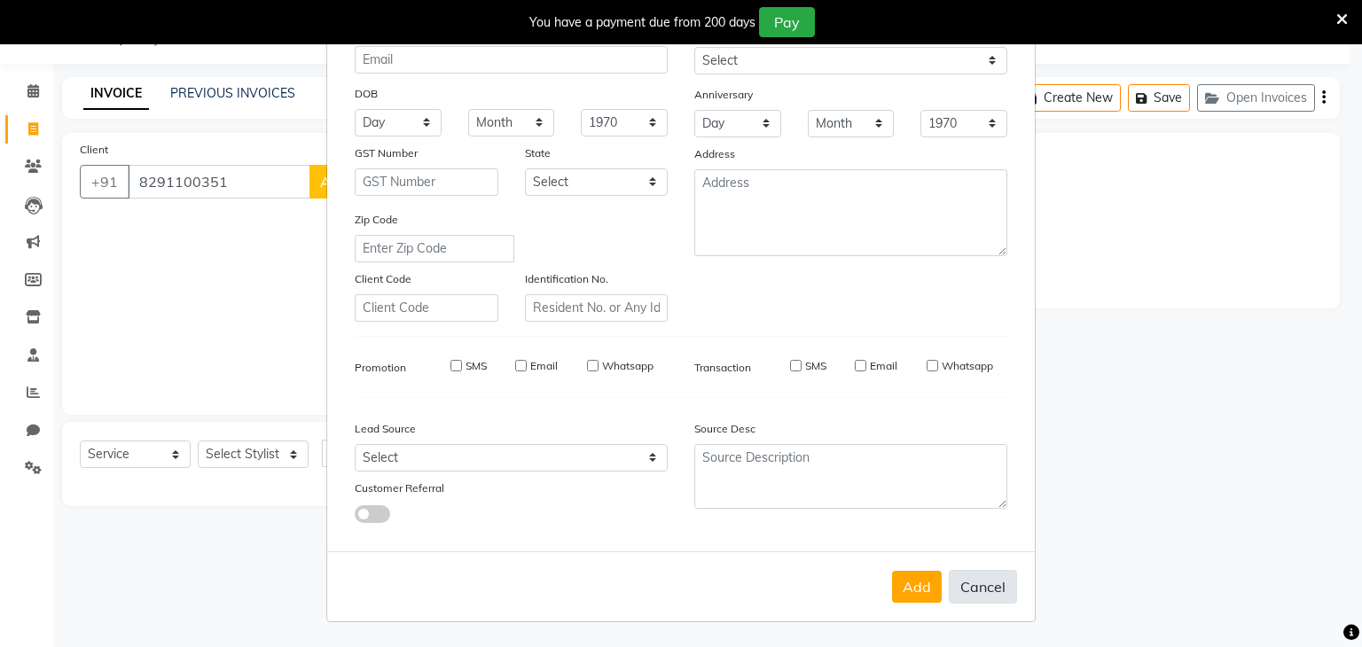
select select
checkbox input "false"
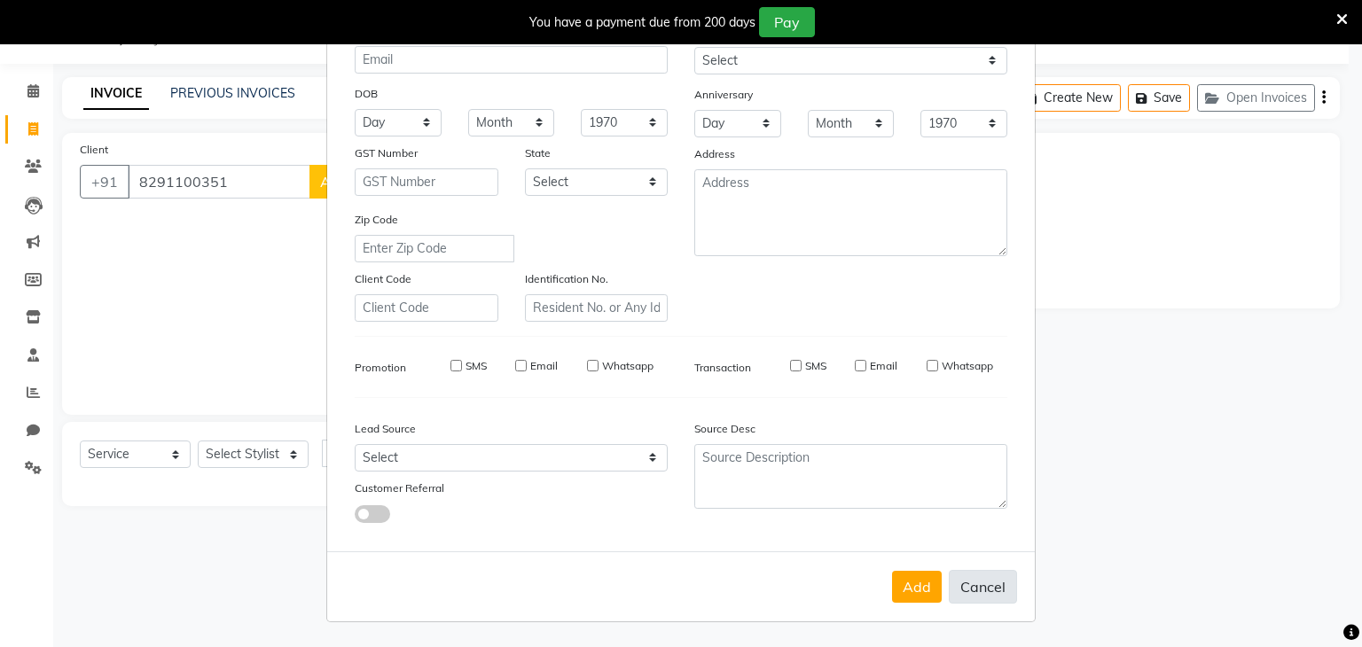
checkbox input "false"
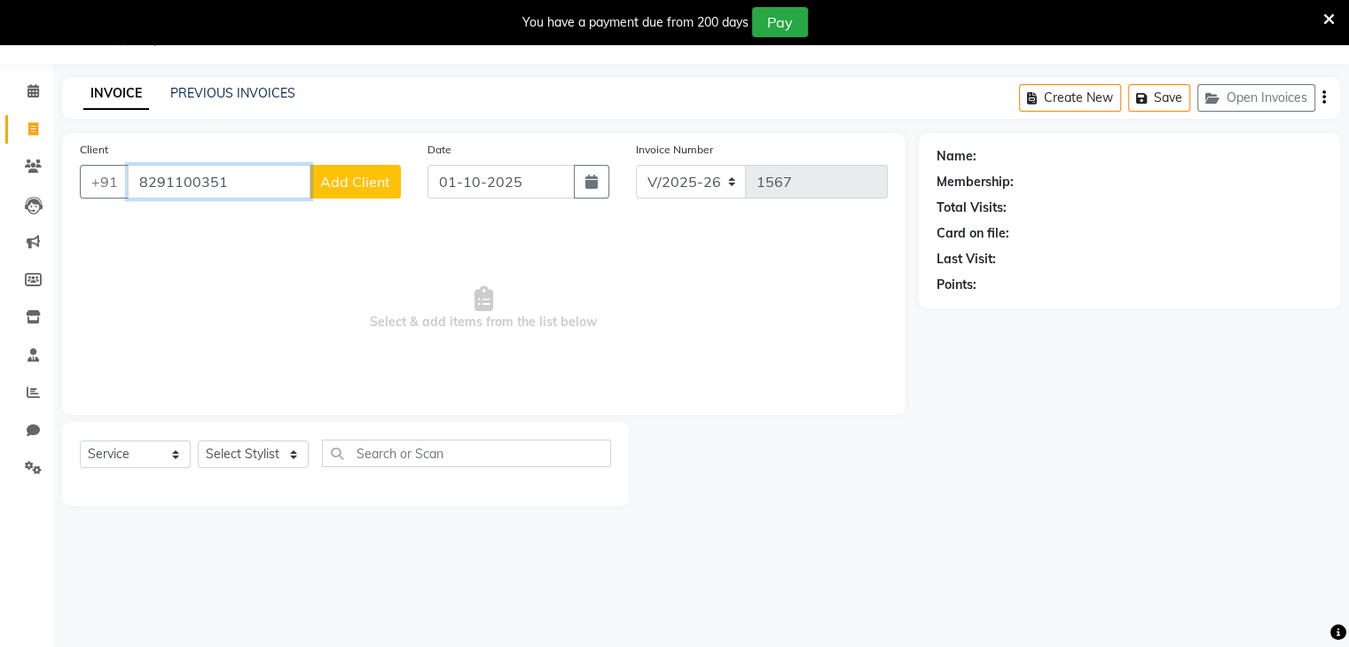
click at [245, 180] on input "8291100351" at bounding box center [219, 182] width 183 height 34
type input "8"
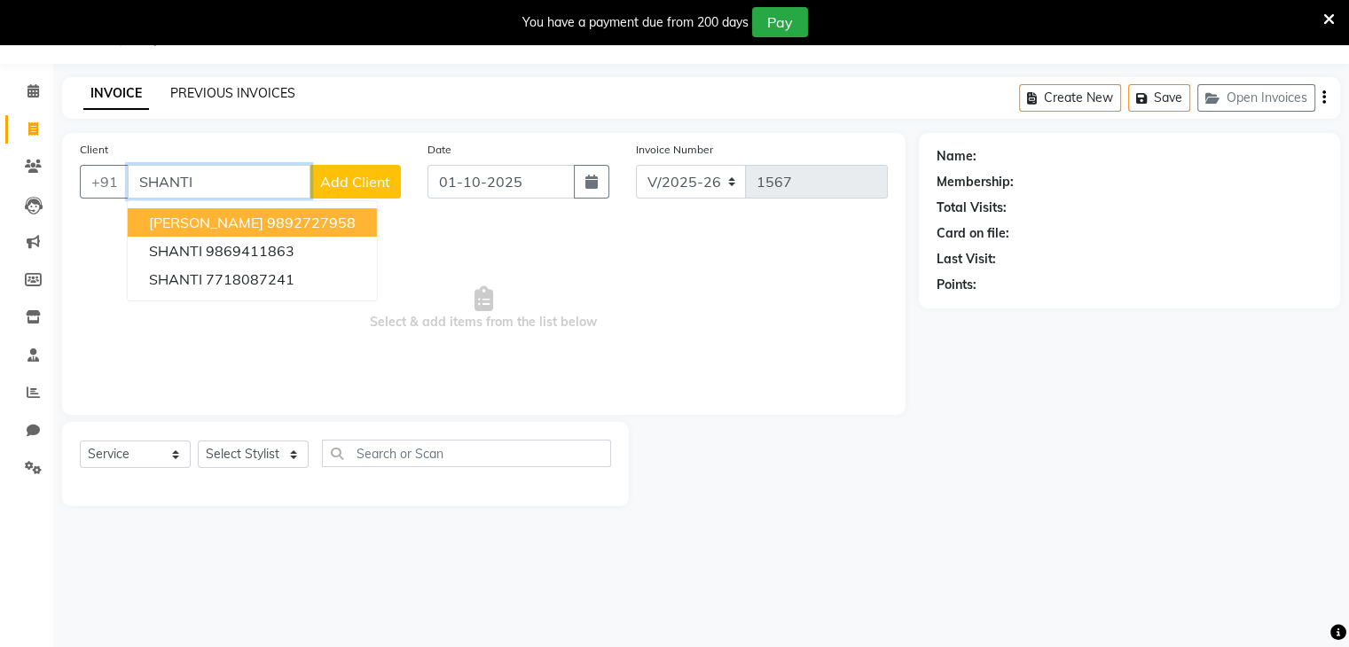
type input "SHANTI"
click at [230, 99] on link "PREVIOUS INVOICES" at bounding box center [232, 93] width 125 height 16
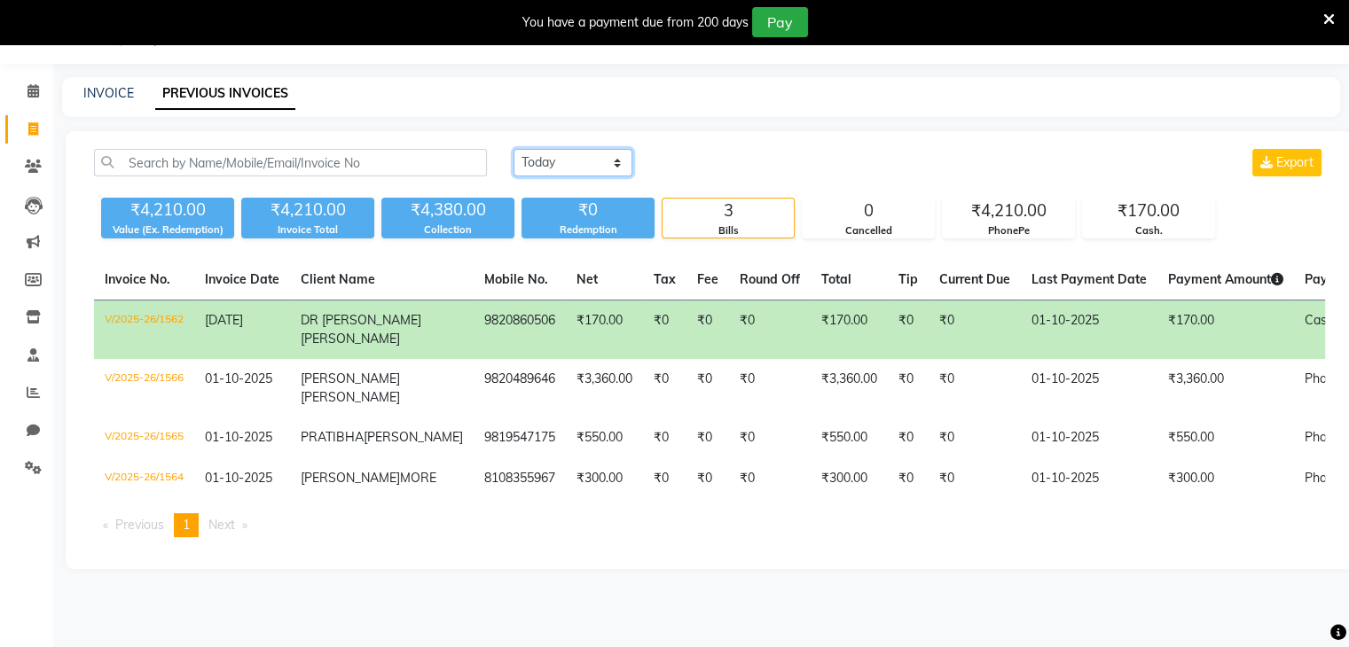
click at [615, 164] on select "[DATE] [DATE] Custom Range" at bounding box center [572, 162] width 119 height 27
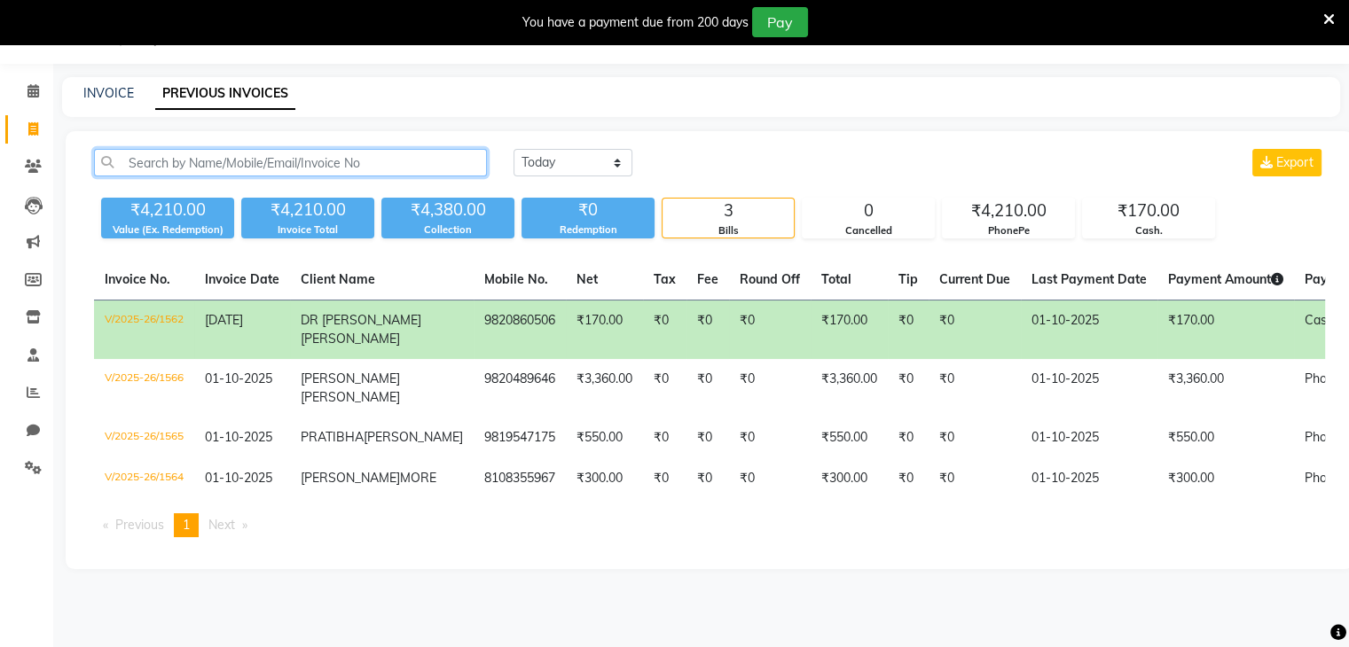
click at [140, 155] on input "text" at bounding box center [290, 162] width 393 height 27
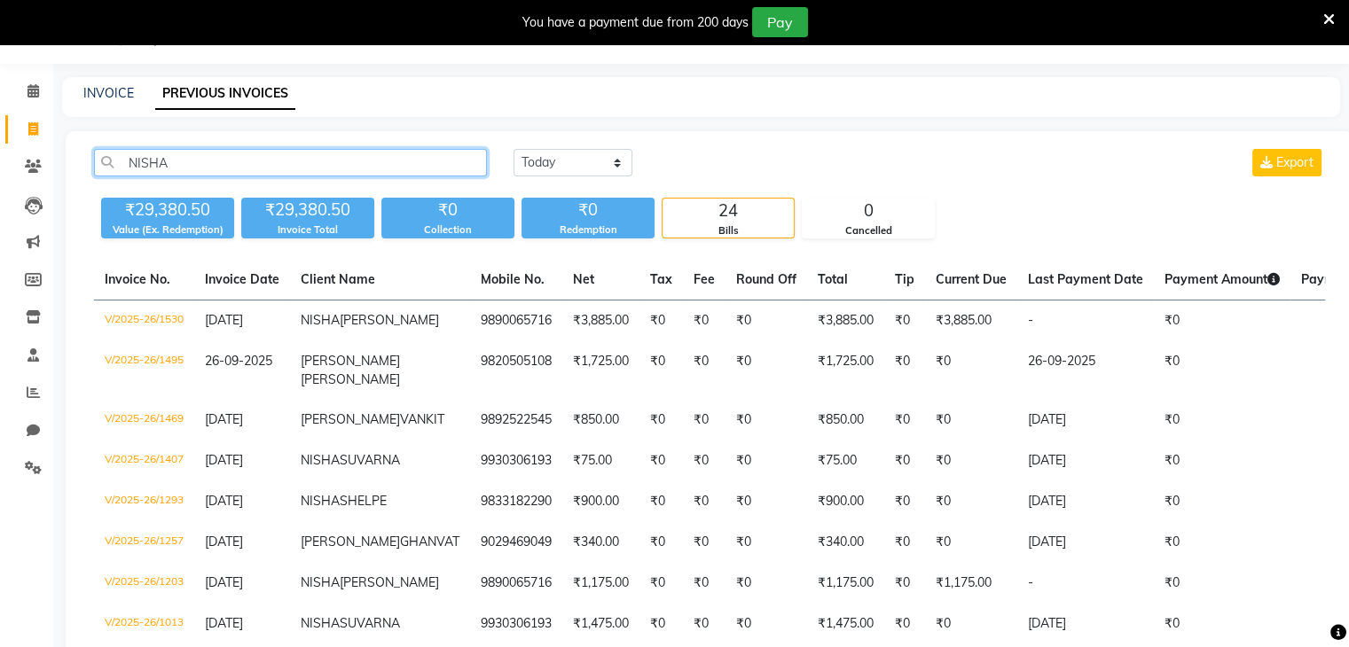
type input "NISHA"
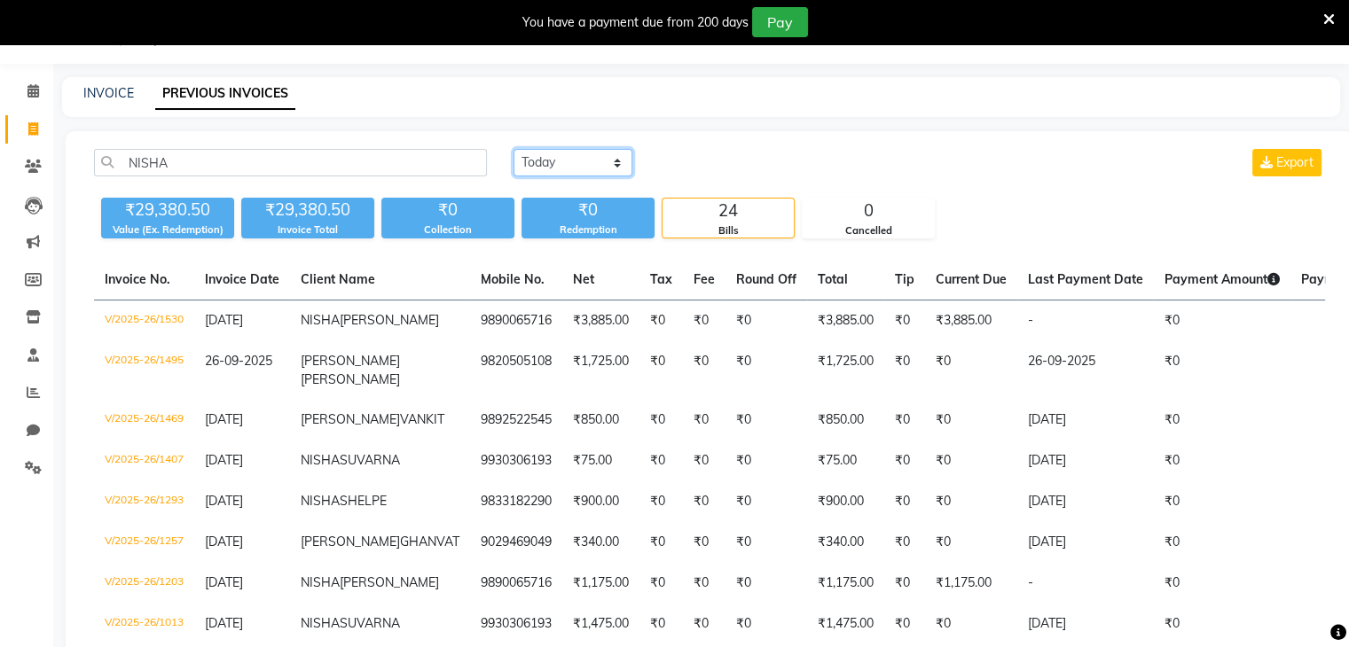
click at [616, 163] on select "[DATE] [DATE] Custom Range" at bounding box center [572, 162] width 119 height 27
select select "range"
click at [513, 149] on select "[DATE] [DATE] Custom Range" at bounding box center [572, 162] width 119 height 27
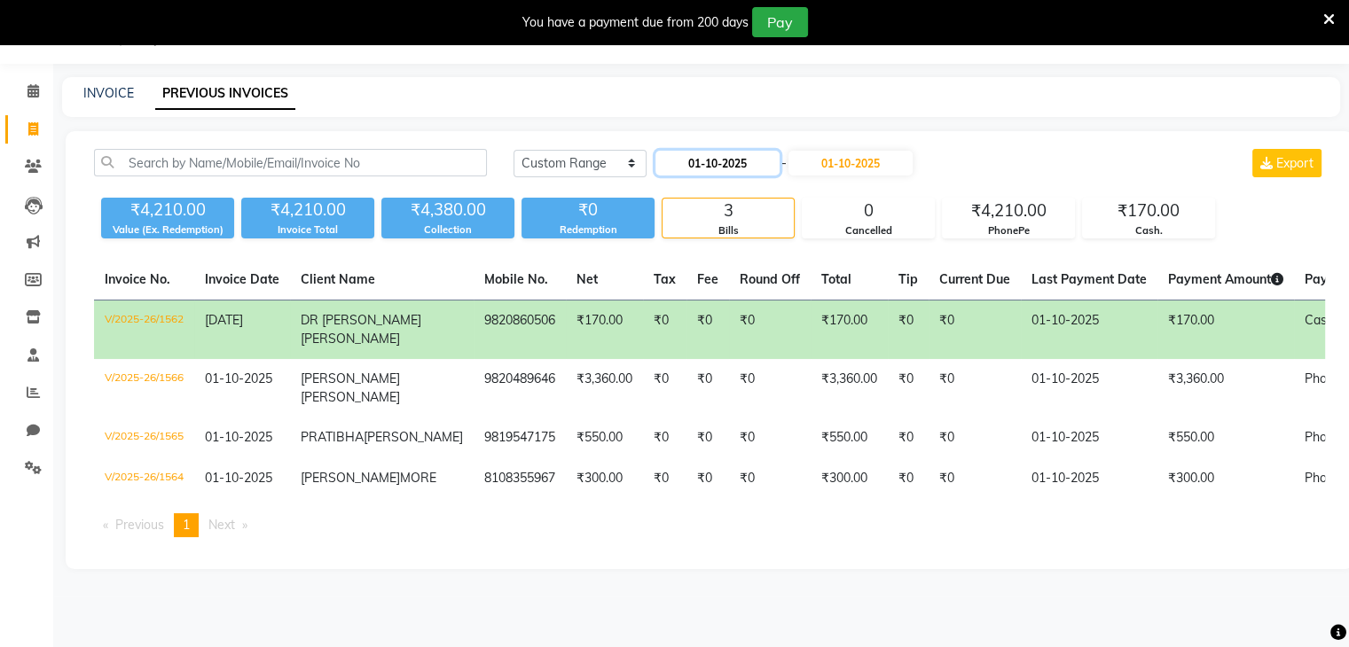
click at [729, 166] on input "01-10-2025" at bounding box center [717, 163] width 124 height 25
select select "10"
select select "2025"
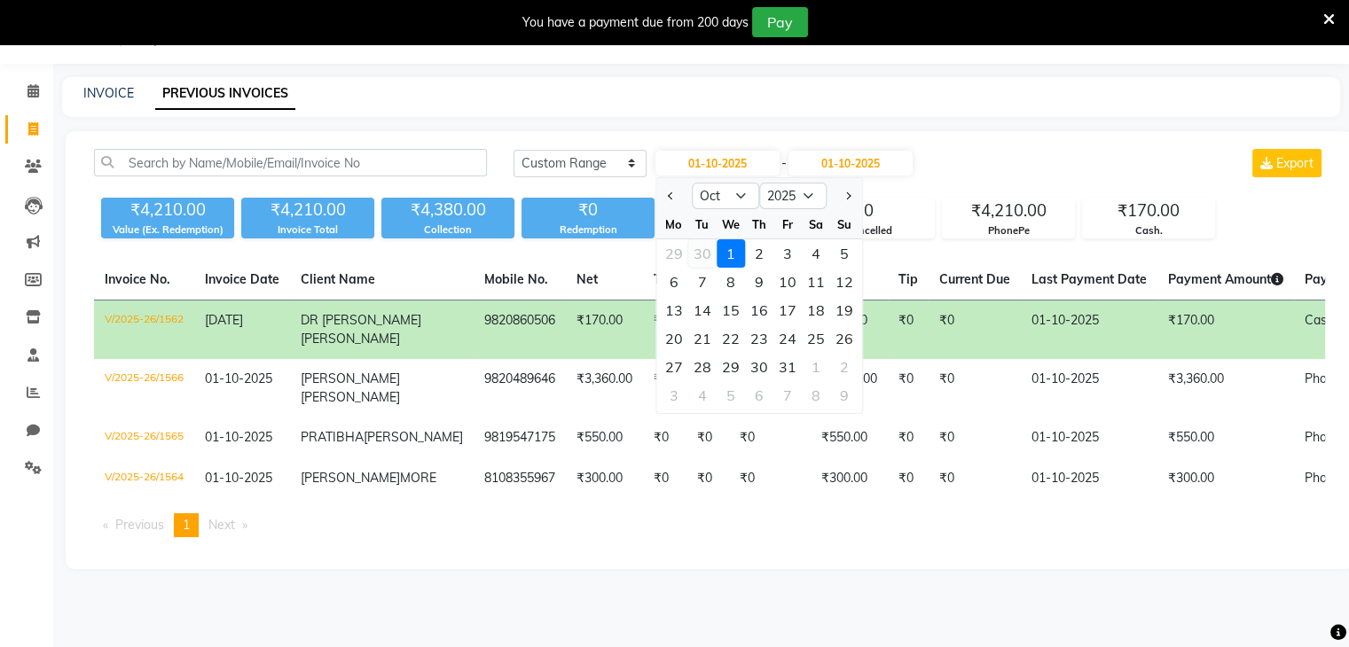
click at [701, 249] on div "30" at bounding box center [702, 253] width 28 height 28
type input "[DATE]"
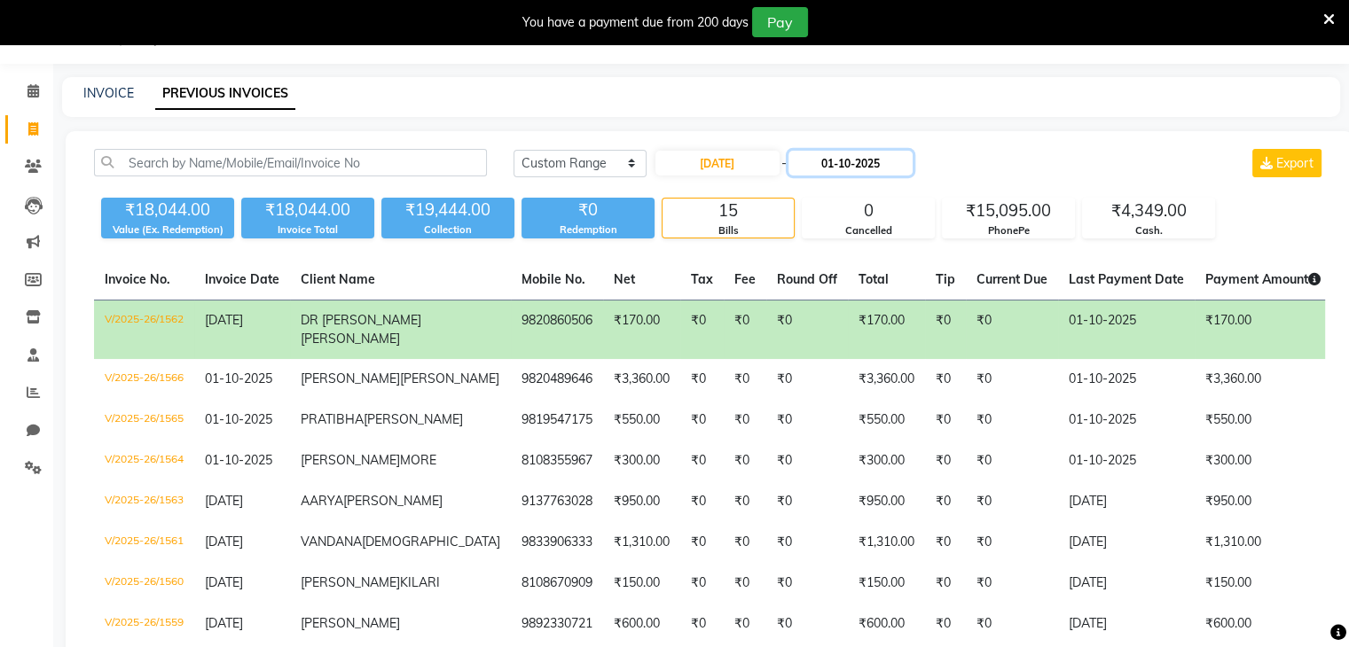
click at [857, 167] on input "01-10-2025" at bounding box center [850, 163] width 124 height 25
select select "10"
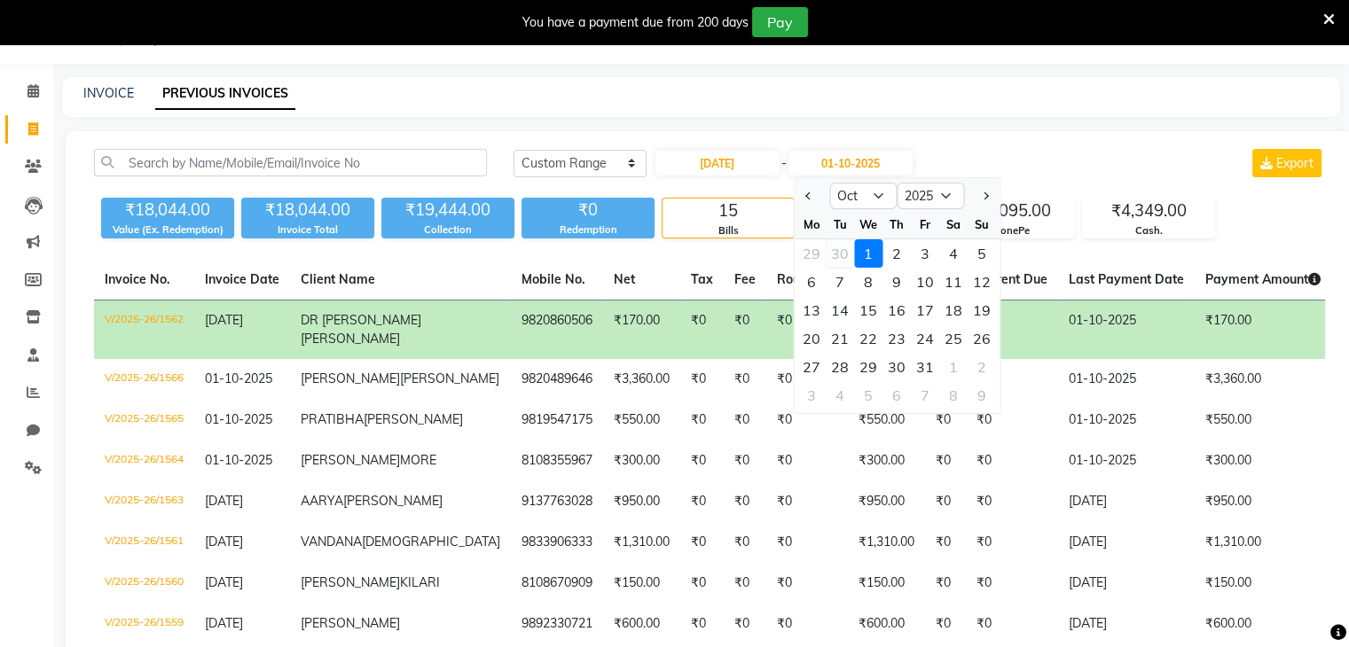
click at [839, 256] on div "30" at bounding box center [840, 253] width 28 height 28
type input "[DATE]"
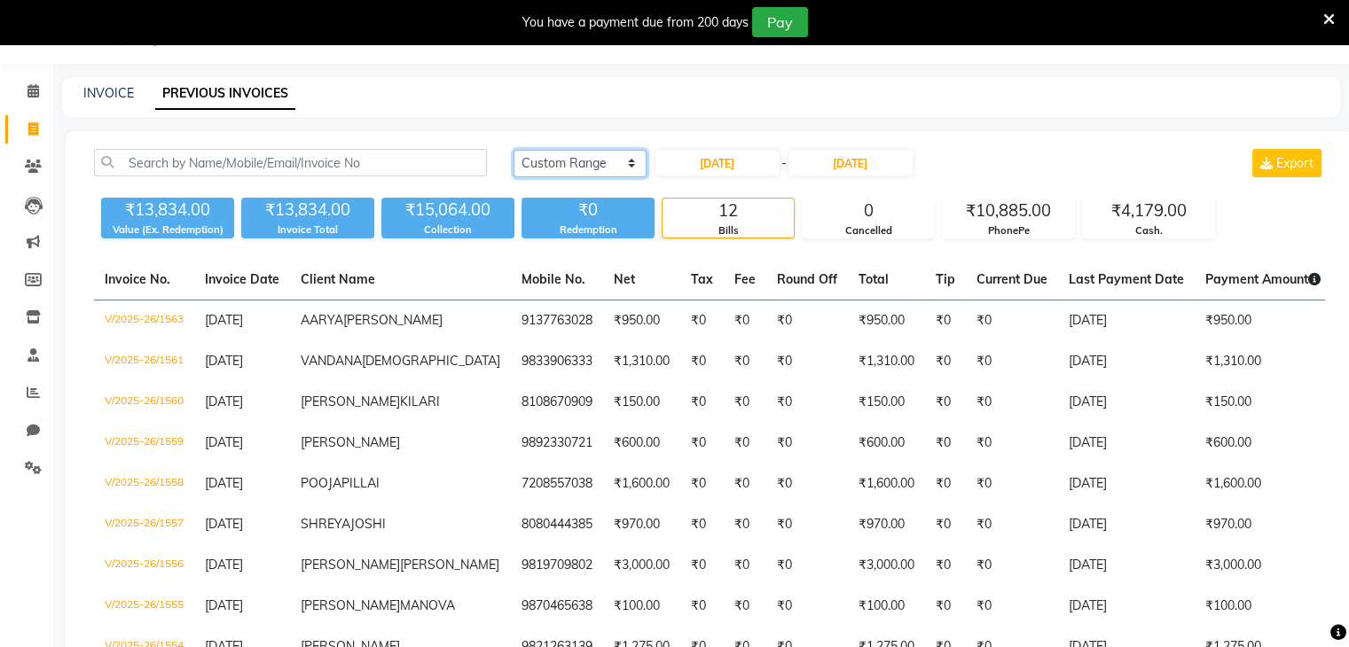
click at [638, 163] on select "[DATE] [DATE] Custom Range" at bounding box center [579, 163] width 133 height 27
select select "[DATE]"
click at [513, 150] on select "[DATE] [DATE] Custom Range" at bounding box center [579, 163] width 133 height 27
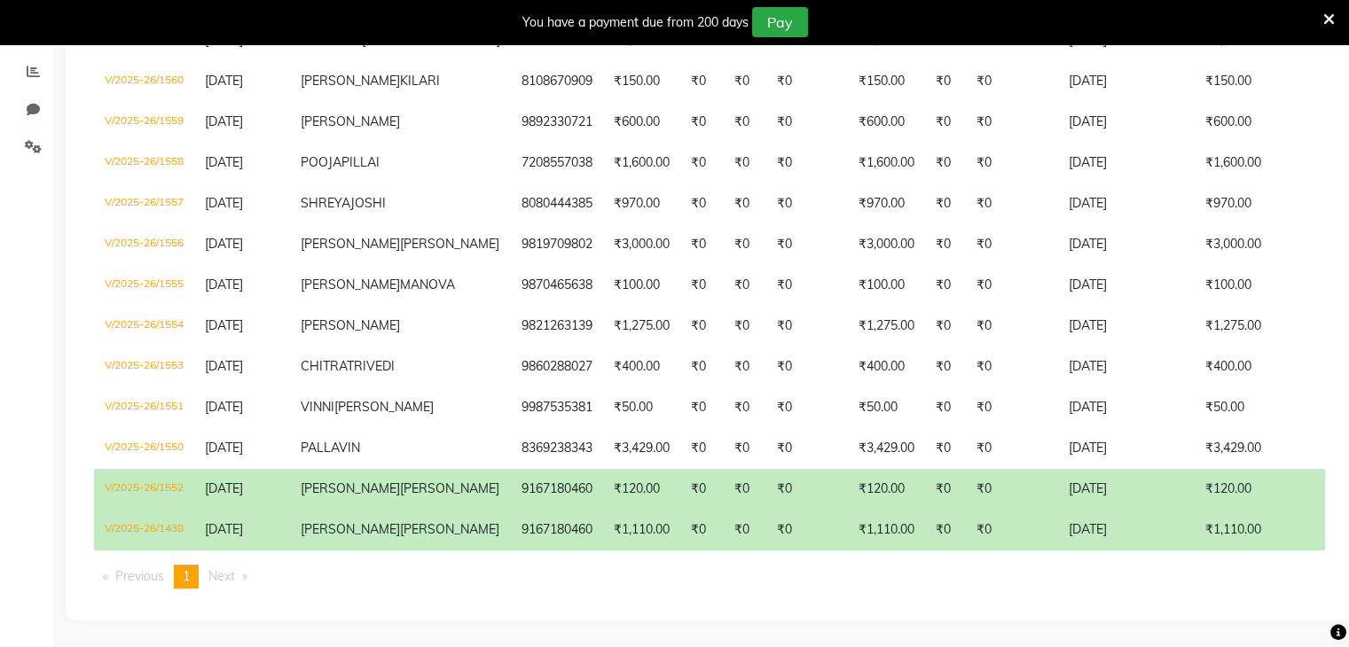
scroll to position [326, 0]
